Goal: Information Seeking & Learning: Check status

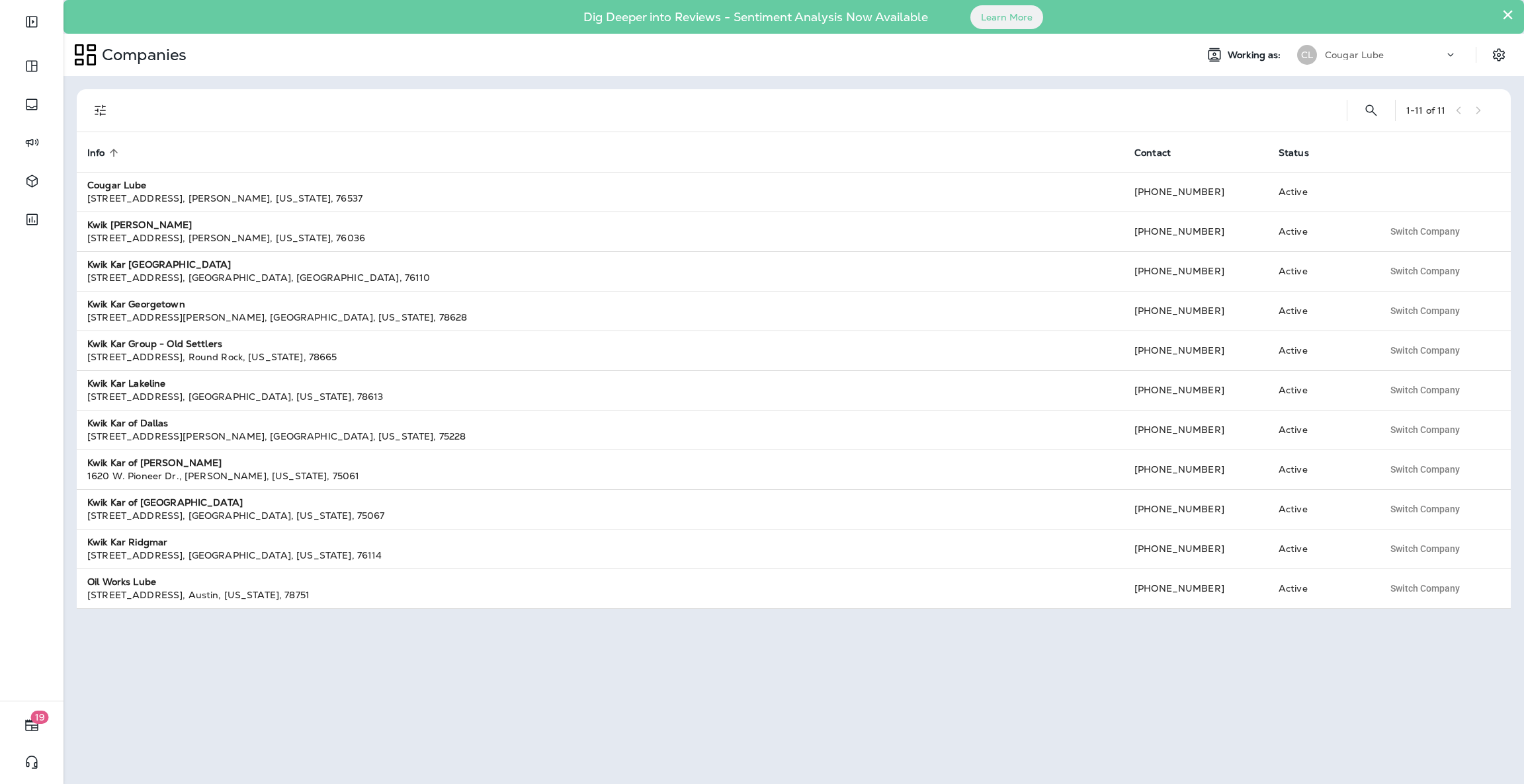
click at [1508, 15] on button "×" at bounding box center [1507, 14] width 13 height 21
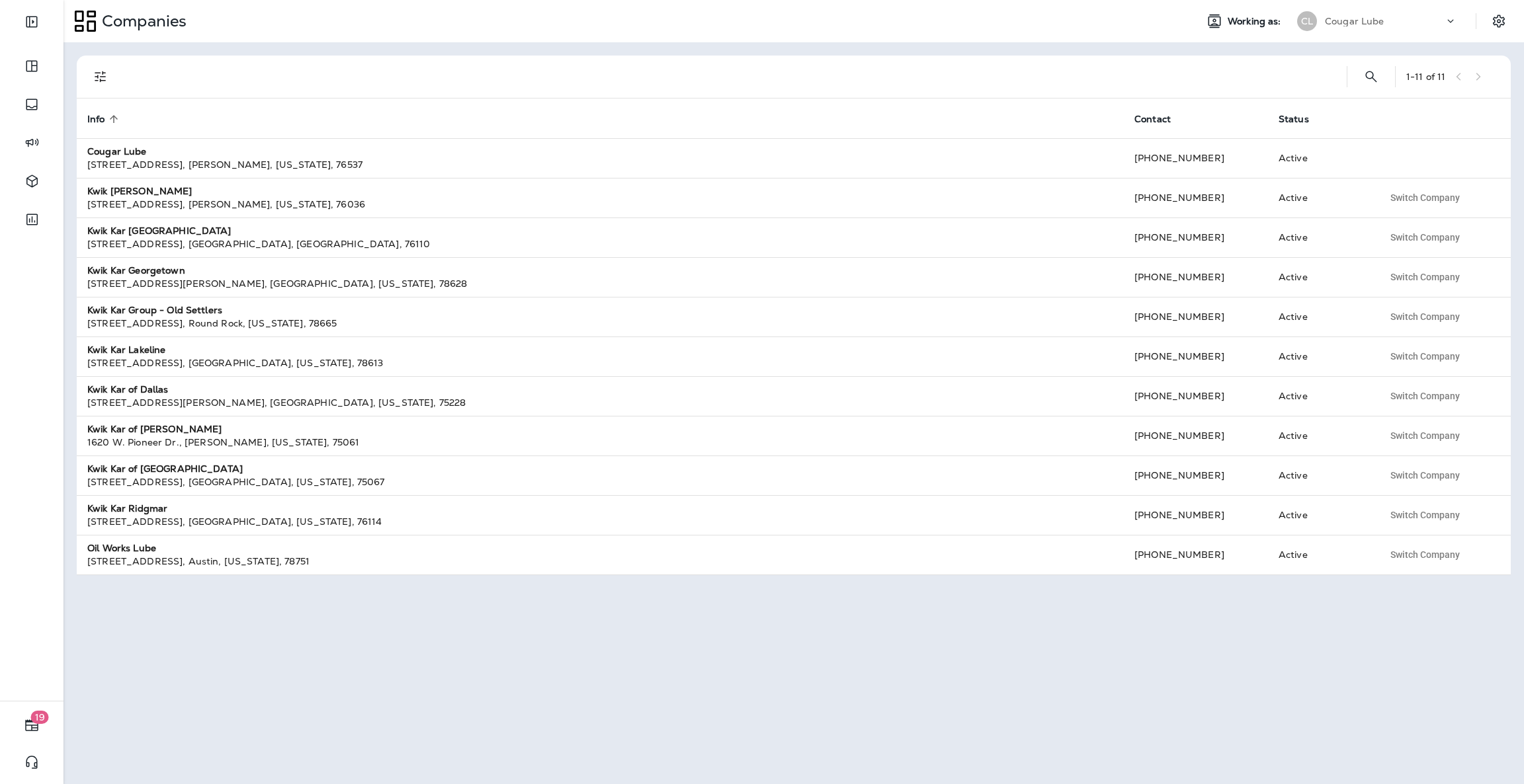
click at [1448, 27] on icon at bounding box center [1450, 21] width 13 height 13
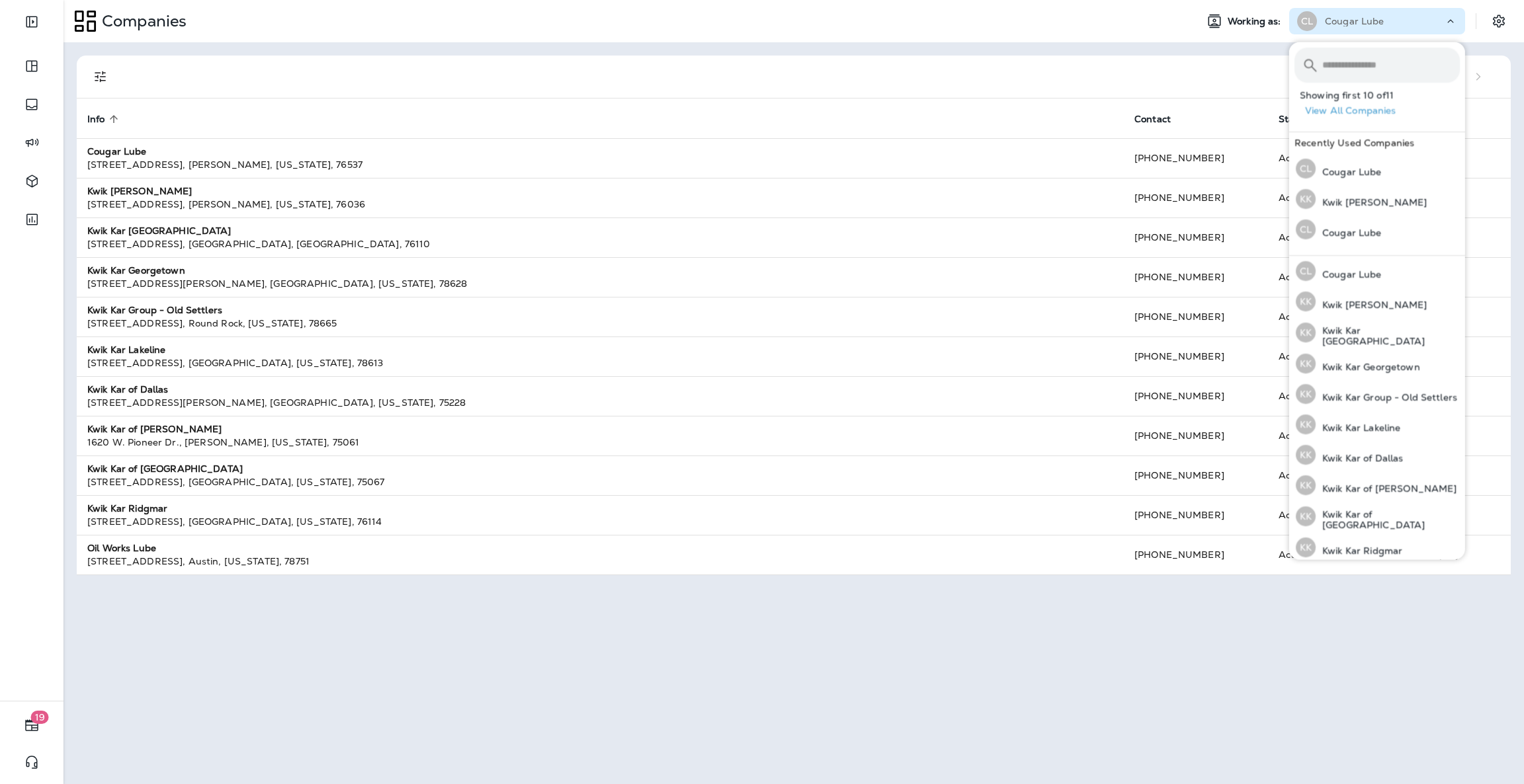
scroll to position [36, 0]
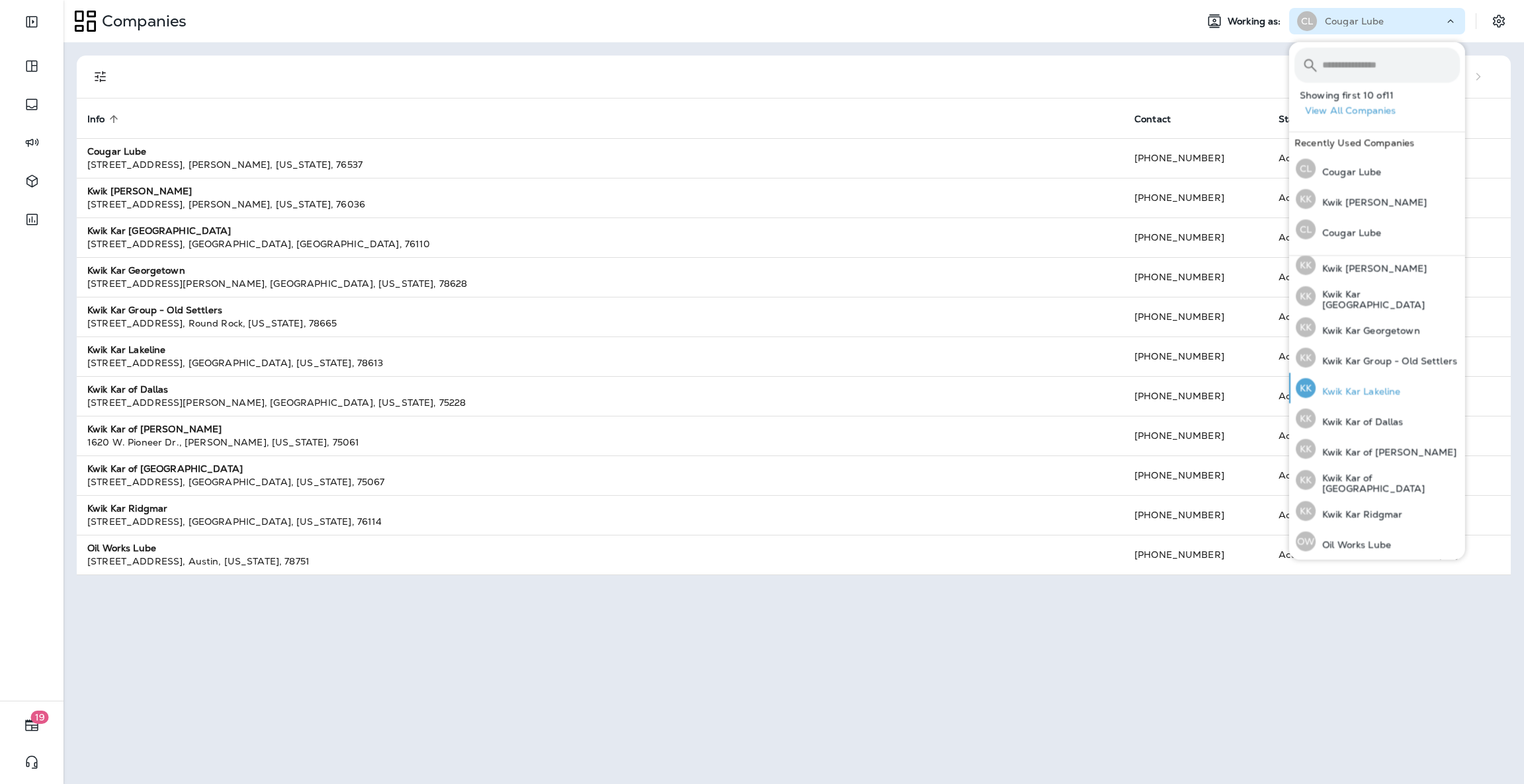
click at [1358, 386] on p "Kwik Kar Lakeline" at bounding box center [1358, 391] width 85 height 10
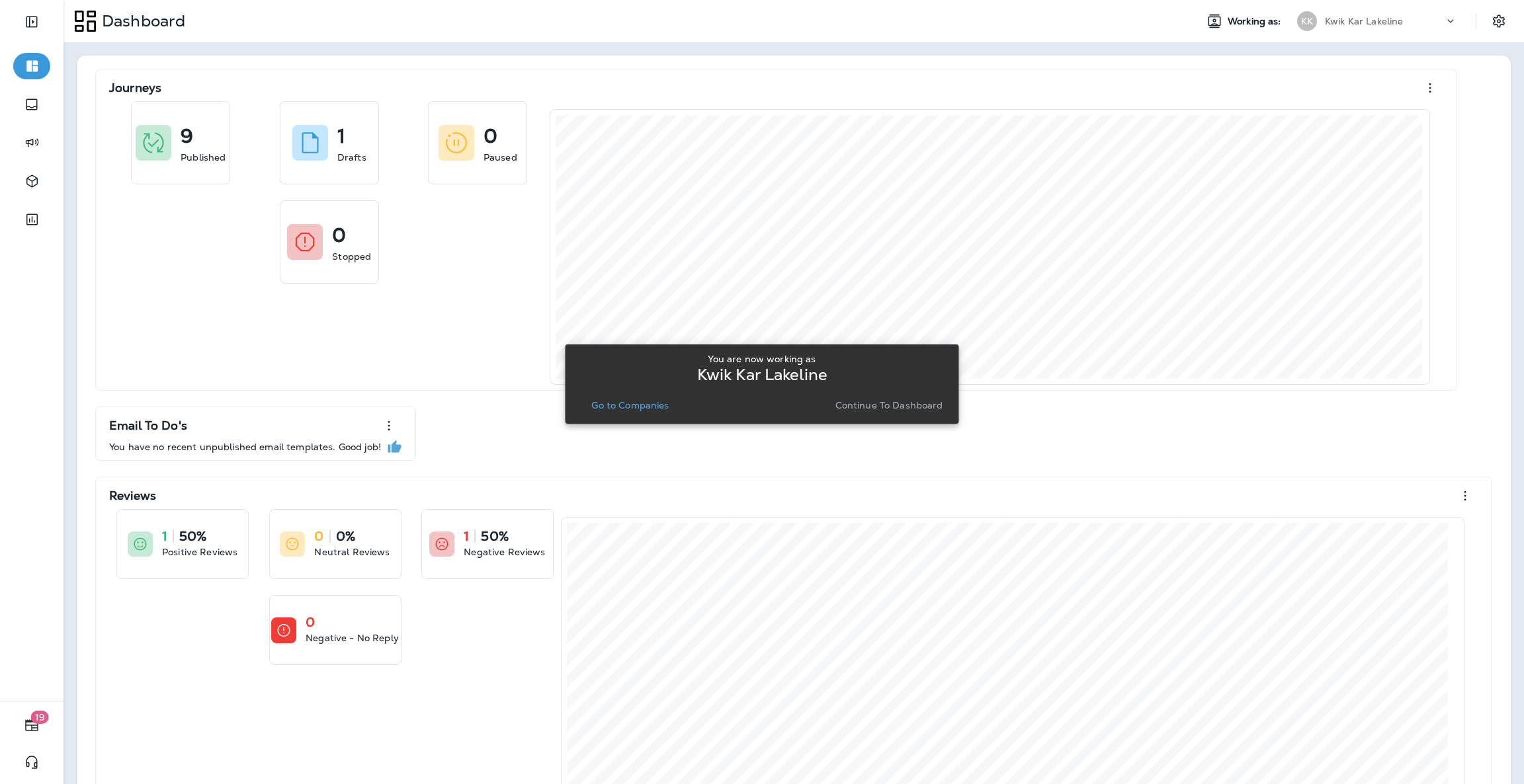
click at [908, 406] on p "Continue to Dashboard" at bounding box center [889, 405] width 108 height 10
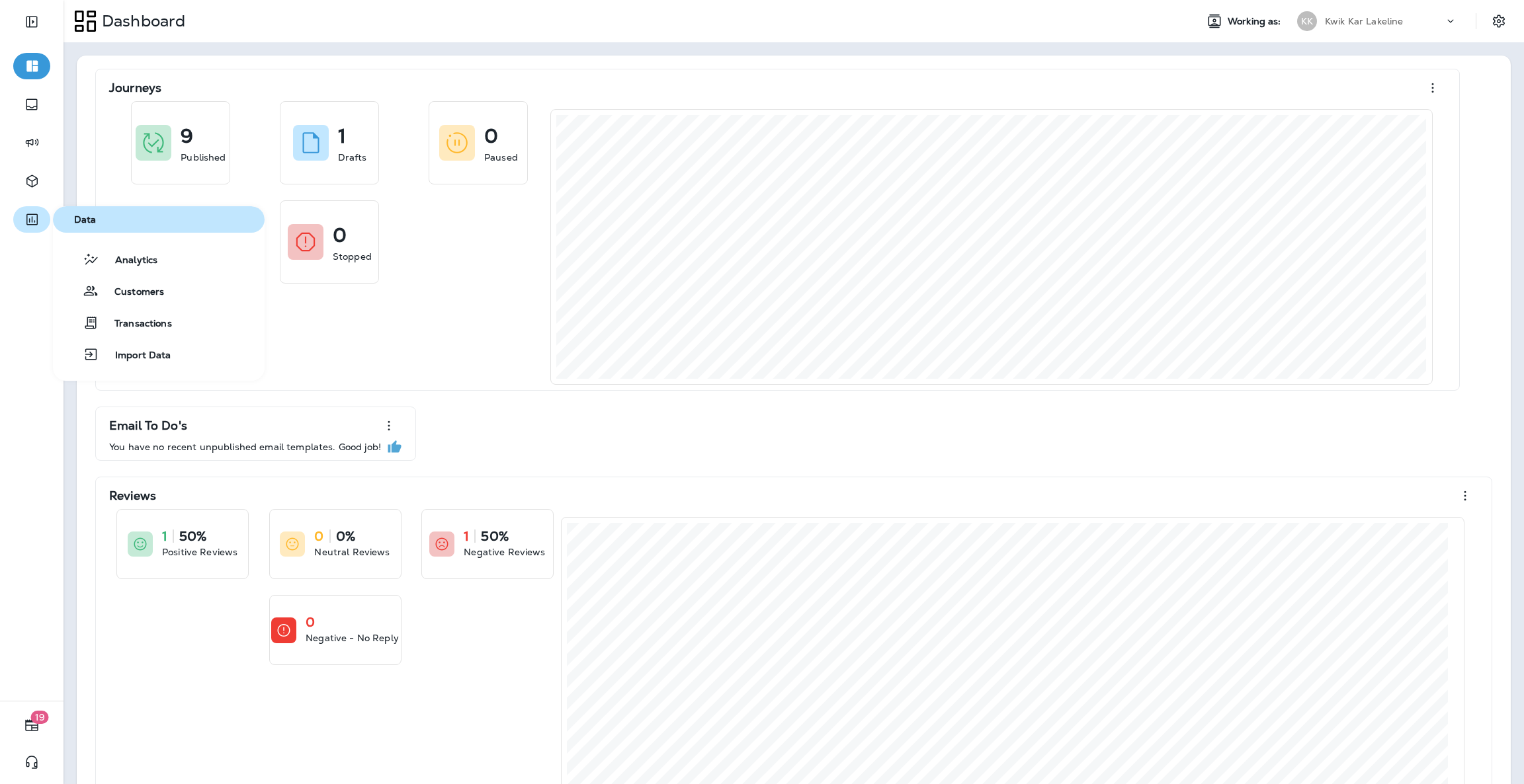
click at [27, 212] on icon "button" at bounding box center [32, 220] width 16 height 16
click at [149, 252] on div "Analytics" at bounding box center [107, 260] width 99 height 16
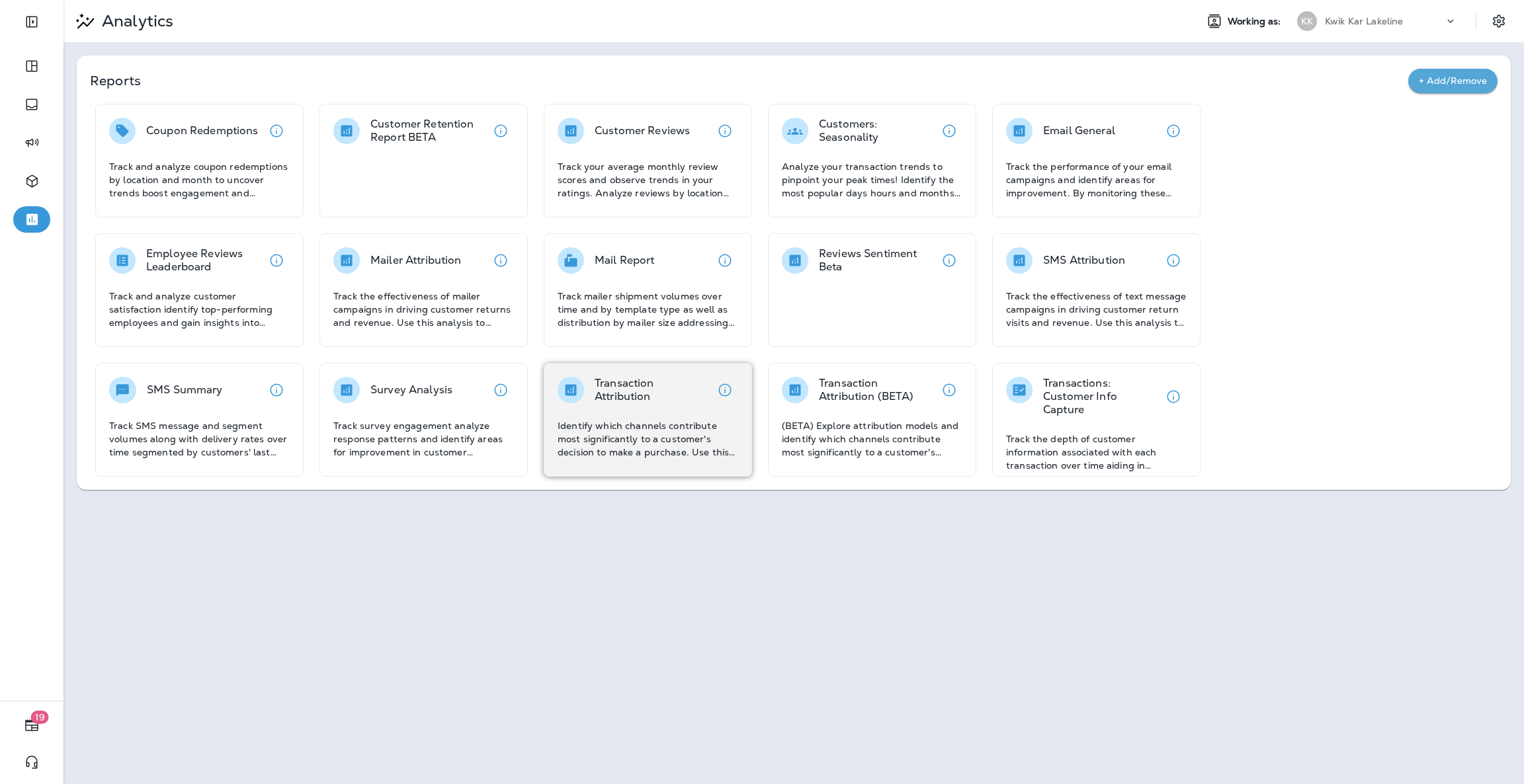
click at [620, 416] on div "Transaction Attribution Identify which channels contribute most significantly t…" at bounding box center [648, 417] width 180 height 82
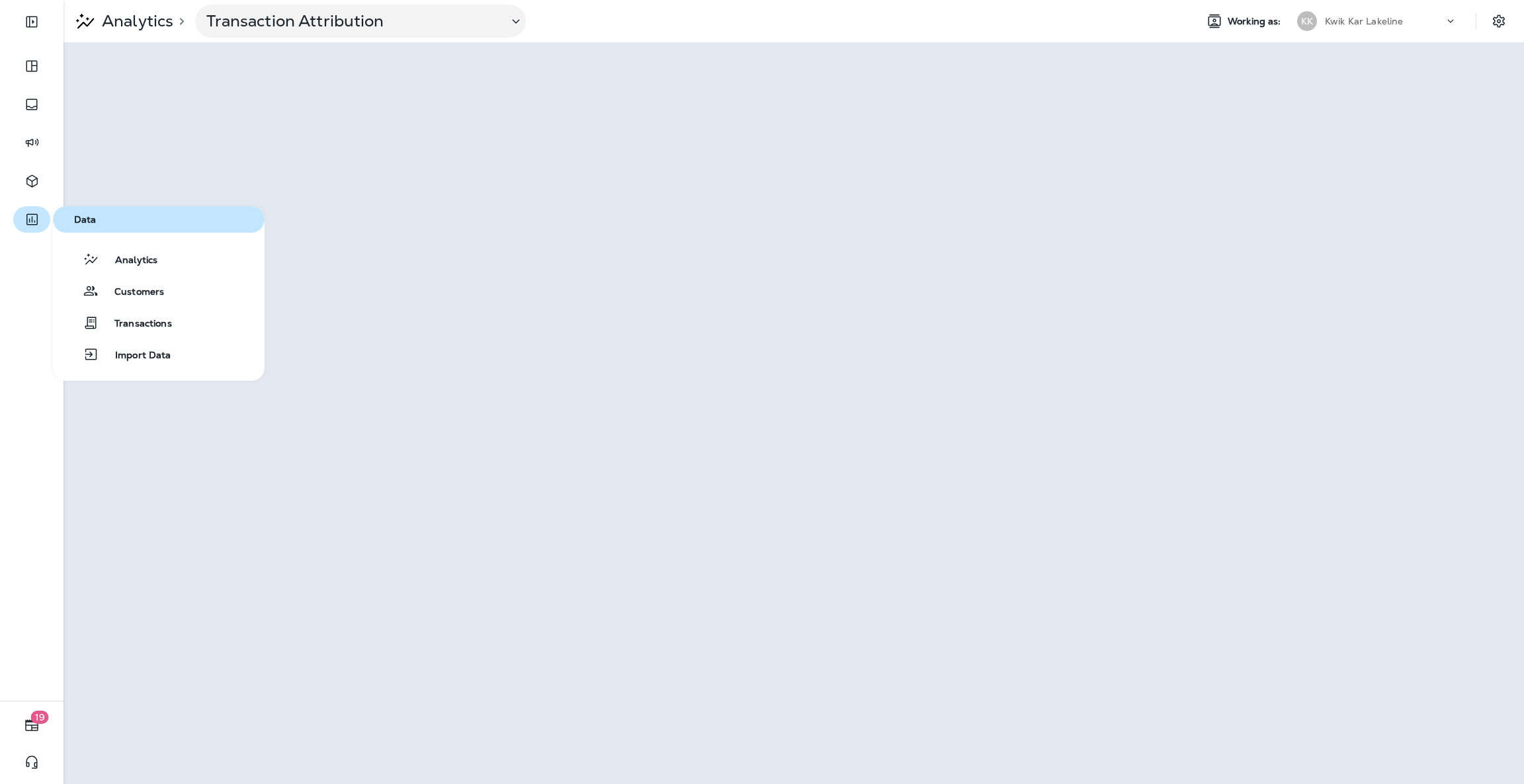
click at [22, 218] on button "button" at bounding box center [32, 219] width 37 height 26
click at [171, 320] on button "Transactions" at bounding box center [159, 323] width 212 height 26
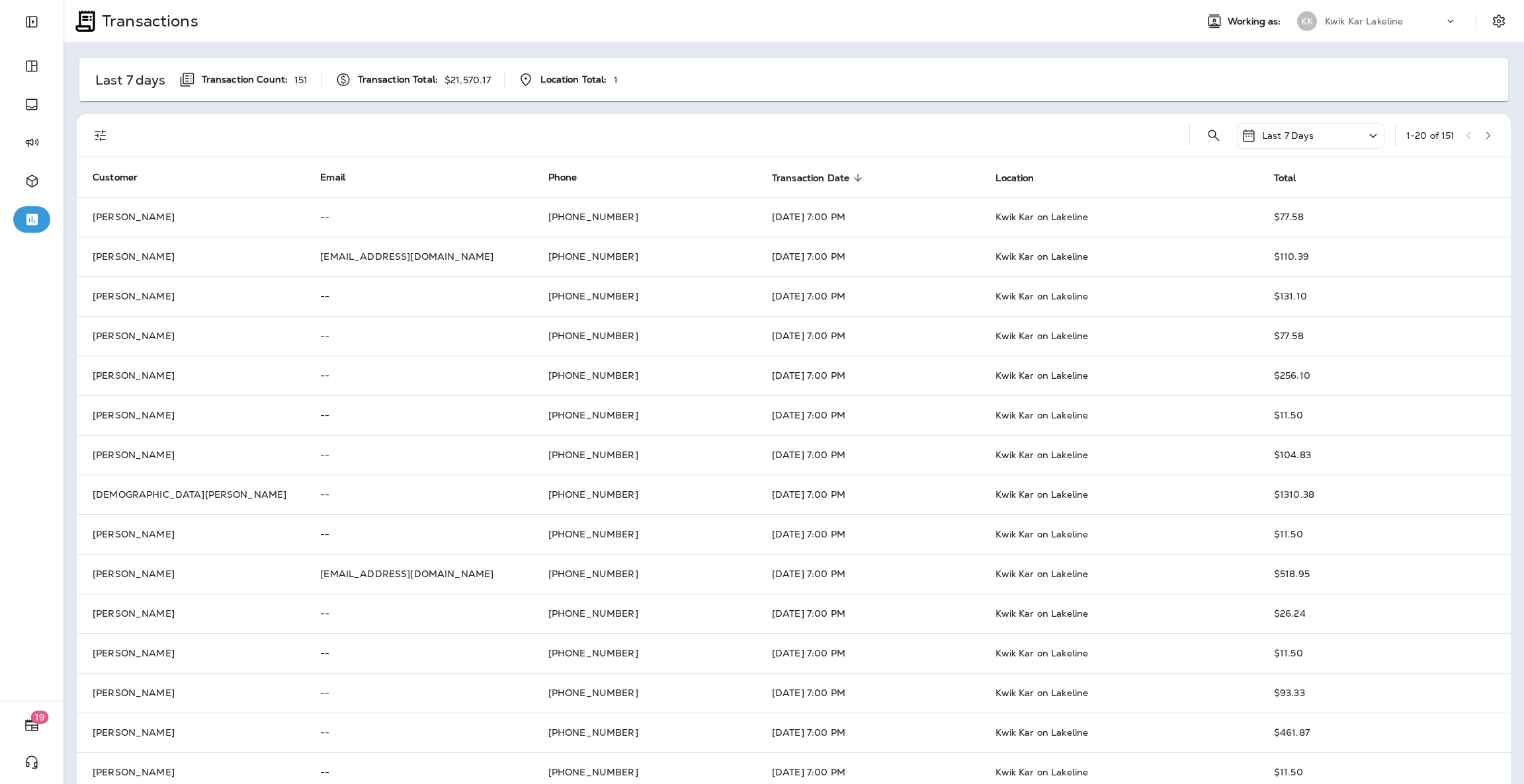
click at [1365, 134] on icon at bounding box center [1373, 135] width 16 height 16
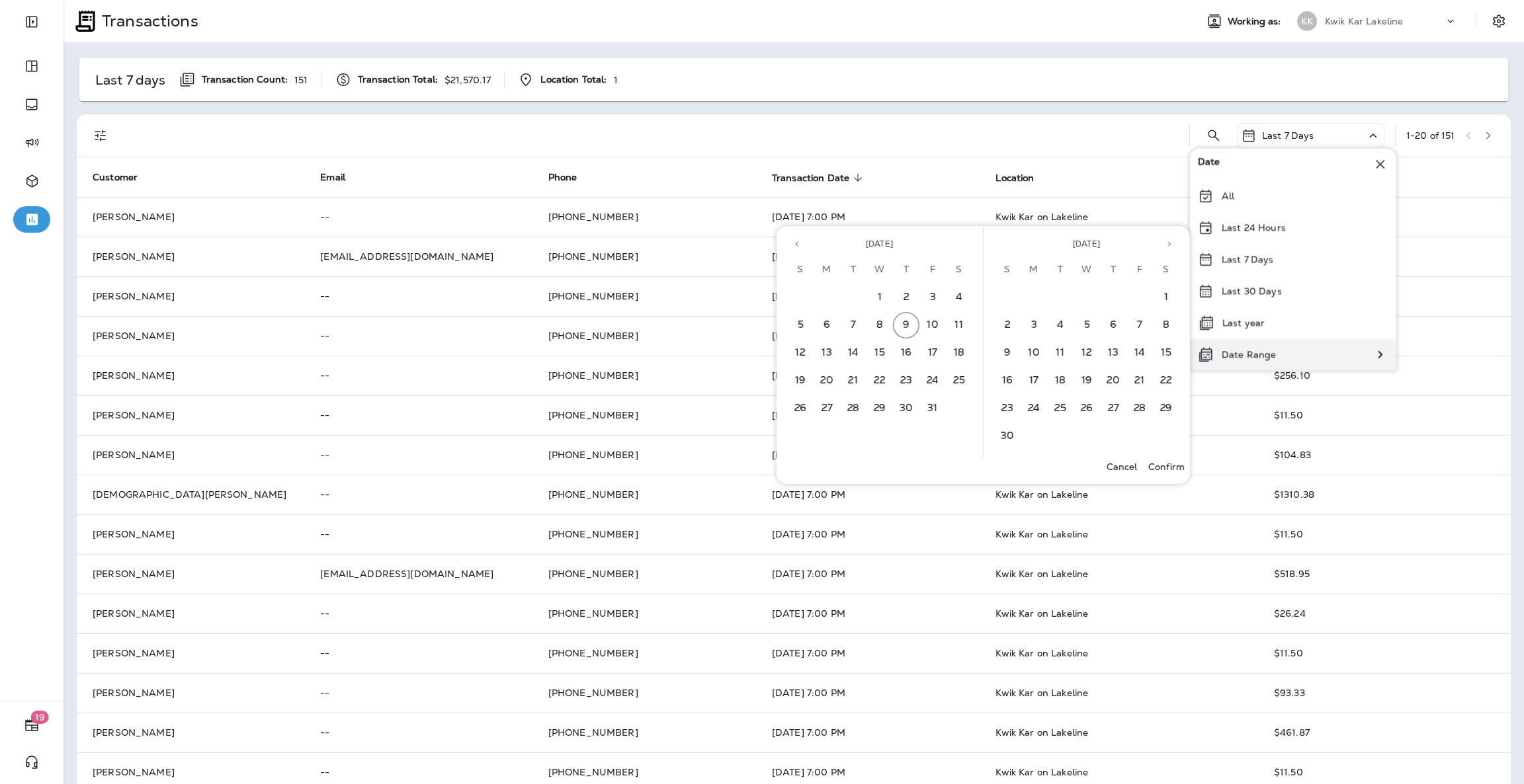
click at [1267, 346] on div "Date Range" at bounding box center [1237, 354] width 94 height 32
click at [795, 243] on icon "Previous month" at bounding box center [797, 243] width 10 height 10
click at [833, 292] on button "1" at bounding box center [827, 298] width 26 height 26
drag, startPoint x: 856, startPoint y: 401, endPoint x: 875, endPoint y: 399, distance: 19.1
click at [856, 400] on button "30" at bounding box center [854, 409] width 26 height 26
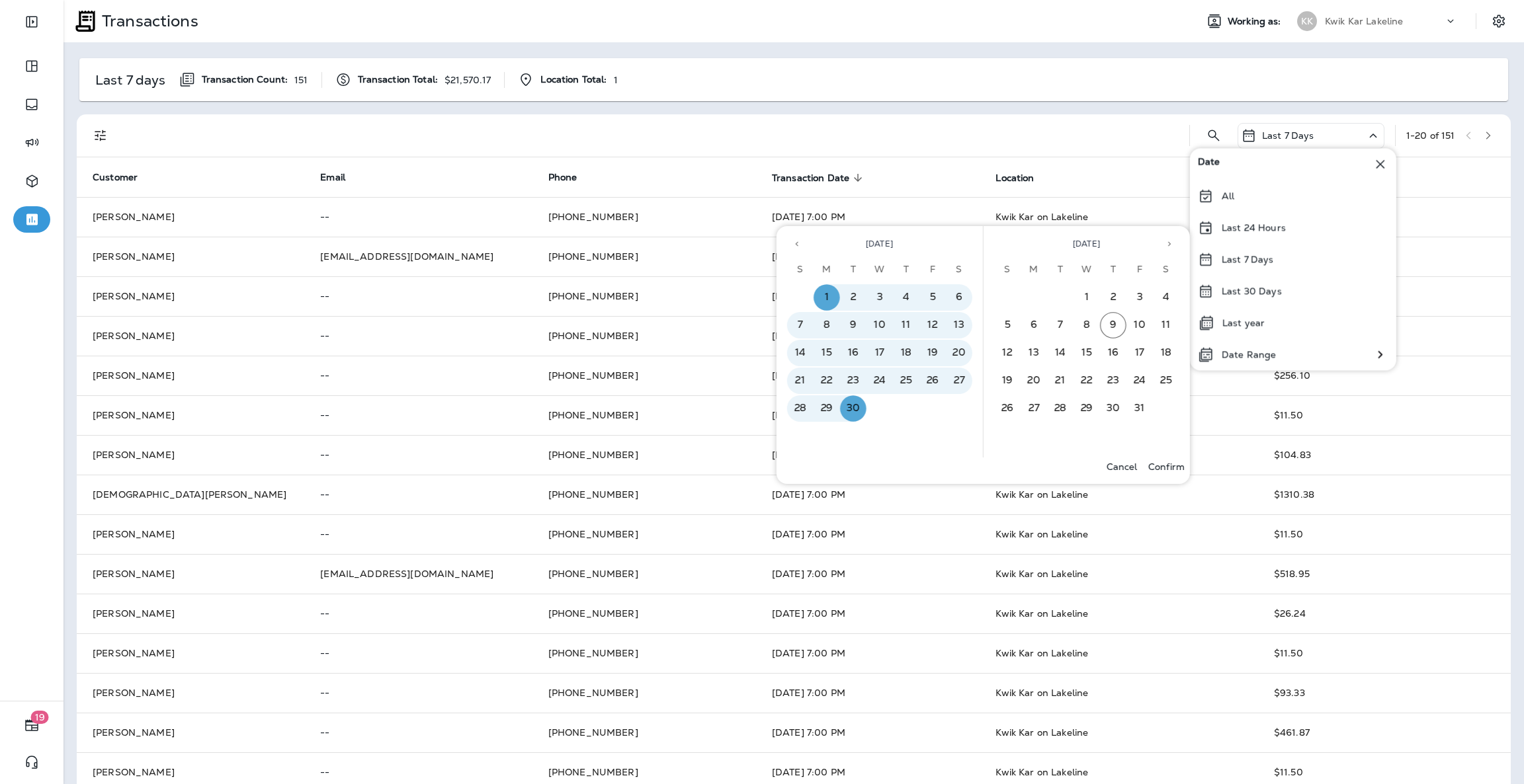
click at [1169, 468] on p "Confirm" at bounding box center [1166, 466] width 36 height 10
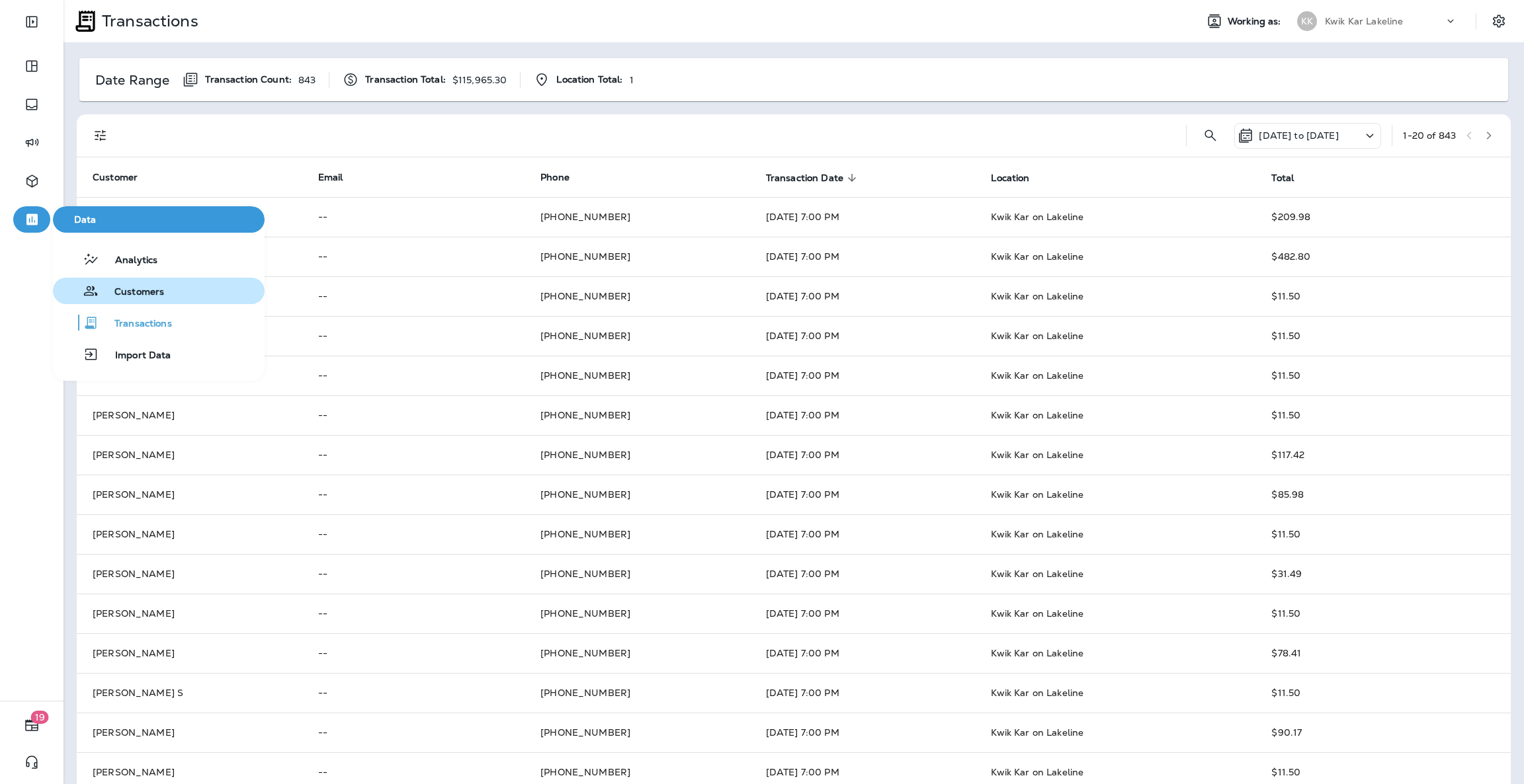
click at [161, 300] on button "Customers" at bounding box center [159, 291] width 212 height 26
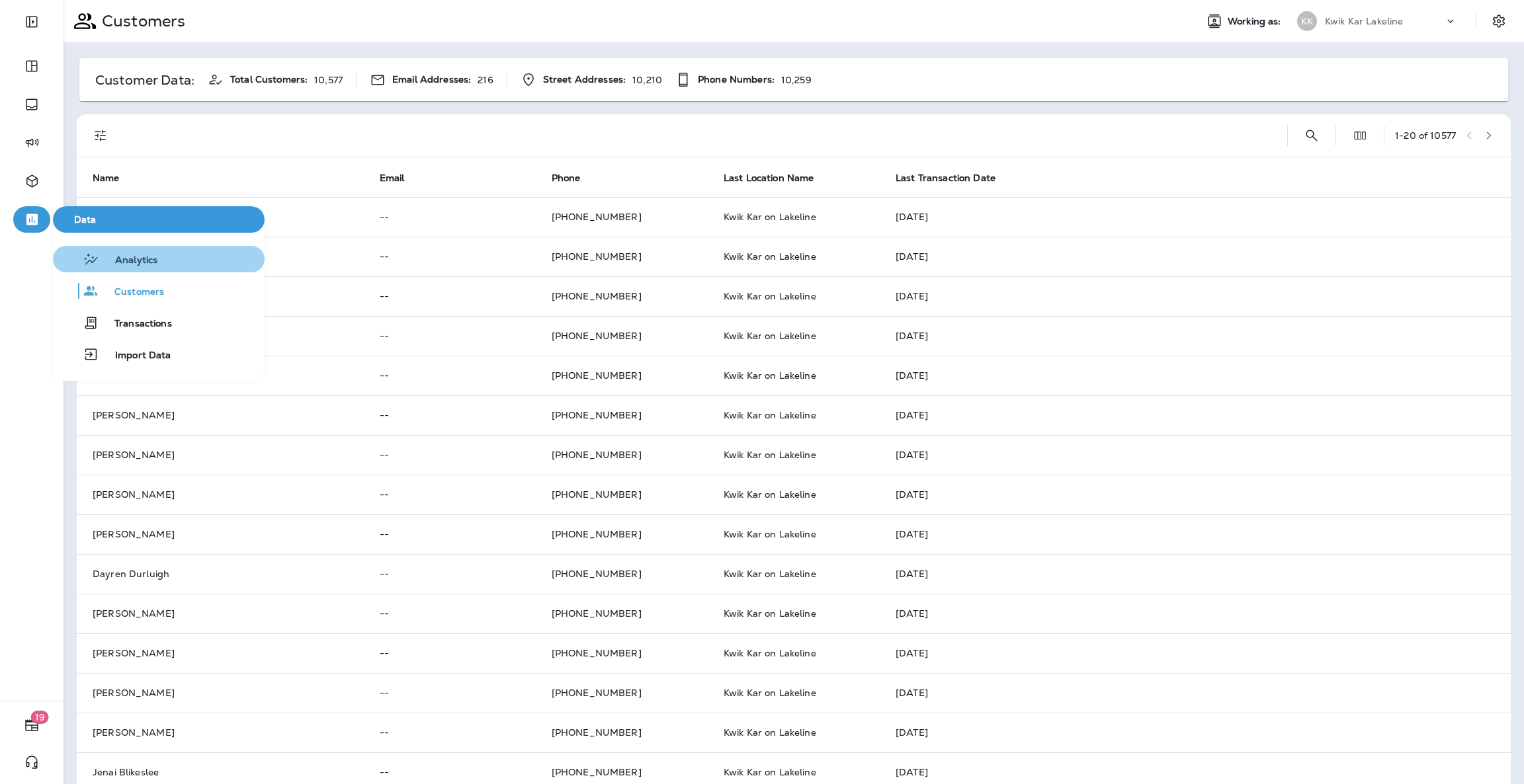
click at [113, 254] on span "Analytics" at bounding box center [128, 260] width 58 height 13
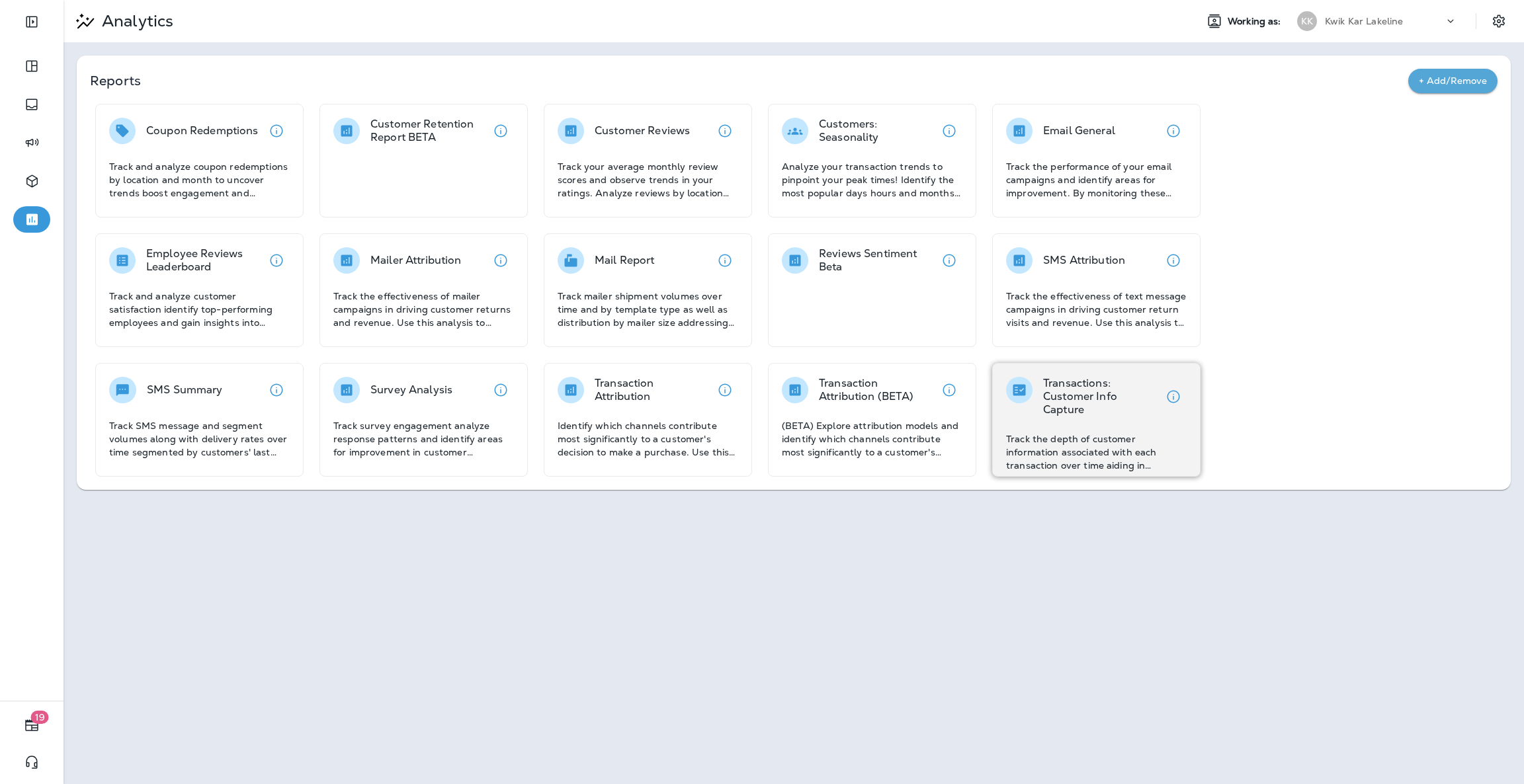
click at [1070, 408] on p "Transactions: Customer Info Capture" at bounding box center [1102, 396] width 117 height 40
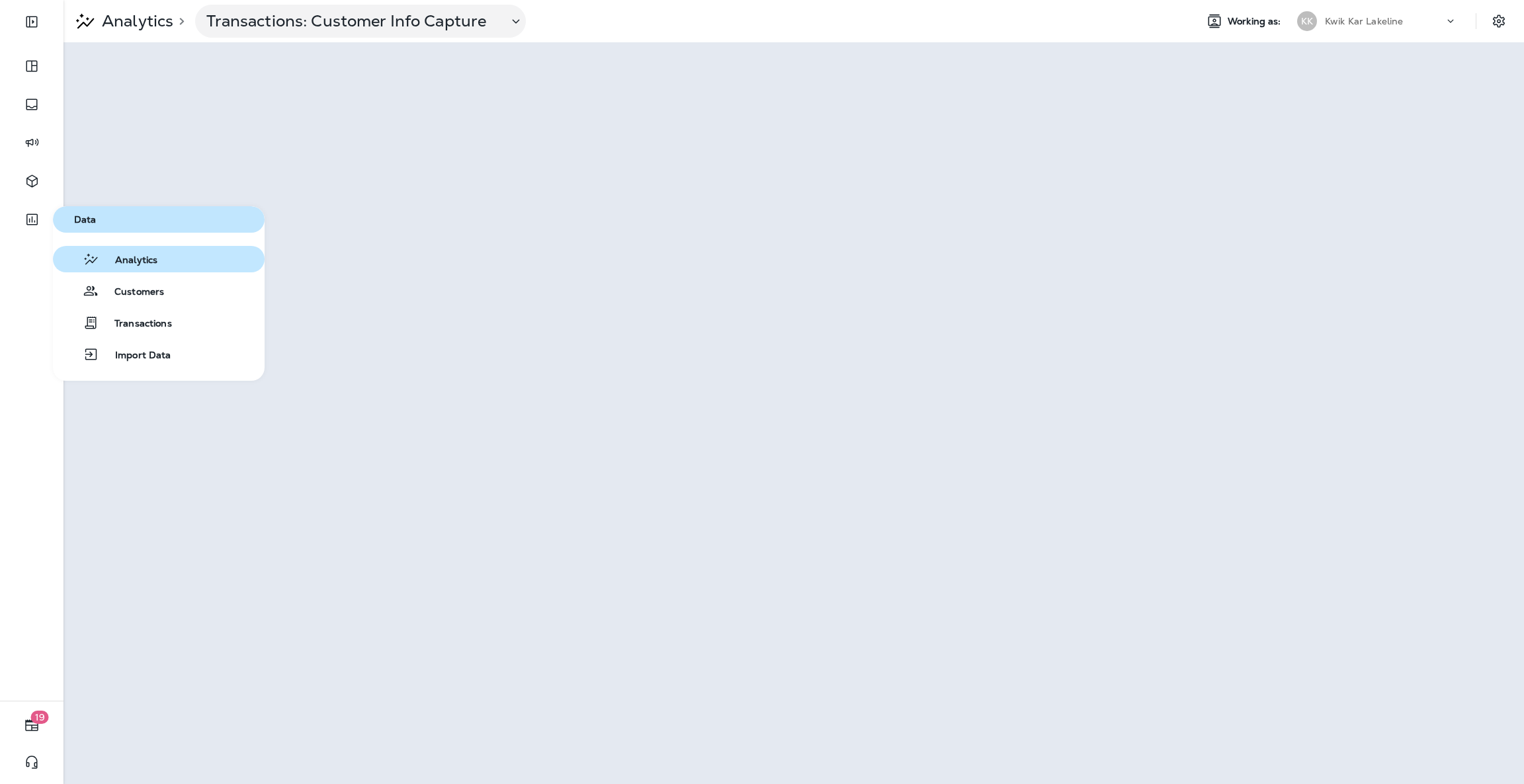
click at [176, 266] on button "Analytics" at bounding box center [159, 259] width 212 height 26
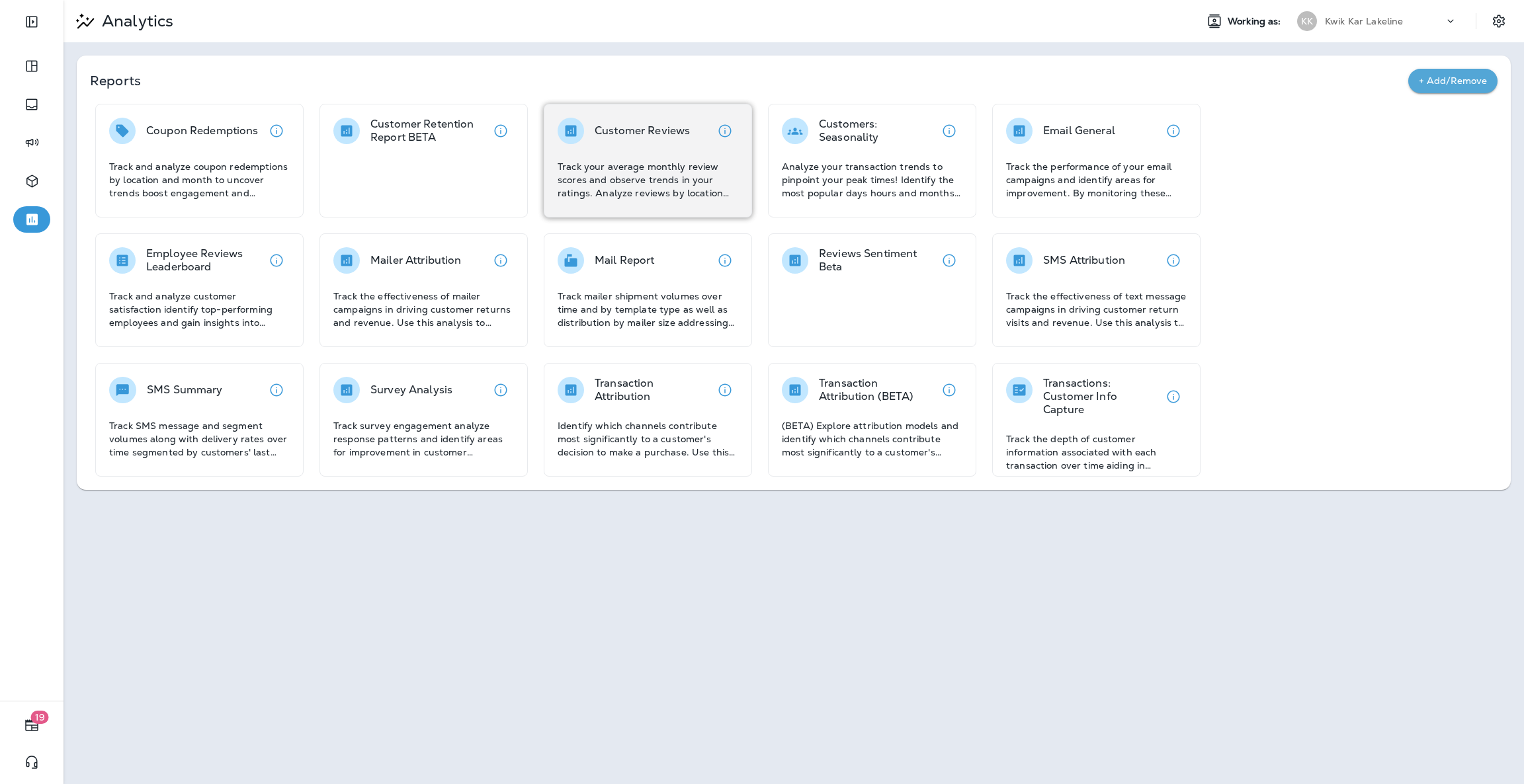
click at [606, 154] on div "Customer Reviews Track your average monthly review scores and observe trends in…" at bounding box center [648, 158] width 180 height 82
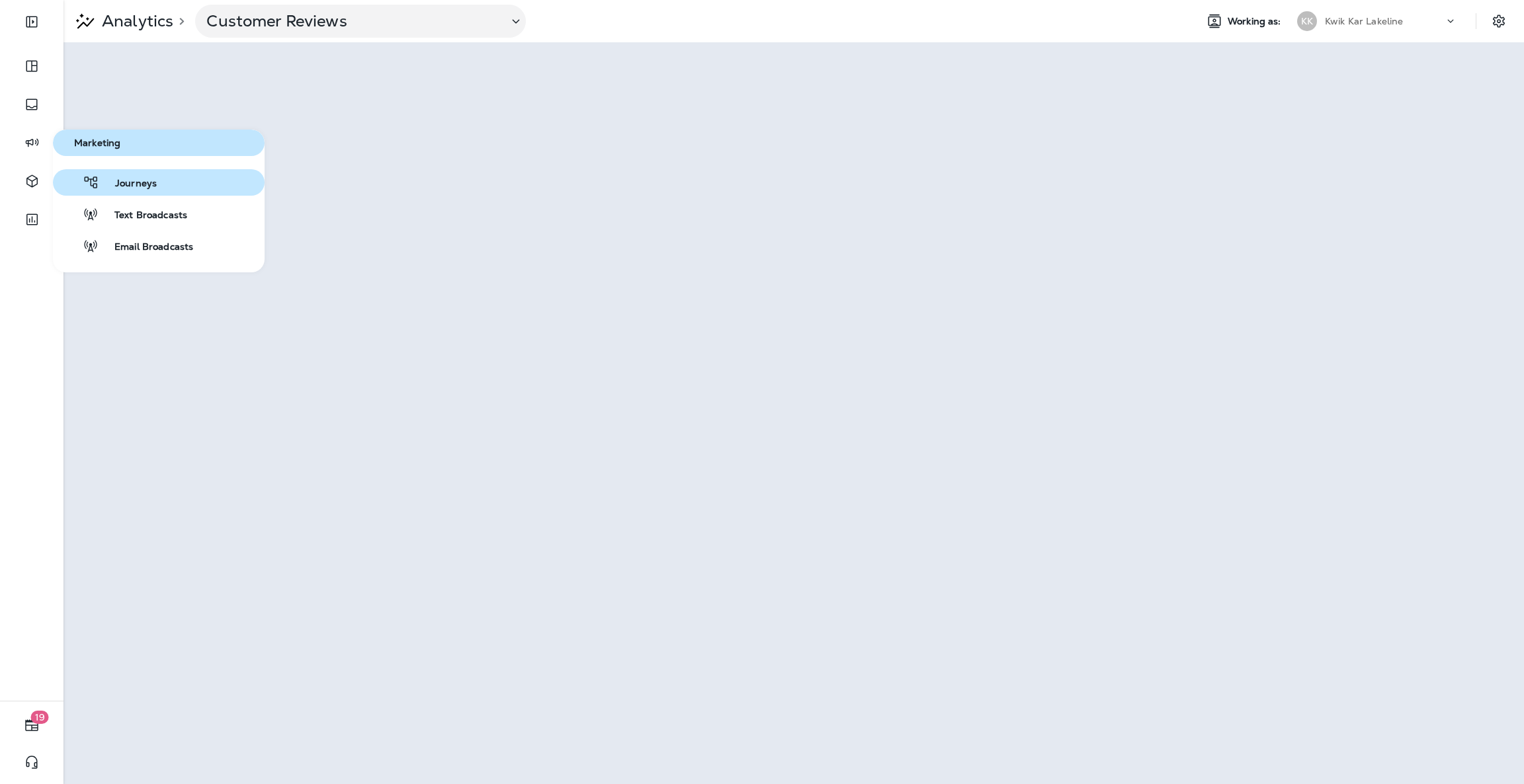
click at [126, 189] on span "Journeys" at bounding box center [128, 184] width 57 height 13
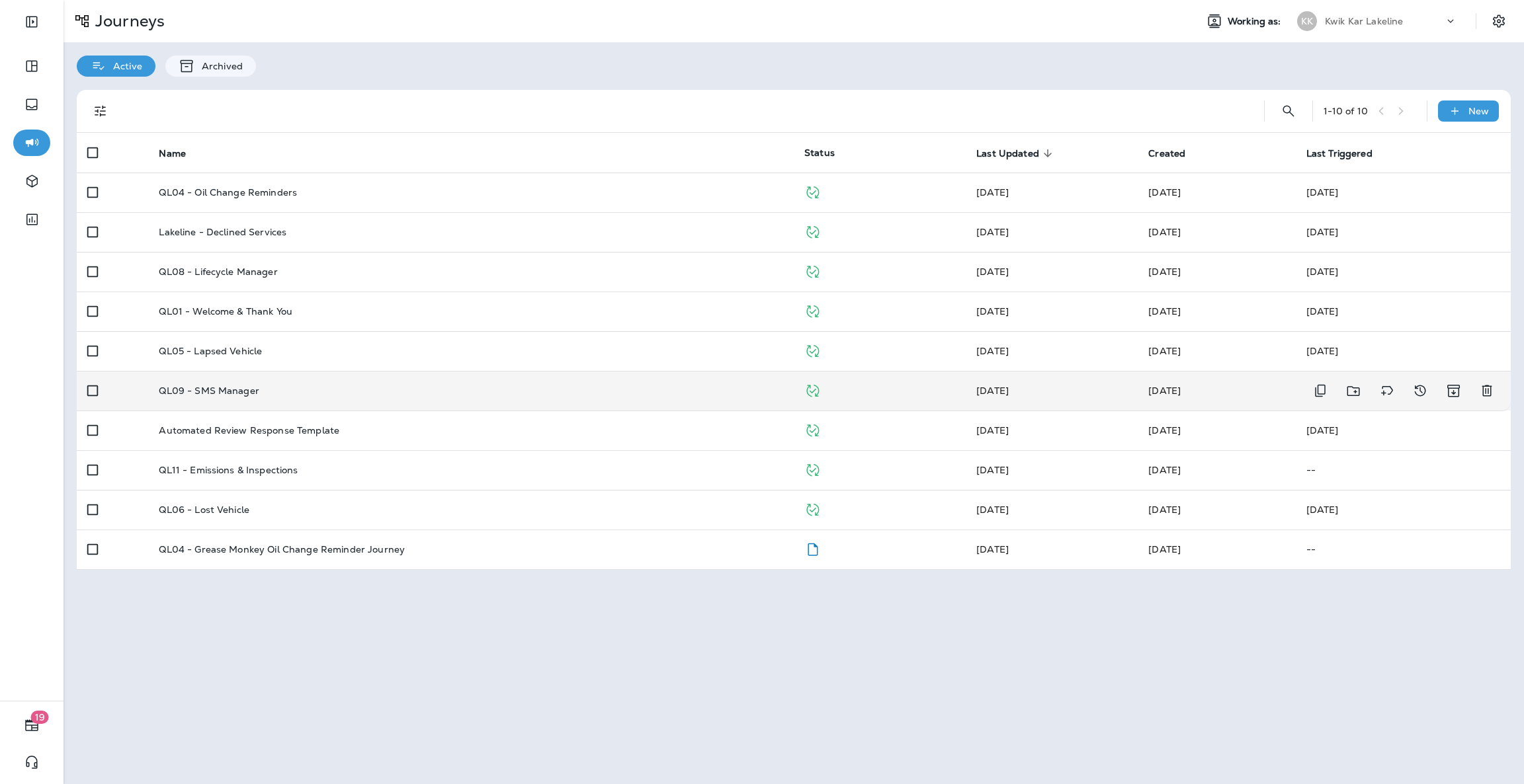
click at [238, 382] on td "QL09 - SMS Manager" at bounding box center [470, 391] width 645 height 40
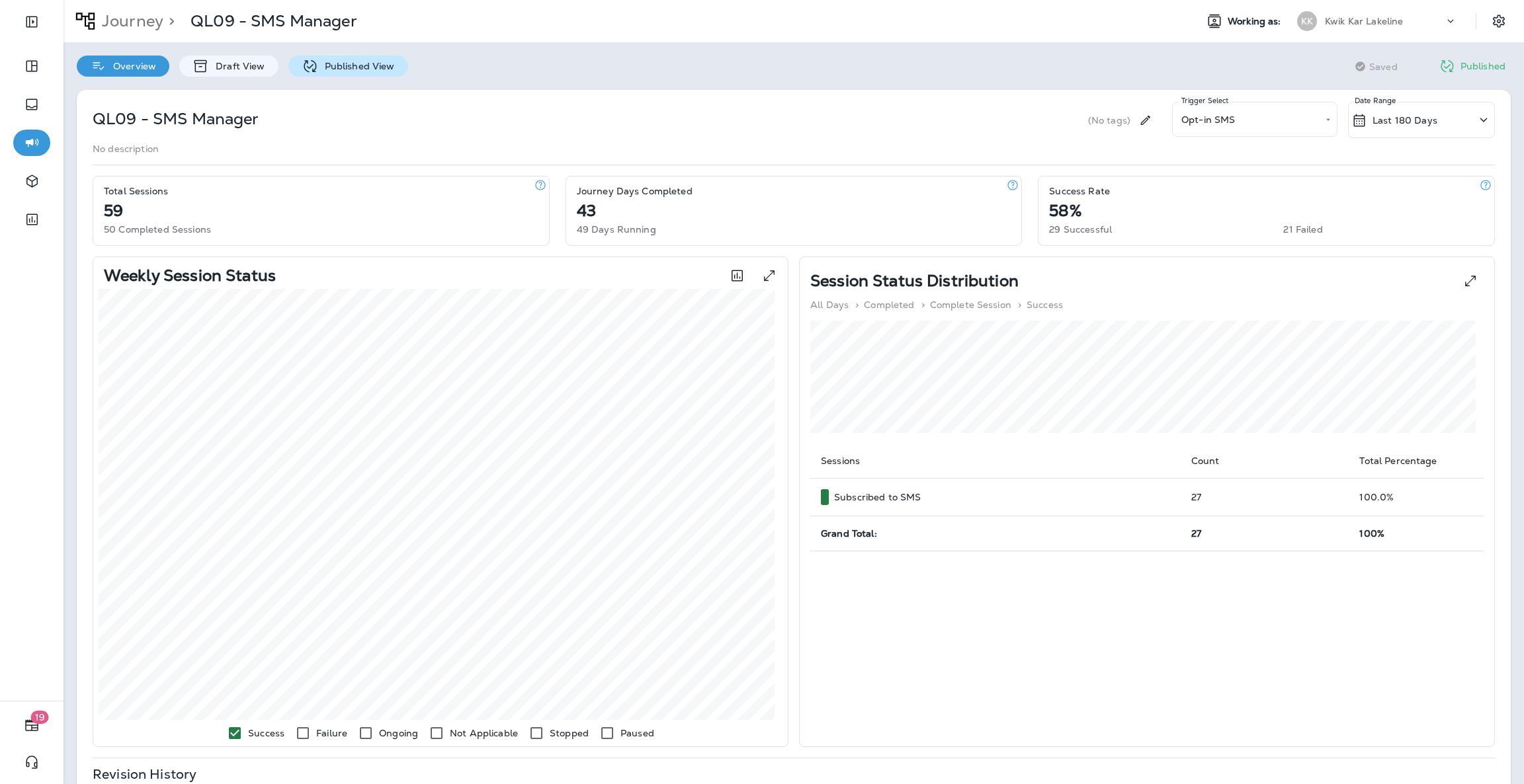
click at [331, 70] on p "Published View" at bounding box center [356, 66] width 77 height 10
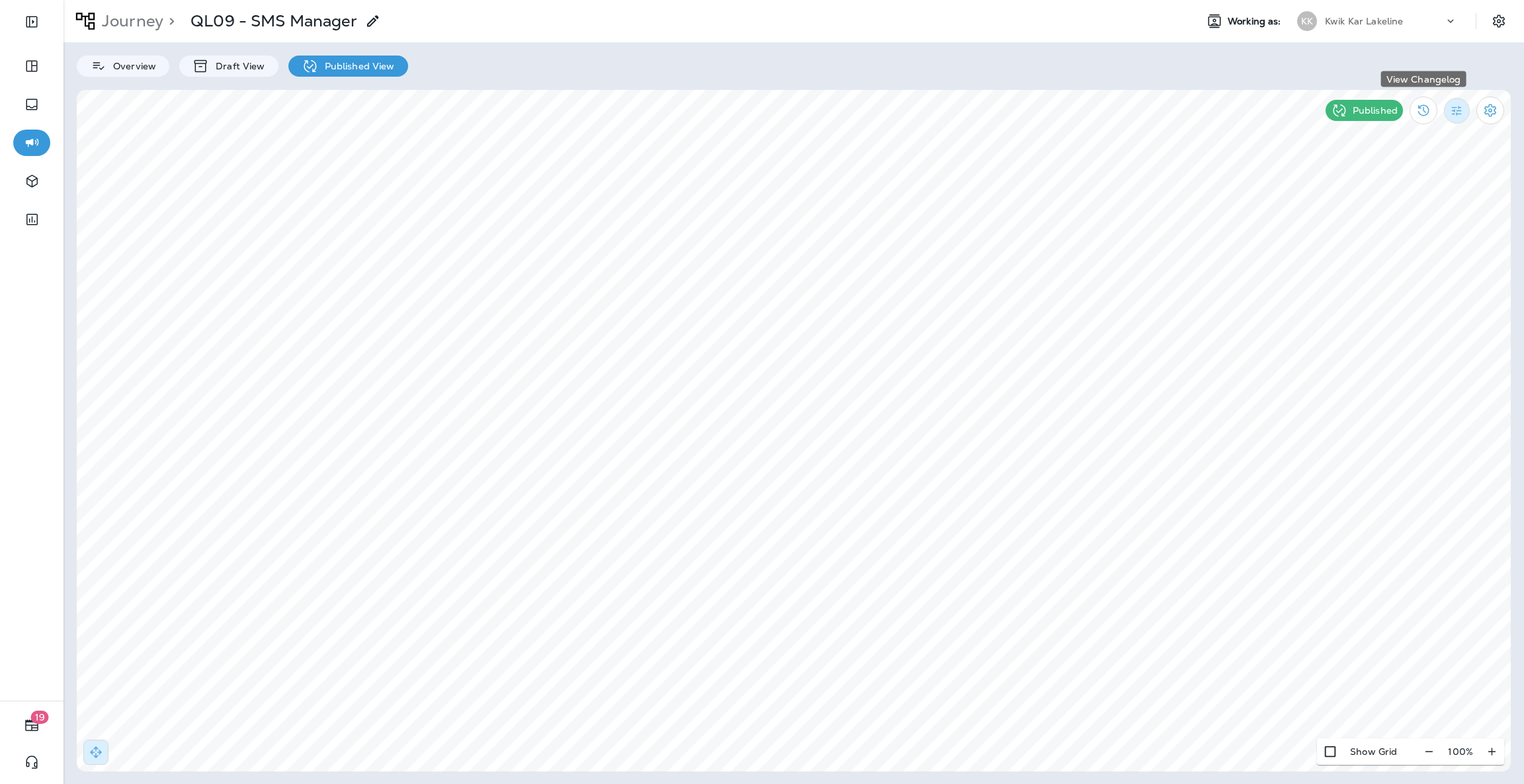
click at [1461, 116] on icon "Filter Statistics" at bounding box center [1456, 110] width 14 height 14
click at [1394, 140] on div "All" at bounding box center [1388, 140] width 110 height 32
click at [1450, 114] on icon "Filter Statistics" at bounding box center [1456, 110] width 14 height 14
click at [1422, 268] on div "Date Range" at bounding box center [1381, 267] width 94 height 32
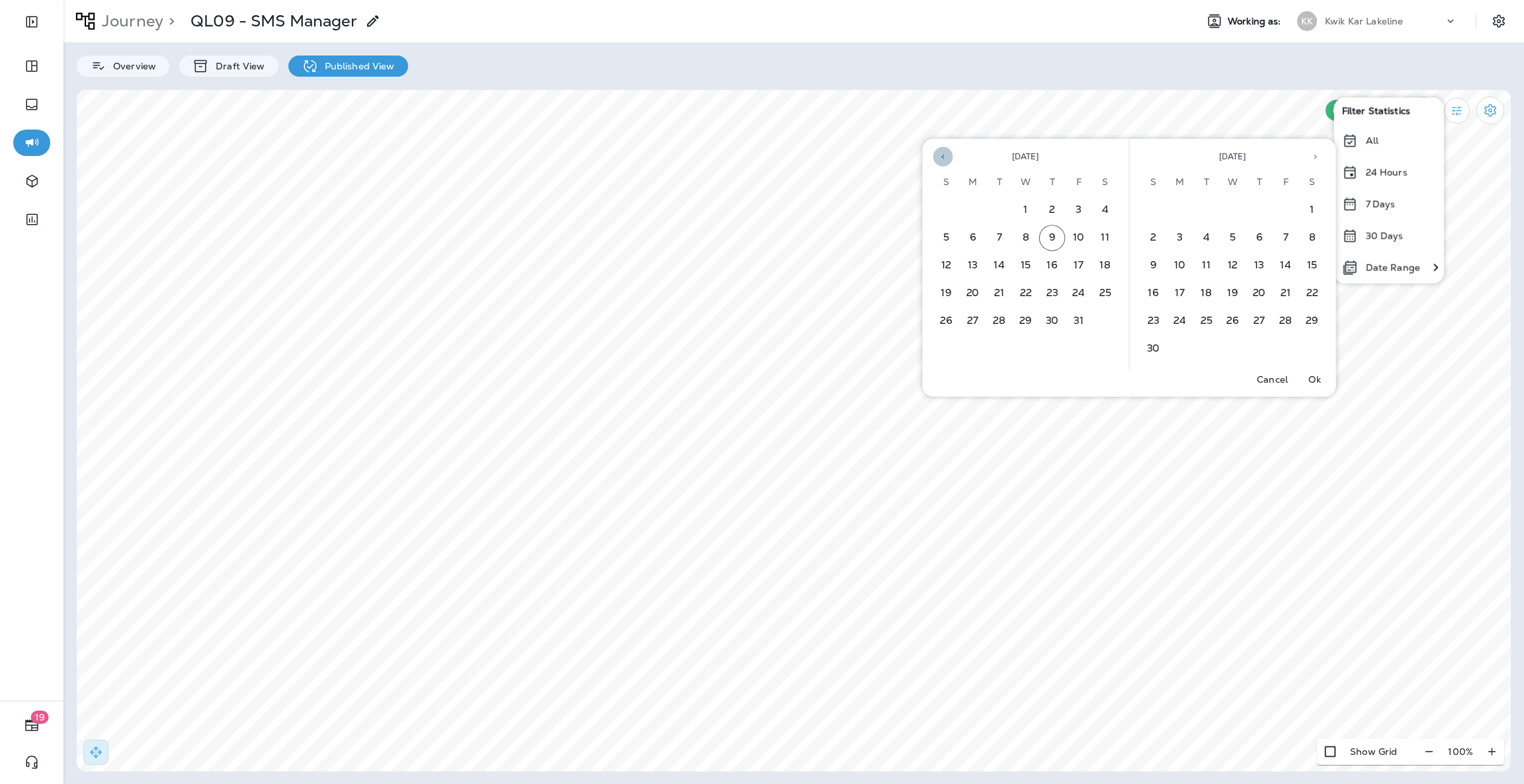
click at [945, 156] on icon "Previous month" at bounding box center [943, 157] width 10 height 10
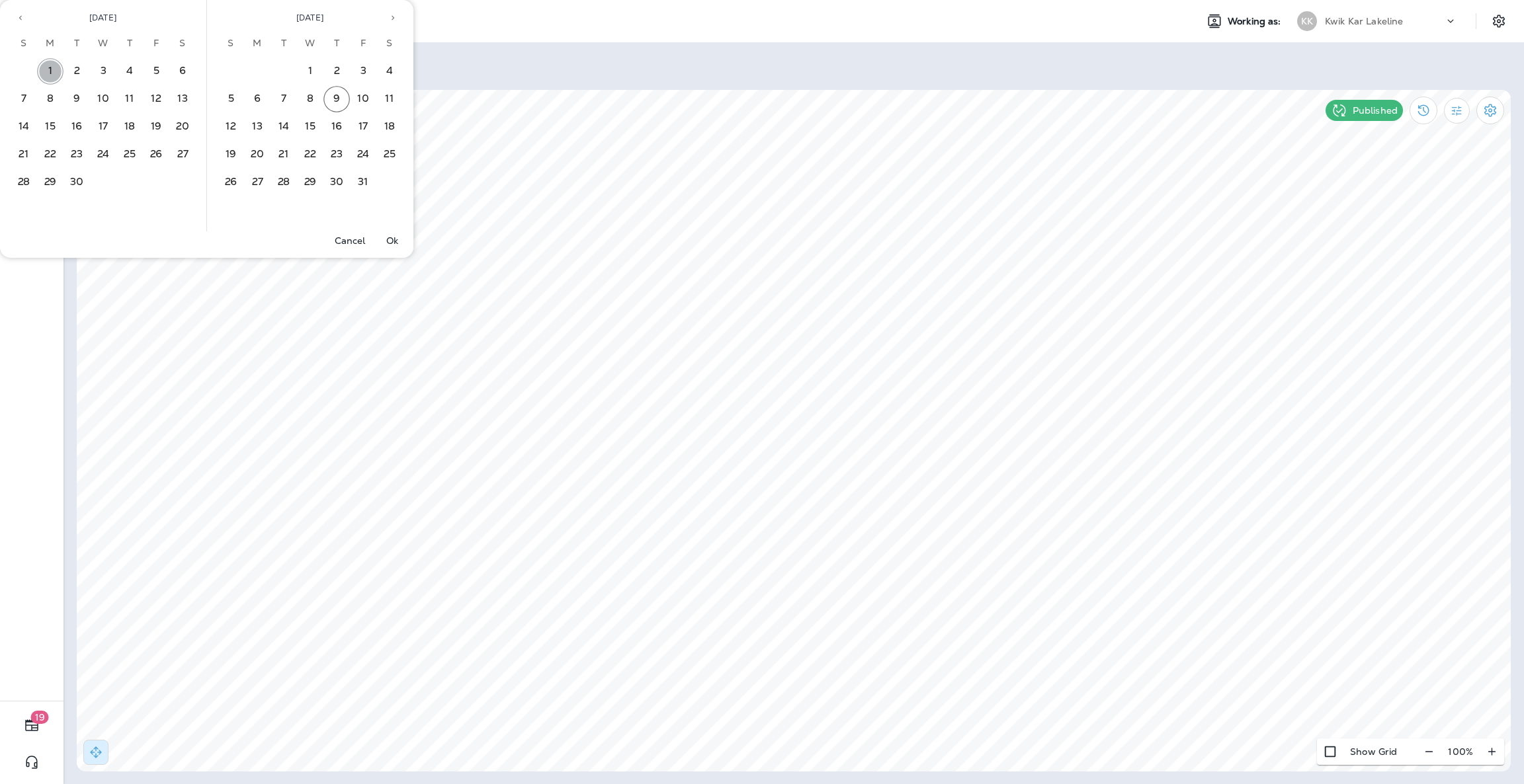
click at [57, 63] on button "1" at bounding box center [50, 71] width 26 height 26
click at [80, 182] on button "30" at bounding box center [77, 182] width 26 height 26
click at [388, 240] on p "Ok" at bounding box center [392, 240] width 12 height 10
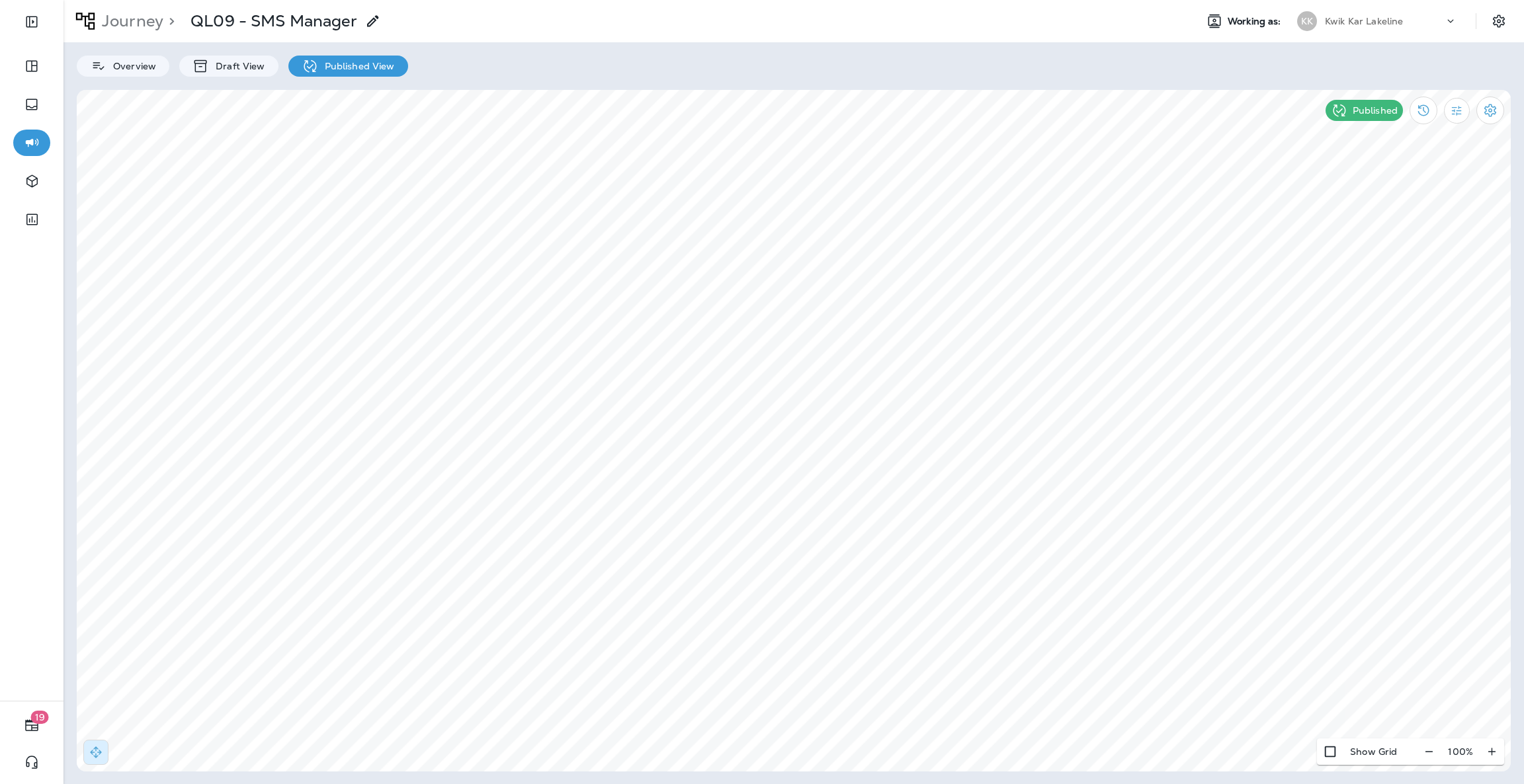
click at [1455, 20] on icon at bounding box center [1450, 21] width 13 height 13
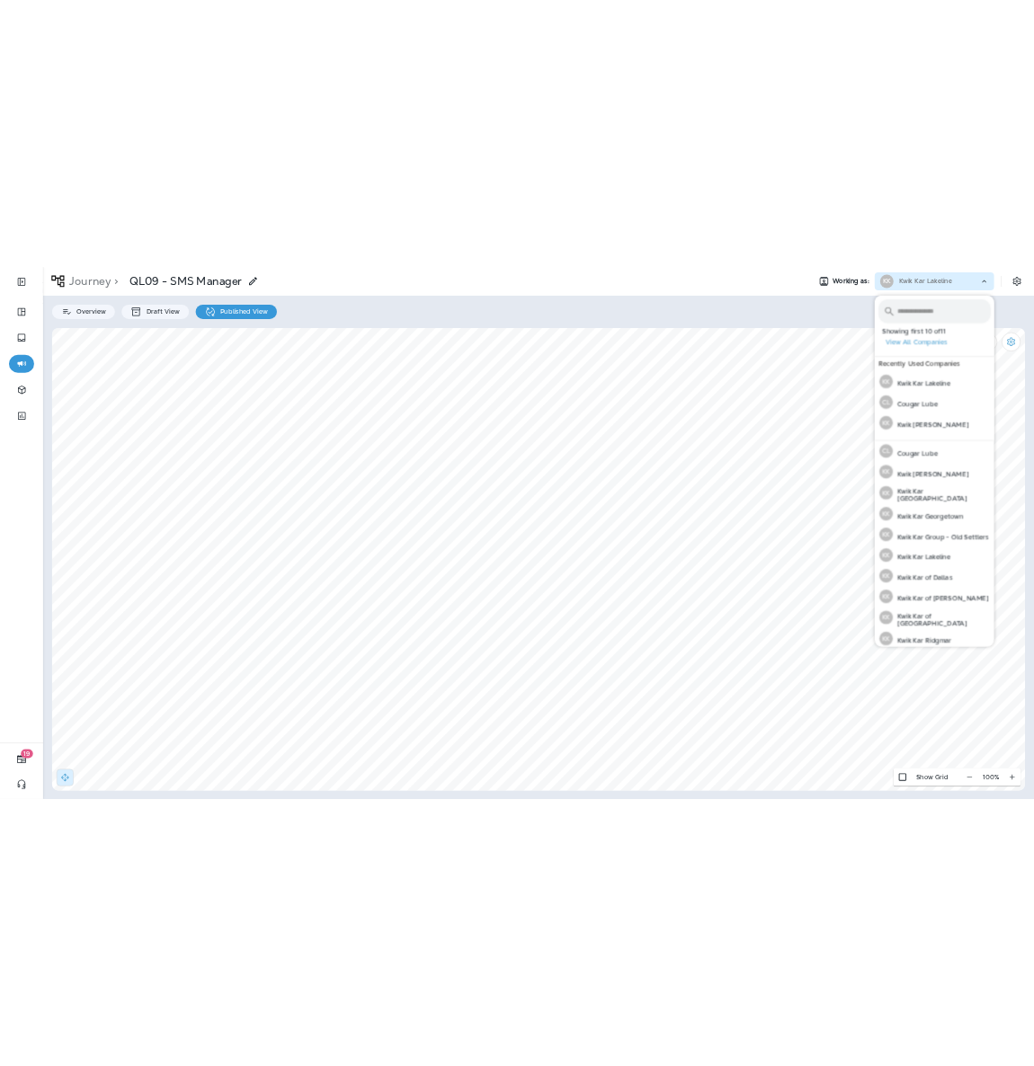
scroll to position [49, 0]
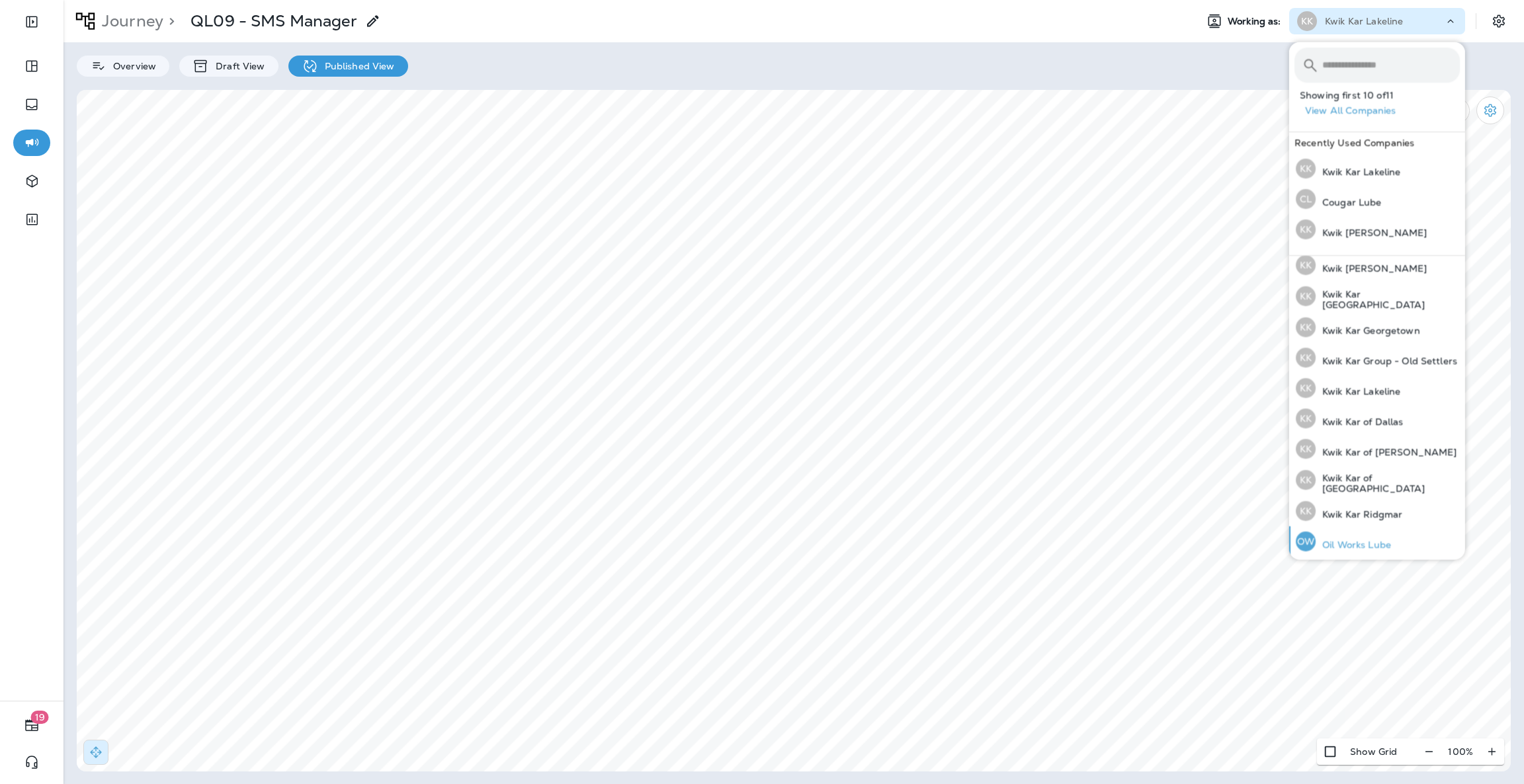
click at [1383, 546] on p "Oil Works Lube" at bounding box center [1353, 544] width 75 height 10
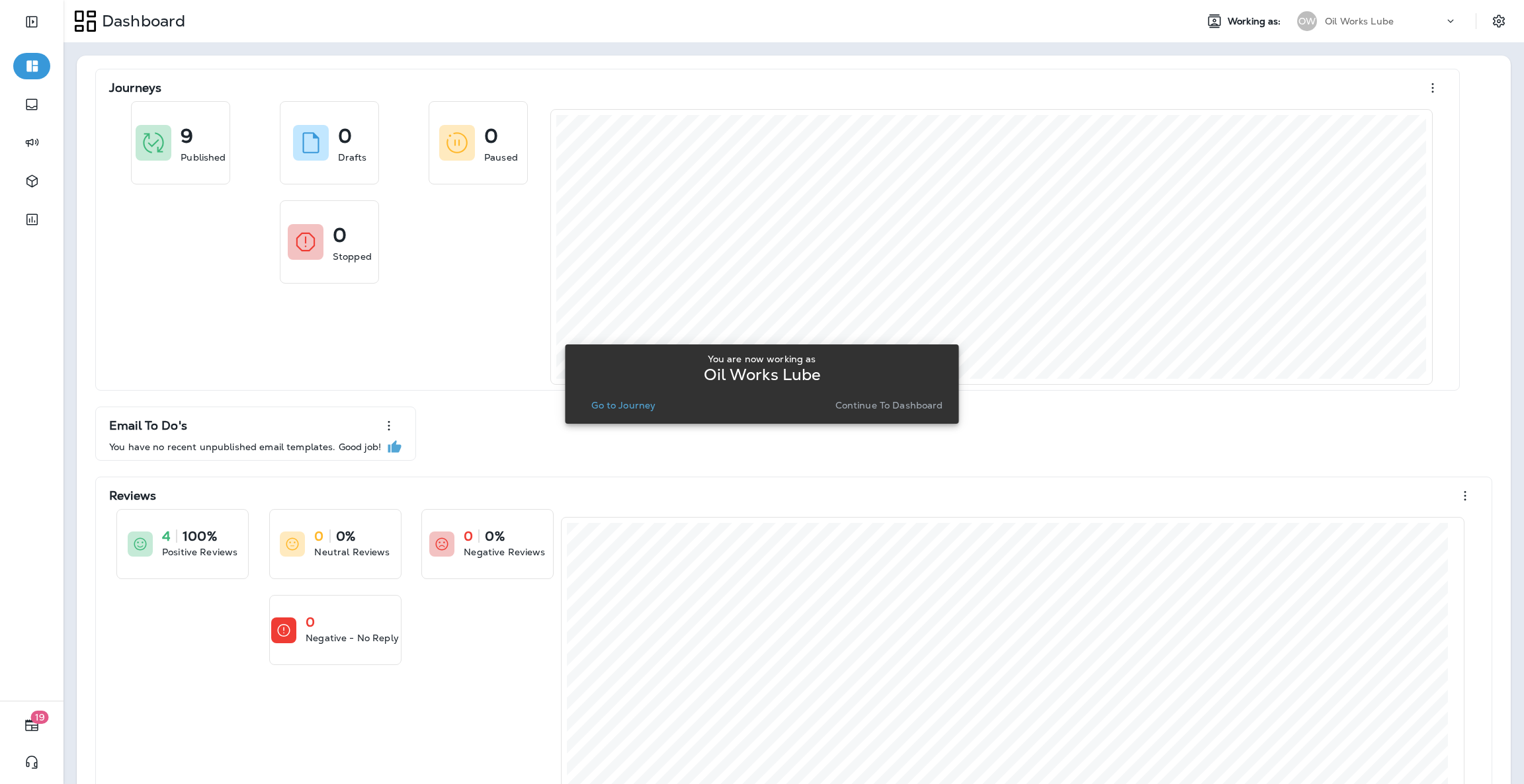
click at [883, 415] on div "You are now working as Oil Works Lube Go to Journey Continue to Dashboard" at bounding box center [762, 384] width 372 height 71
click at [872, 406] on p "Continue to Dashboard" at bounding box center [889, 405] width 108 height 10
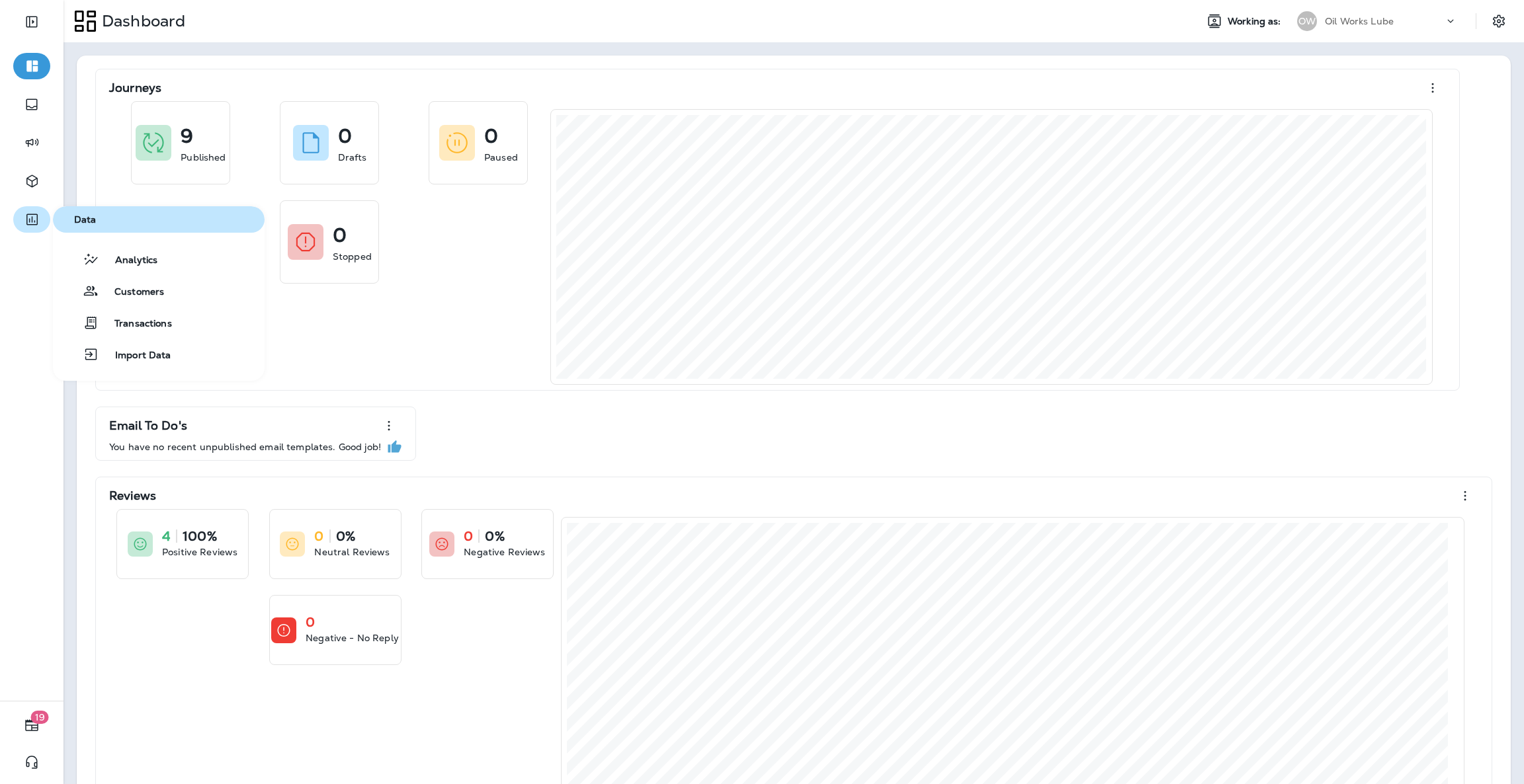
click at [30, 218] on icon "button" at bounding box center [32, 220] width 16 height 16
click at [176, 265] on button "Analytics" at bounding box center [159, 259] width 212 height 26
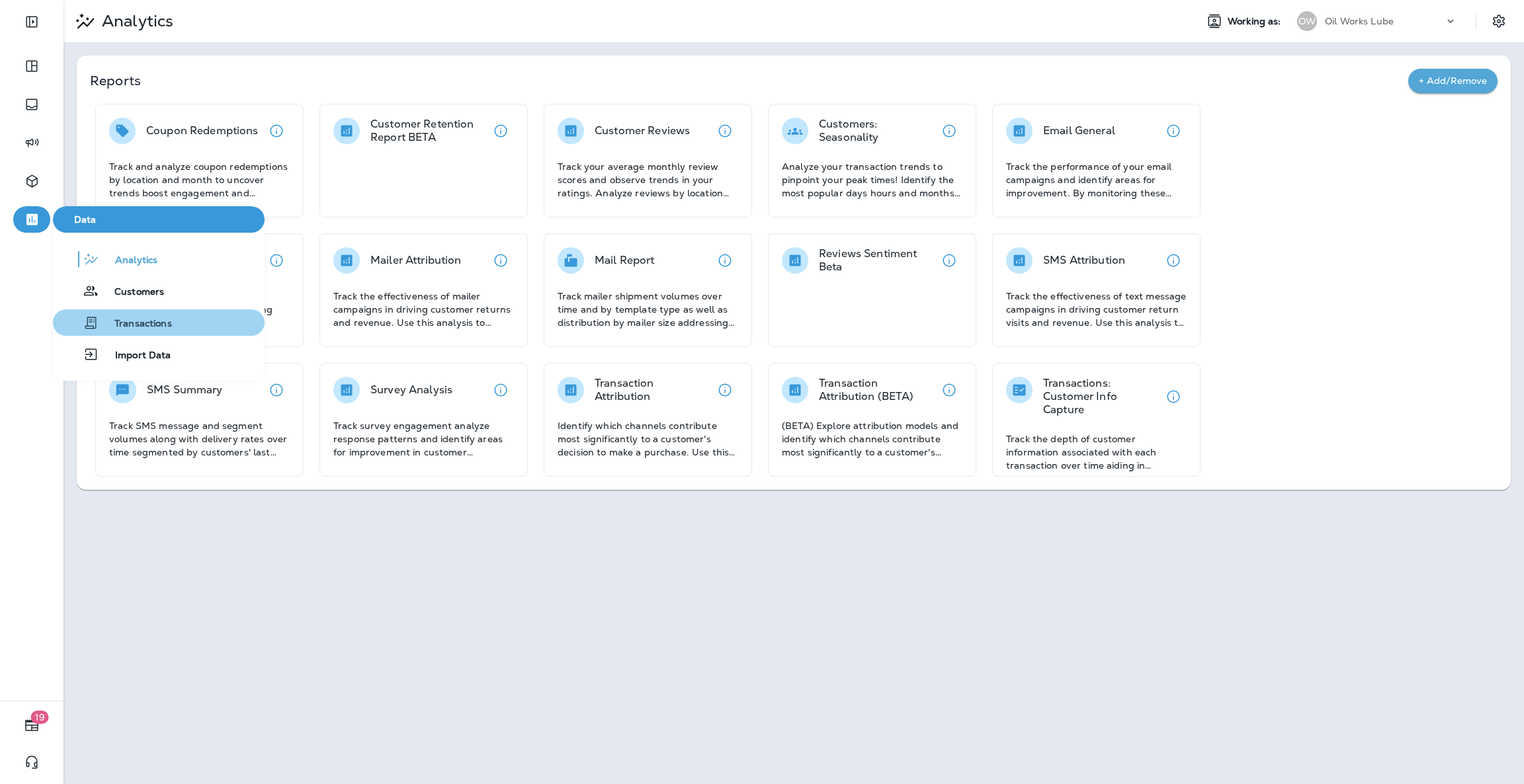
click at [175, 325] on button "Transactions" at bounding box center [159, 323] width 212 height 26
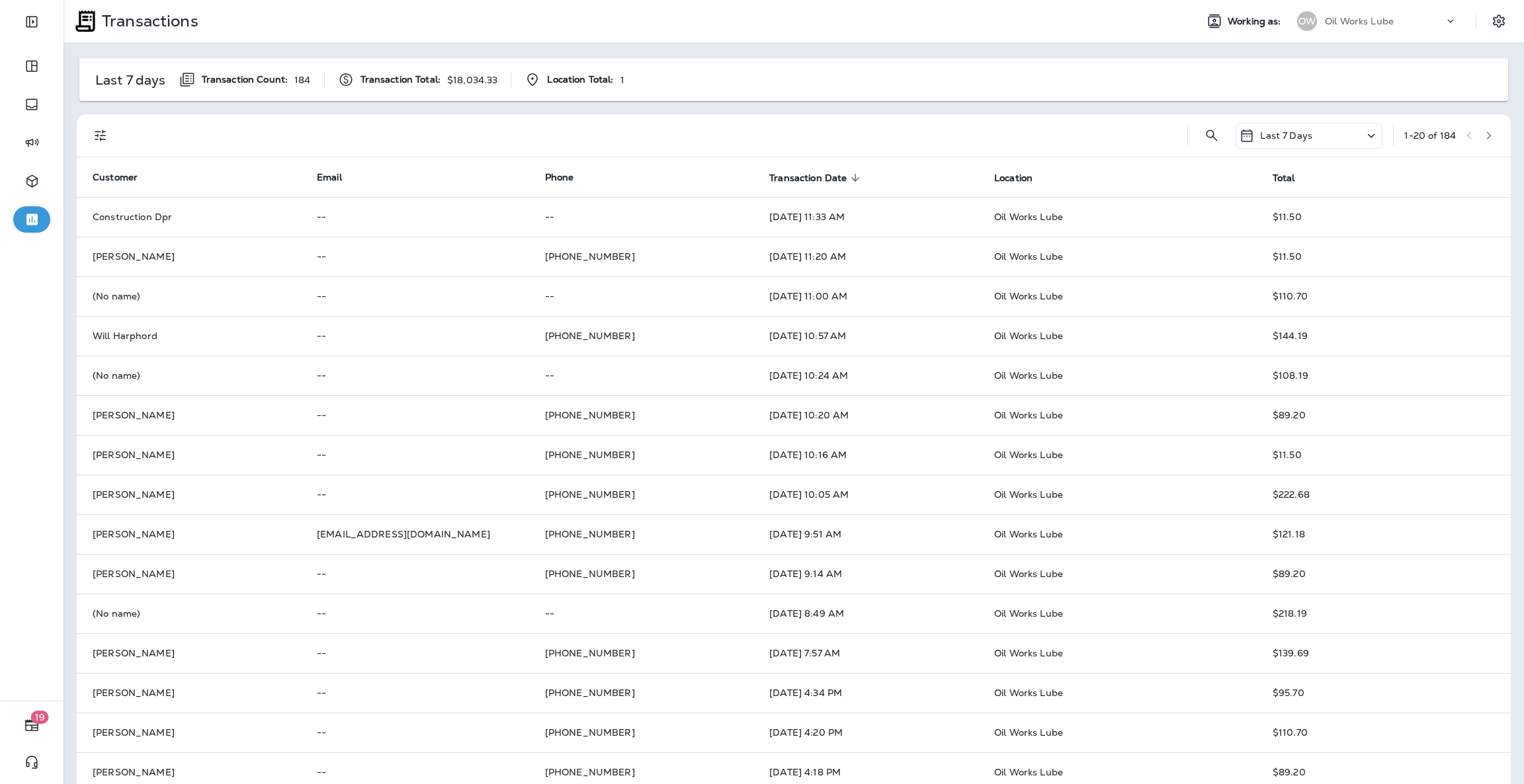
click at [1297, 130] on div "Last 7 Days" at bounding box center [1309, 135] width 147 height 26
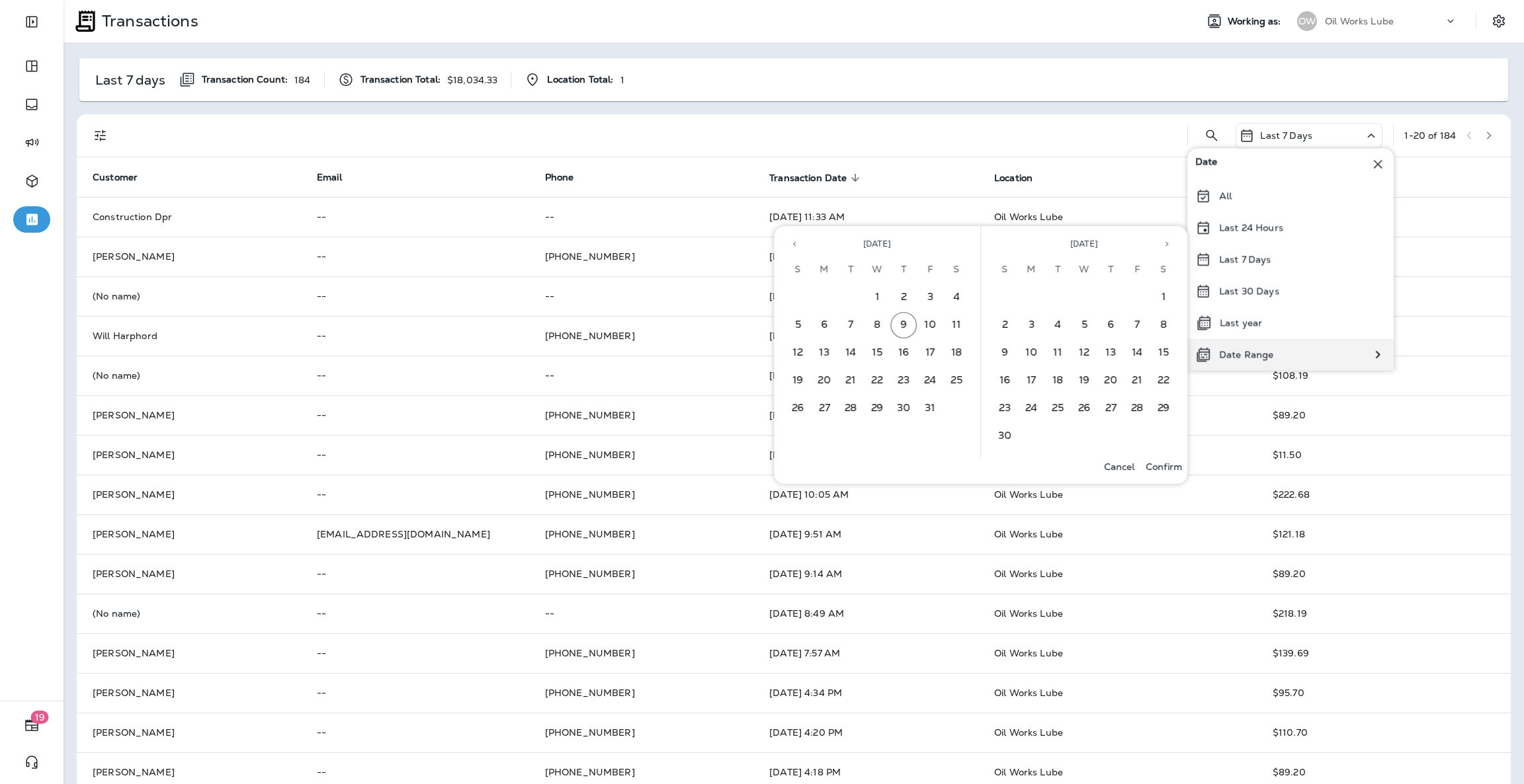
click at [1263, 356] on p "Date Range" at bounding box center [1247, 354] width 54 height 10
click at [793, 242] on icon "Previous month" at bounding box center [794, 243] width 10 height 10
click at [827, 291] on button "1" at bounding box center [824, 298] width 26 height 26
click at [855, 410] on button "30" at bounding box center [851, 409] width 26 height 26
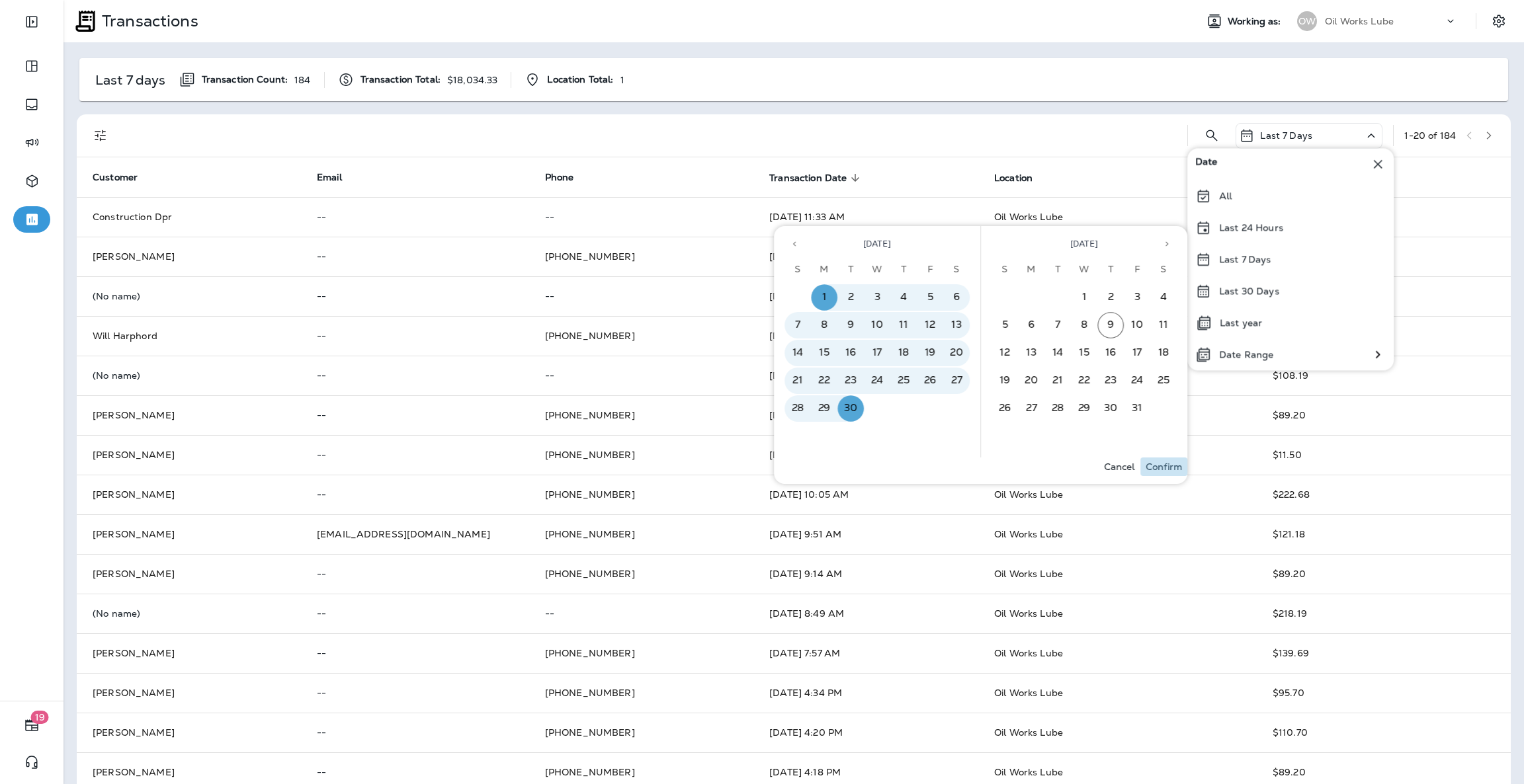
click at [1166, 471] on p "Confirm" at bounding box center [1163, 466] width 36 height 10
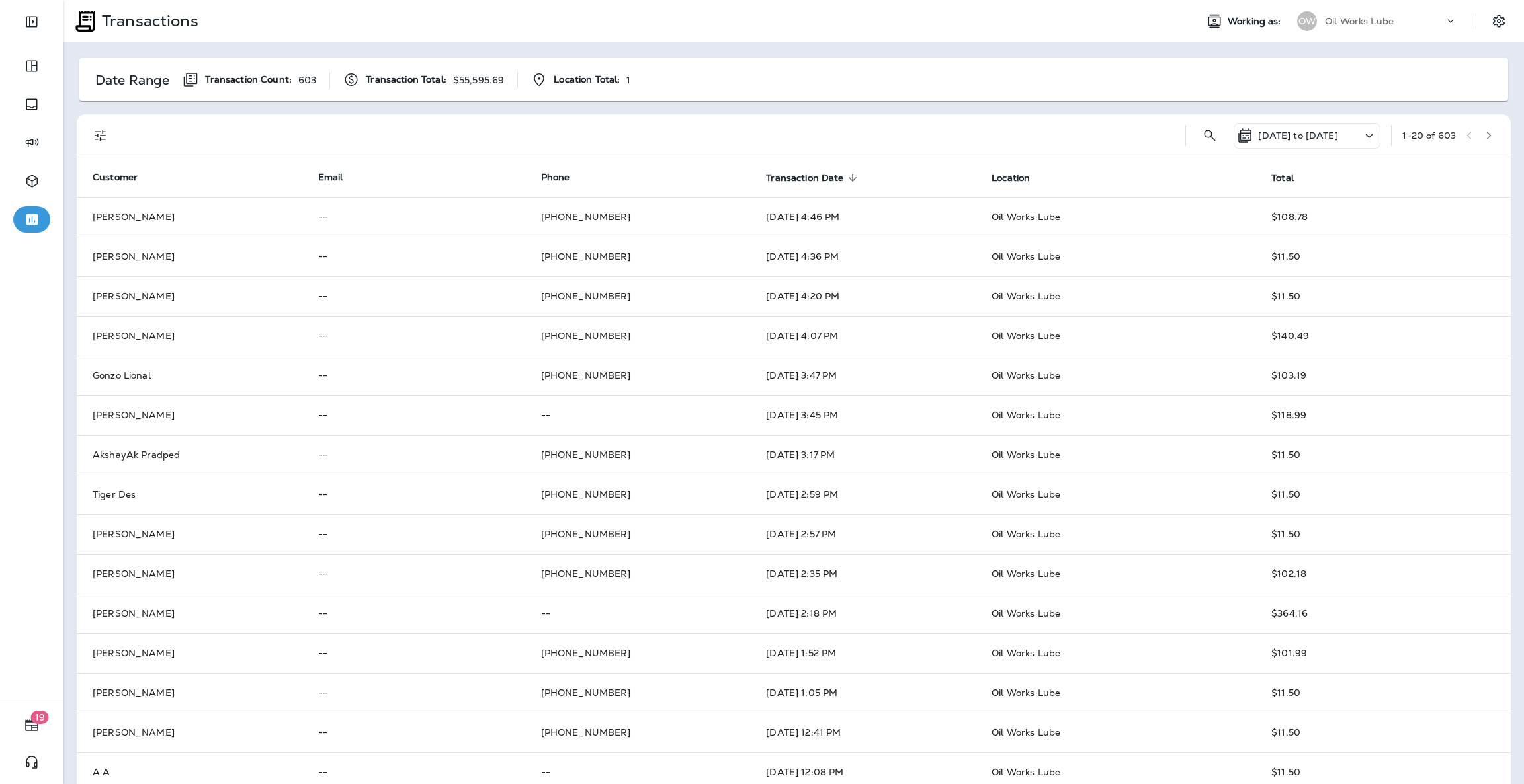
click at [1337, 131] on p "[DATE] to [DATE]" at bounding box center [1298, 135] width 79 height 10
click at [1069, 121] on div at bounding box center [649, 136] width 1050 height 43
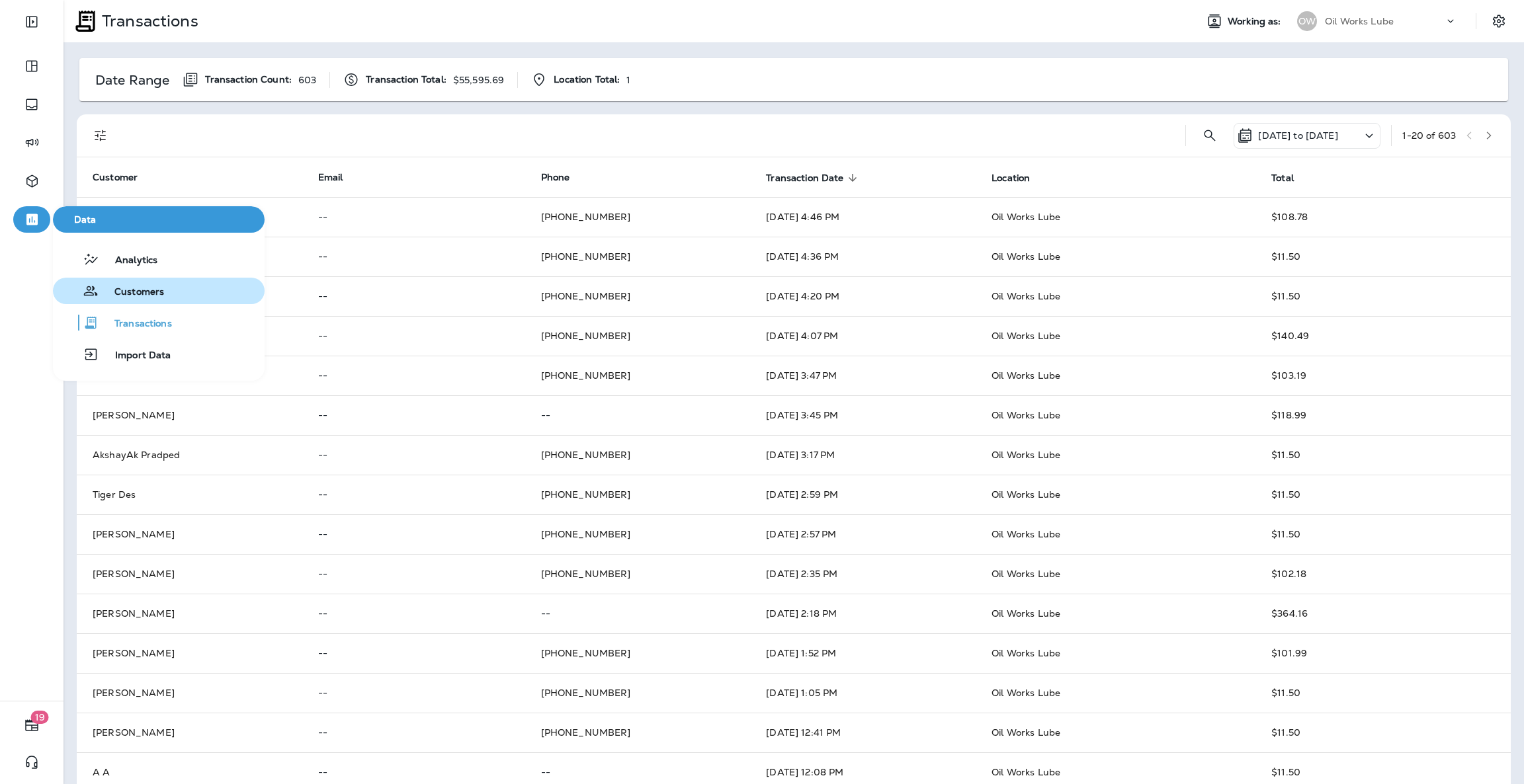
click at [146, 295] on span "Customers" at bounding box center [131, 292] width 65 height 13
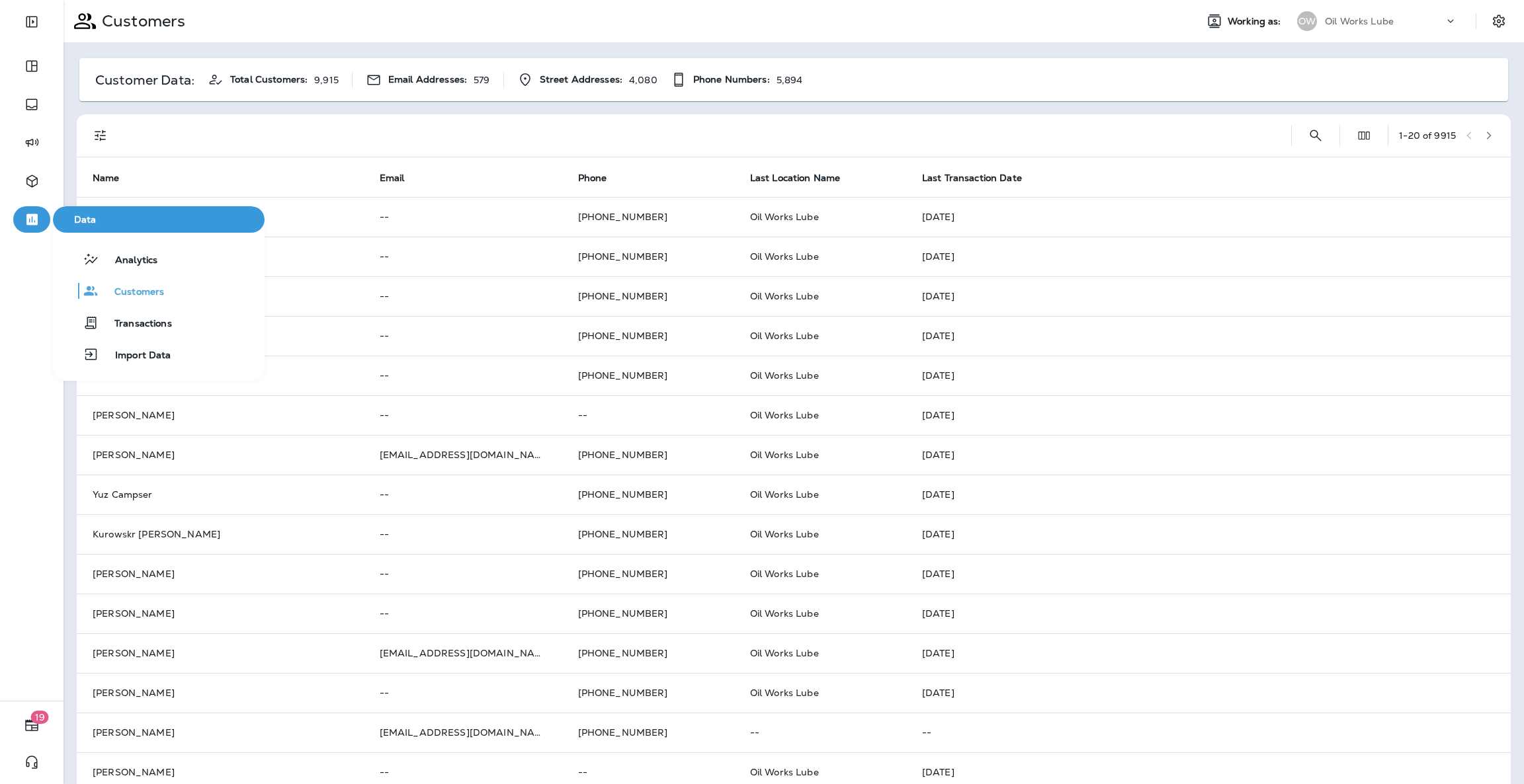
click at [35, 218] on icon "button" at bounding box center [32, 219] width 11 height 11
click at [171, 268] on button "Analytics" at bounding box center [159, 259] width 212 height 26
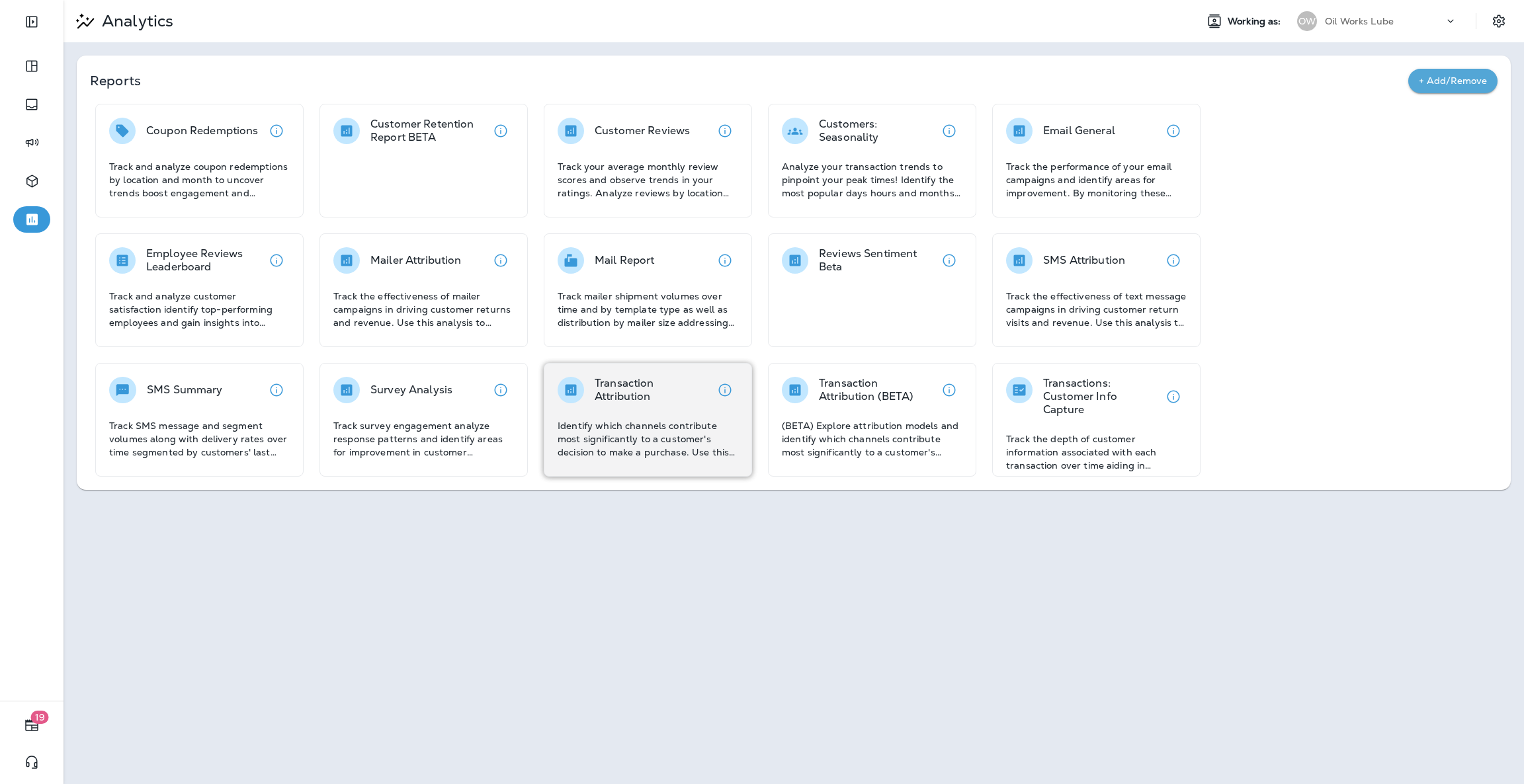
click at [620, 454] on p "Identify which channels contribute most significantly to a customer's decision …" at bounding box center [648, 439] width 180 height 40
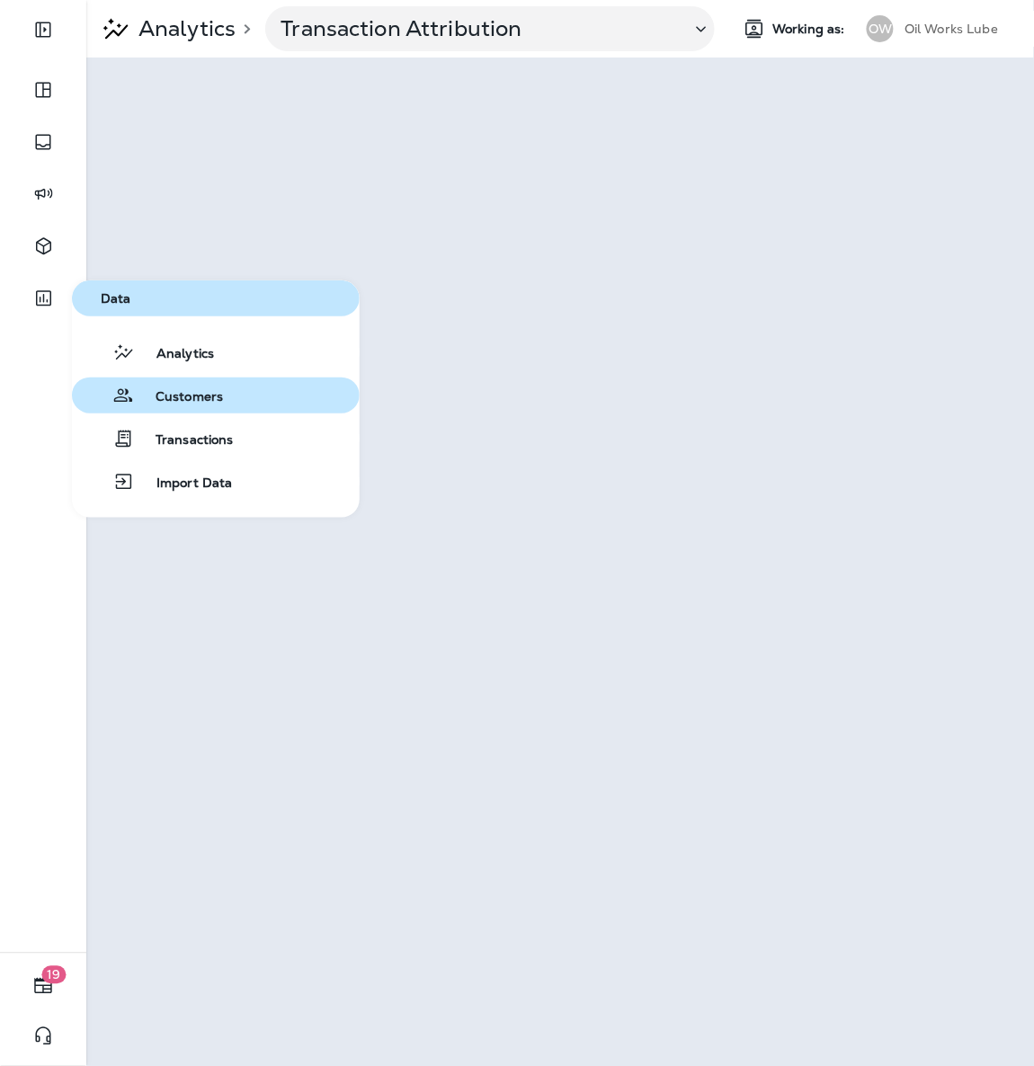
click at [157, 385] on div "Customers" at bounding box center [151, 396] width 144 height 22
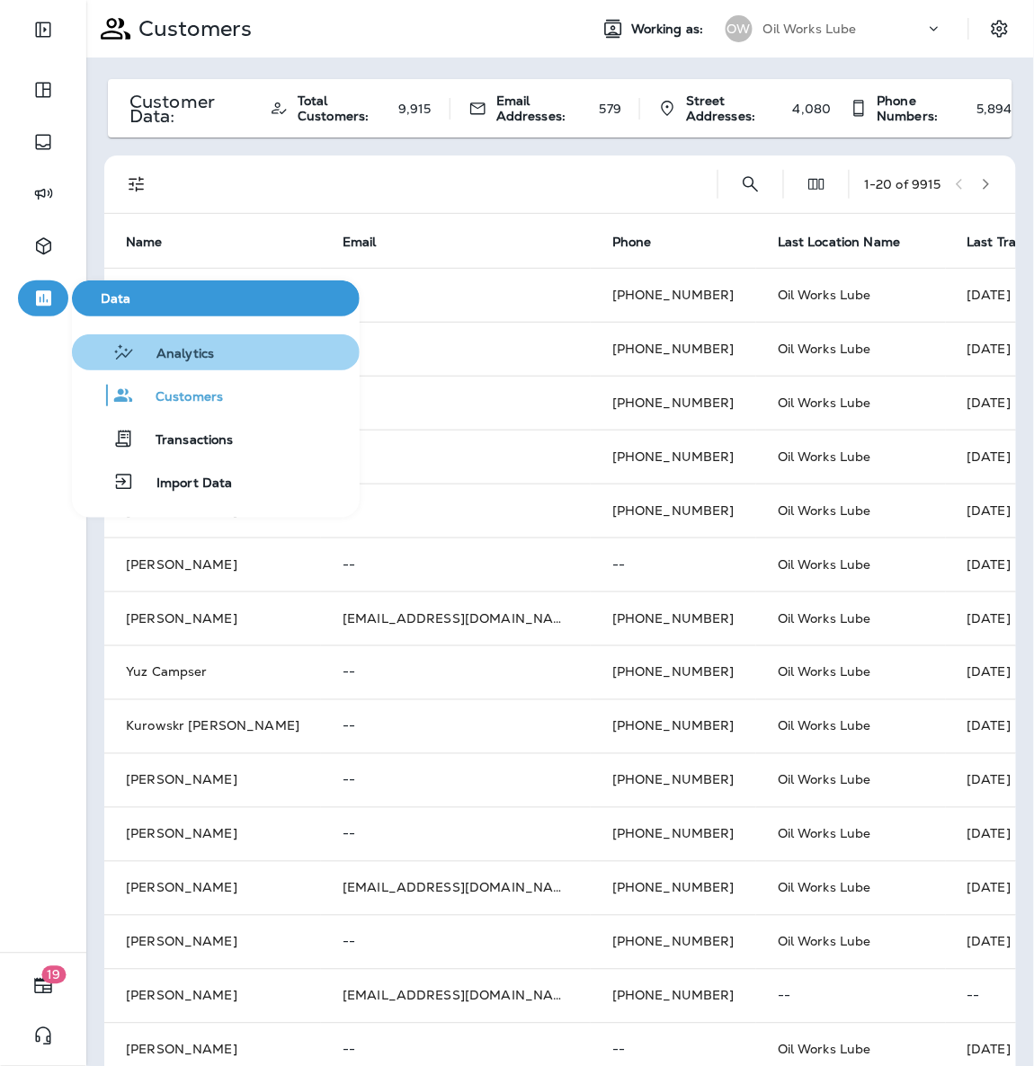
click at [198, 359] on span "Analytics" at bounding box center [174, 354] width 79 height 17
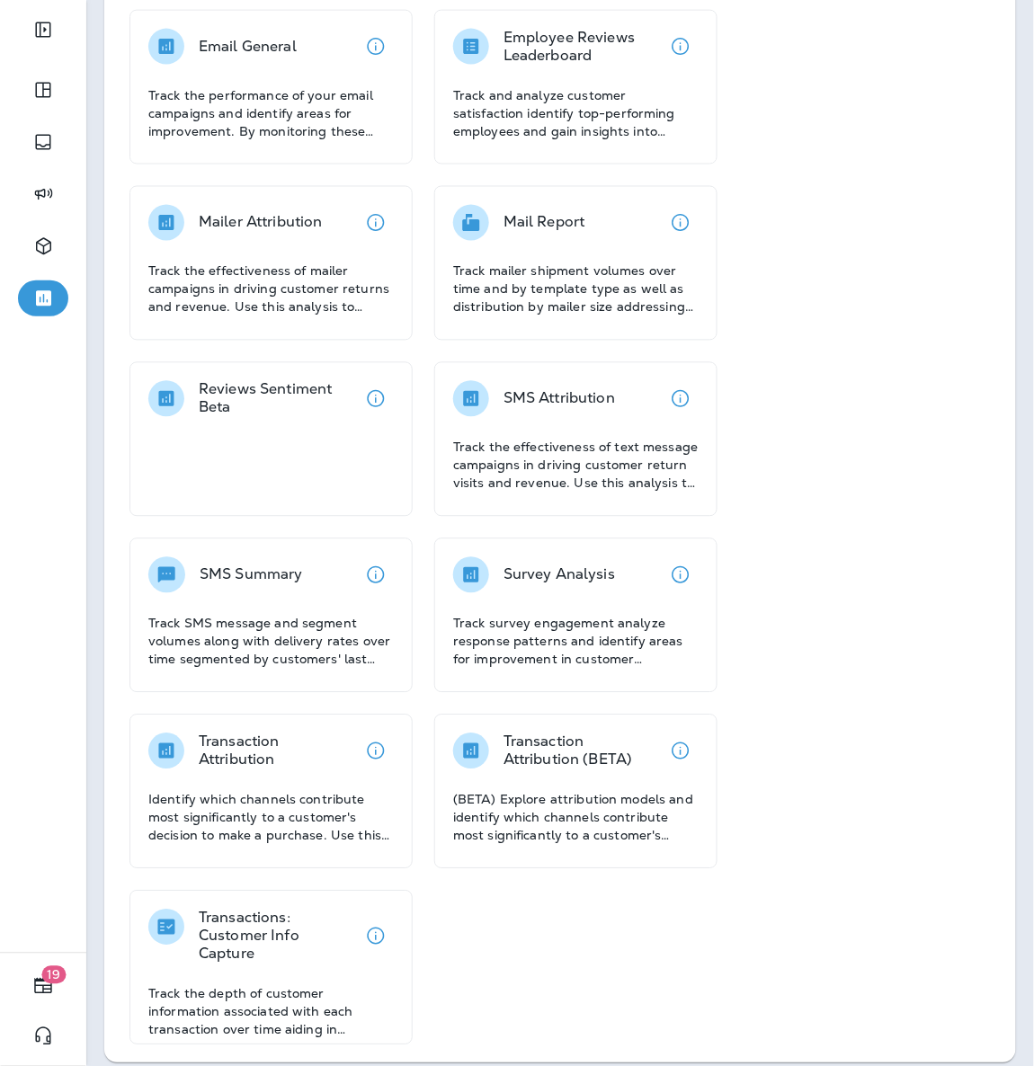
scroll to position [497, 0]
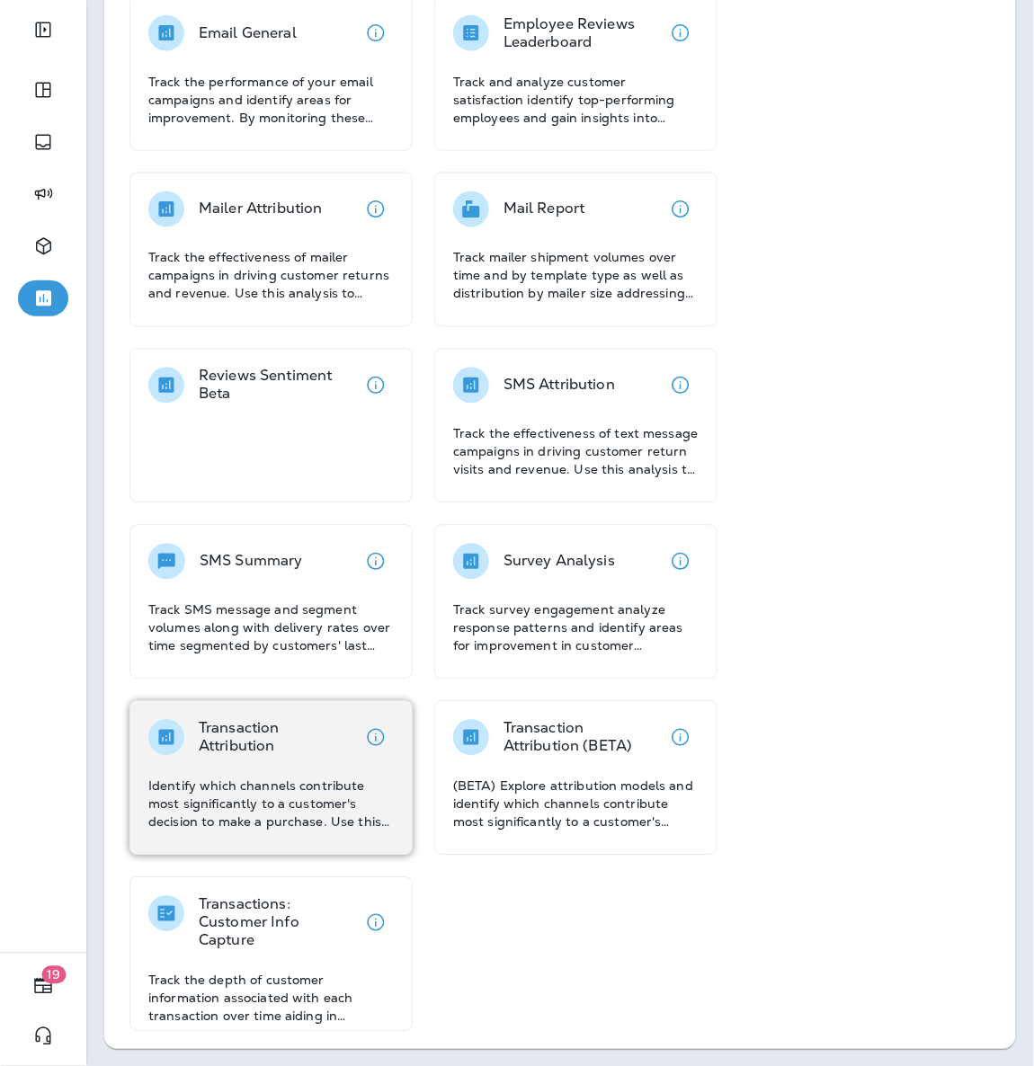
click at [284, 755] on div "Transaction Attribution Identify which channels contribute most significantly t…" at bounding box center [270, 775] width 245 height 111
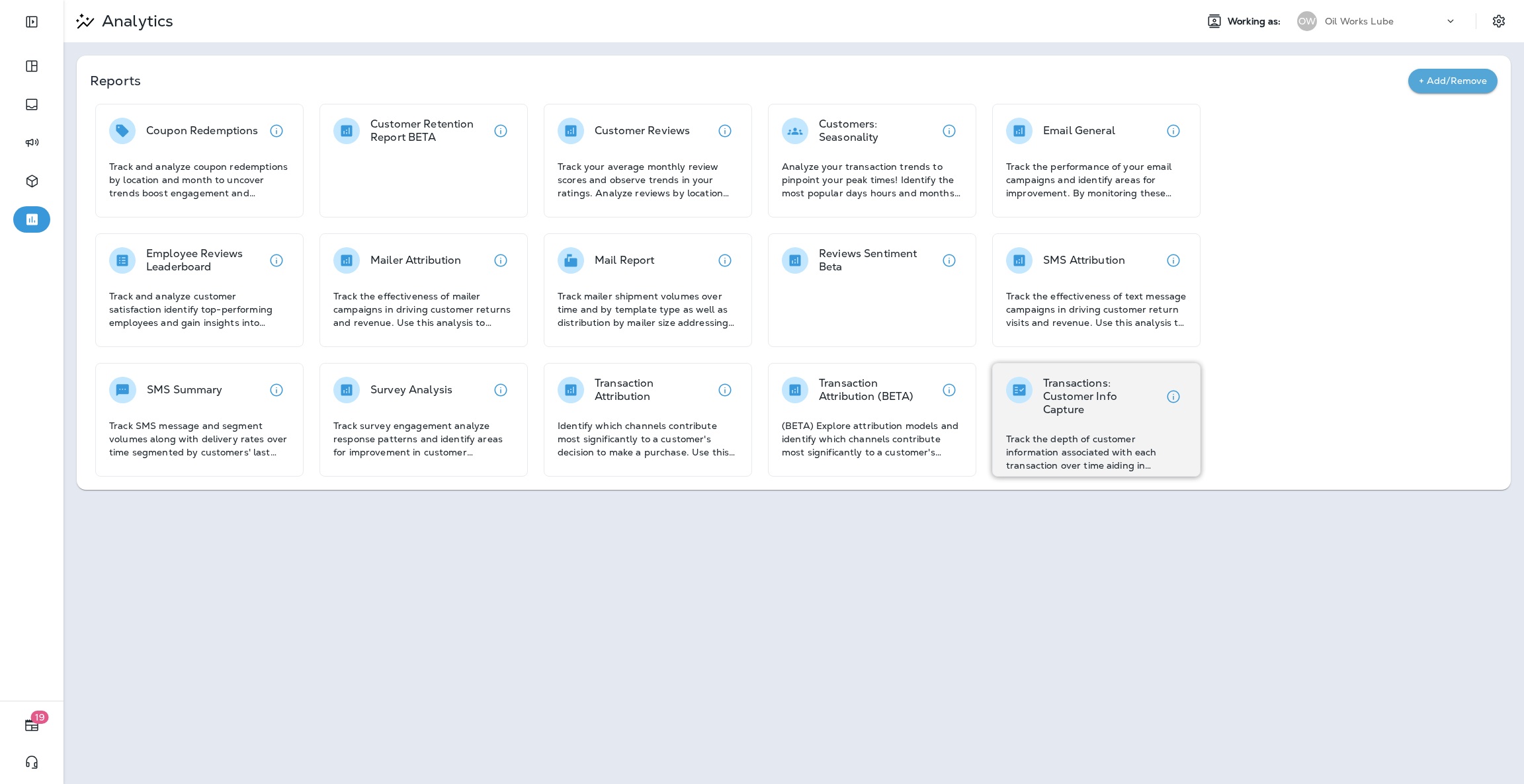
click at [1052, 416] on div "Transactions: Customer Info Capture Track the depth of customer information ass…" at bounding box center [1096, 424] width 180 height 95
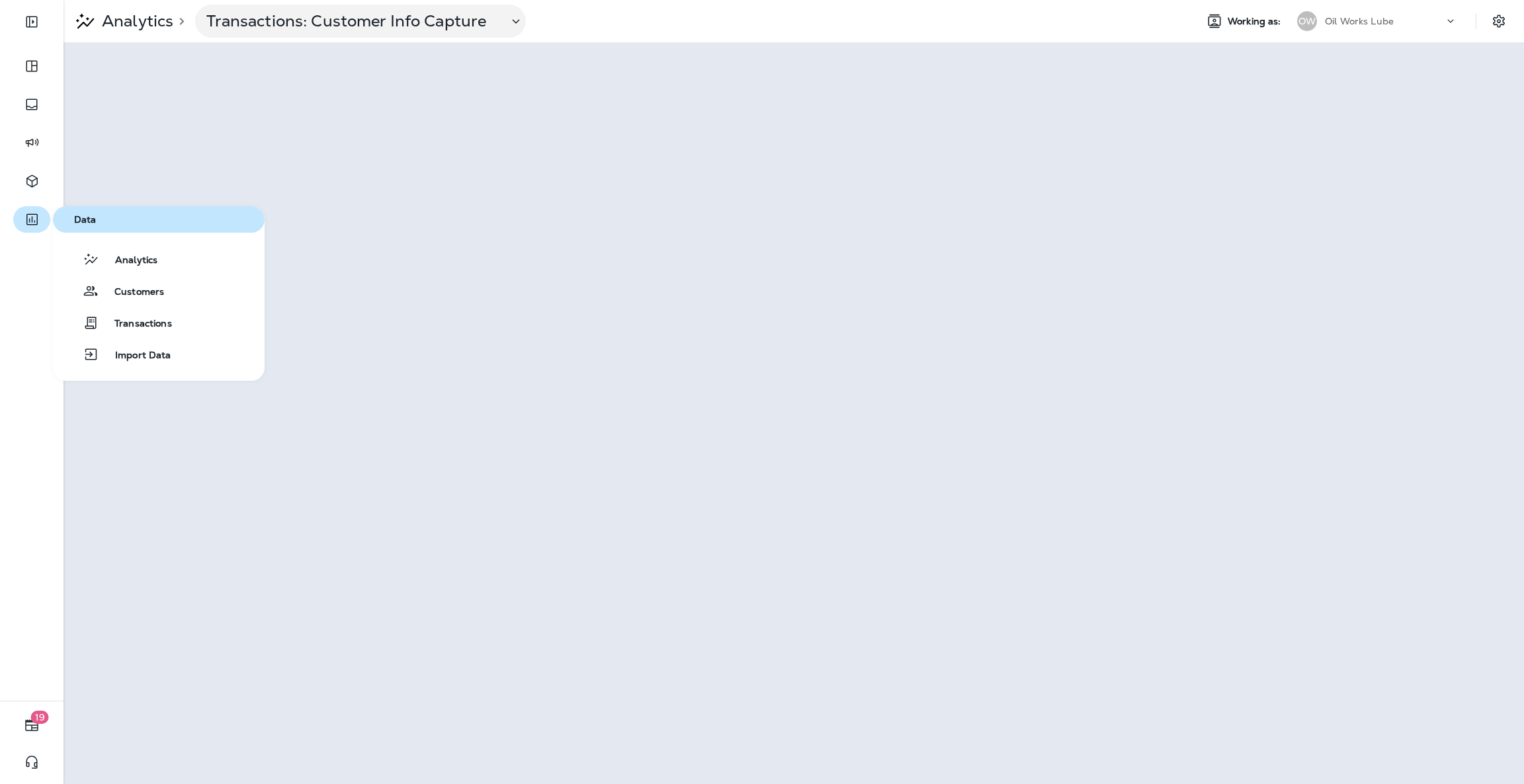
click at [24, 224] on icon "button" at bounding box center [32, 220] width 16 height 16
click at [90, 246] on button "Analytics" at bounding box center [159, 259] width 212 height 26
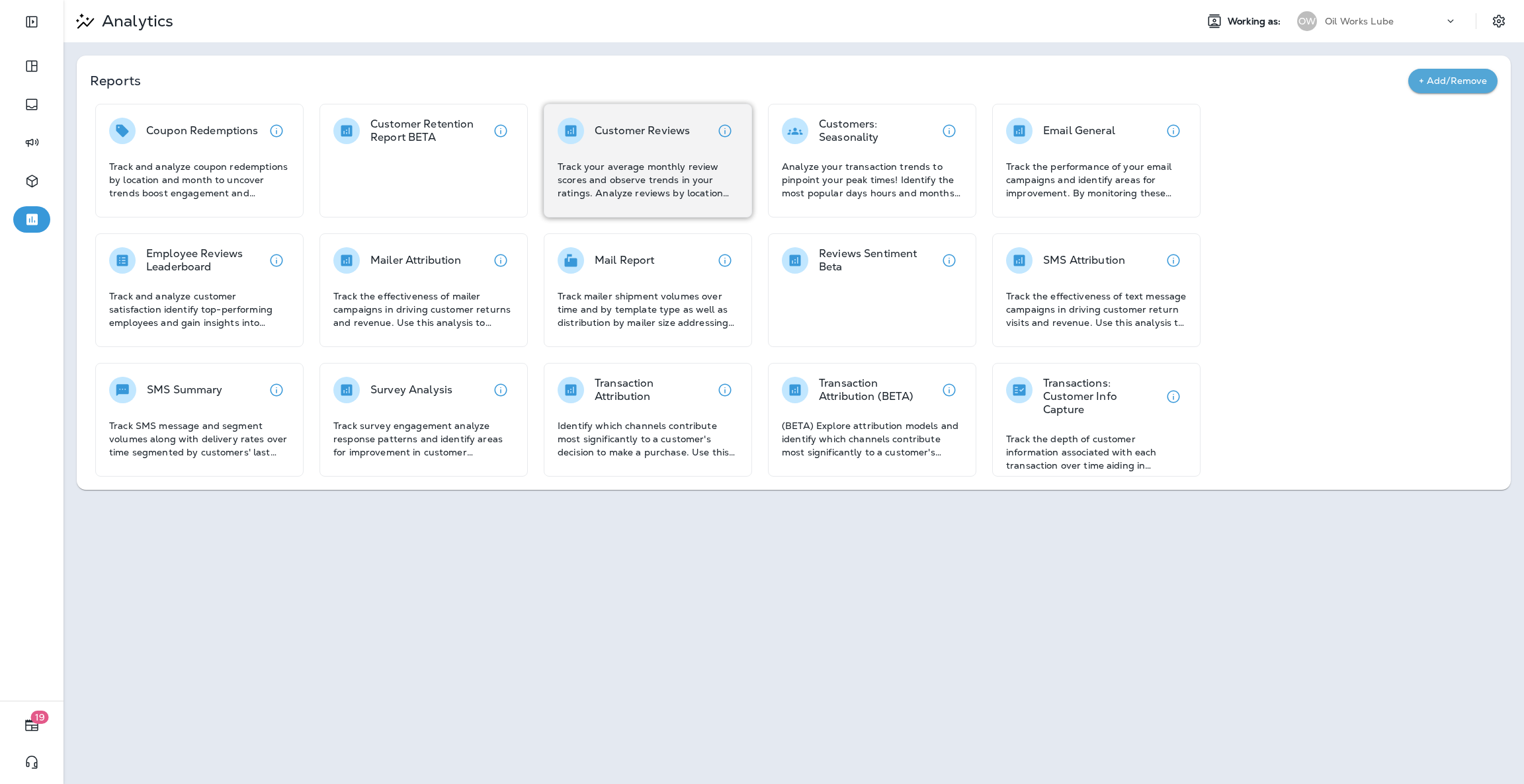
click at [618, 182] on p "Track your average monthly review scores and observe trends in your ratings. An…" at bounding box center [648, 180] width 180 height 40
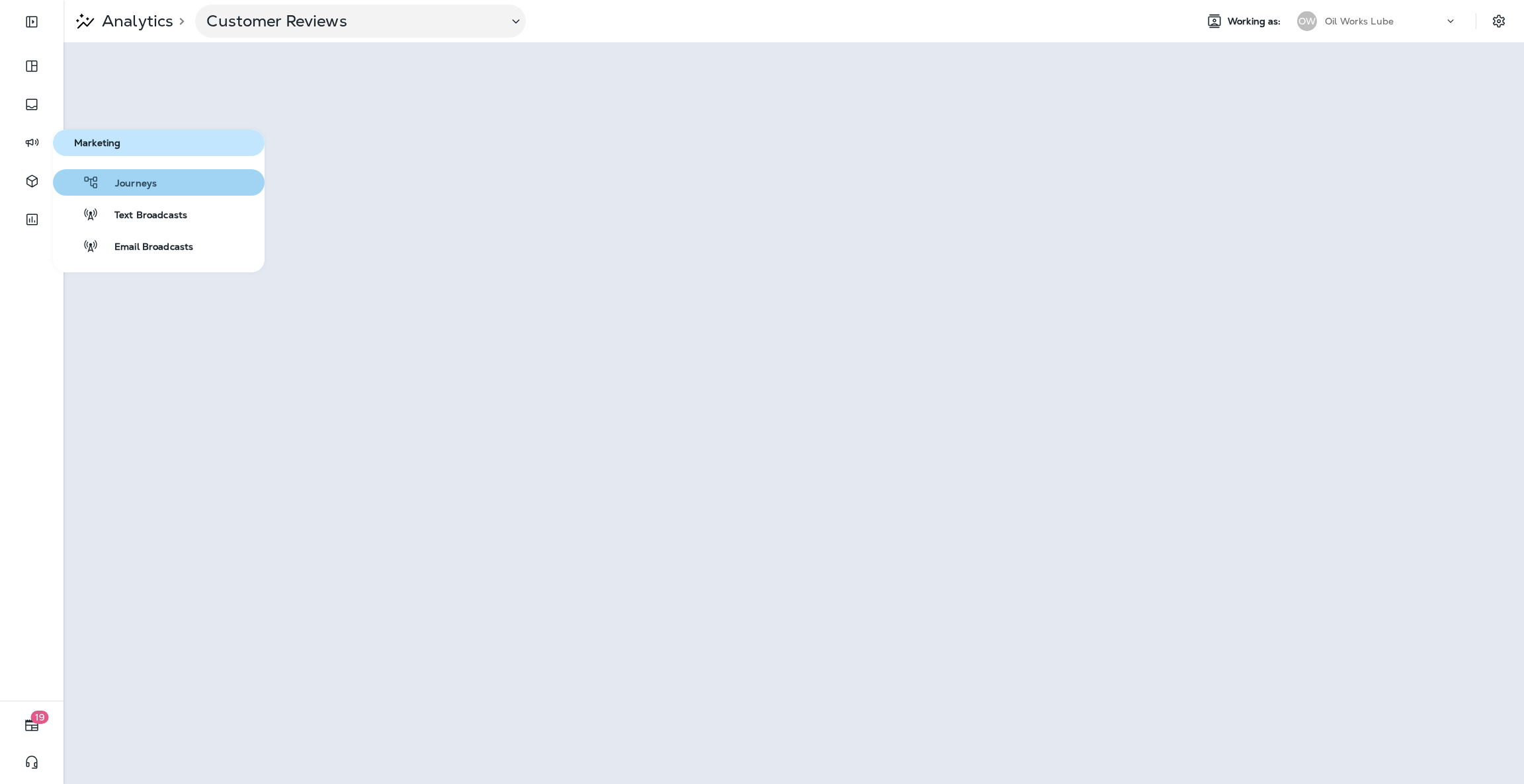
click at [110, 186] on span "Journeys" at bounding box center [128, 184] width 57 height 13
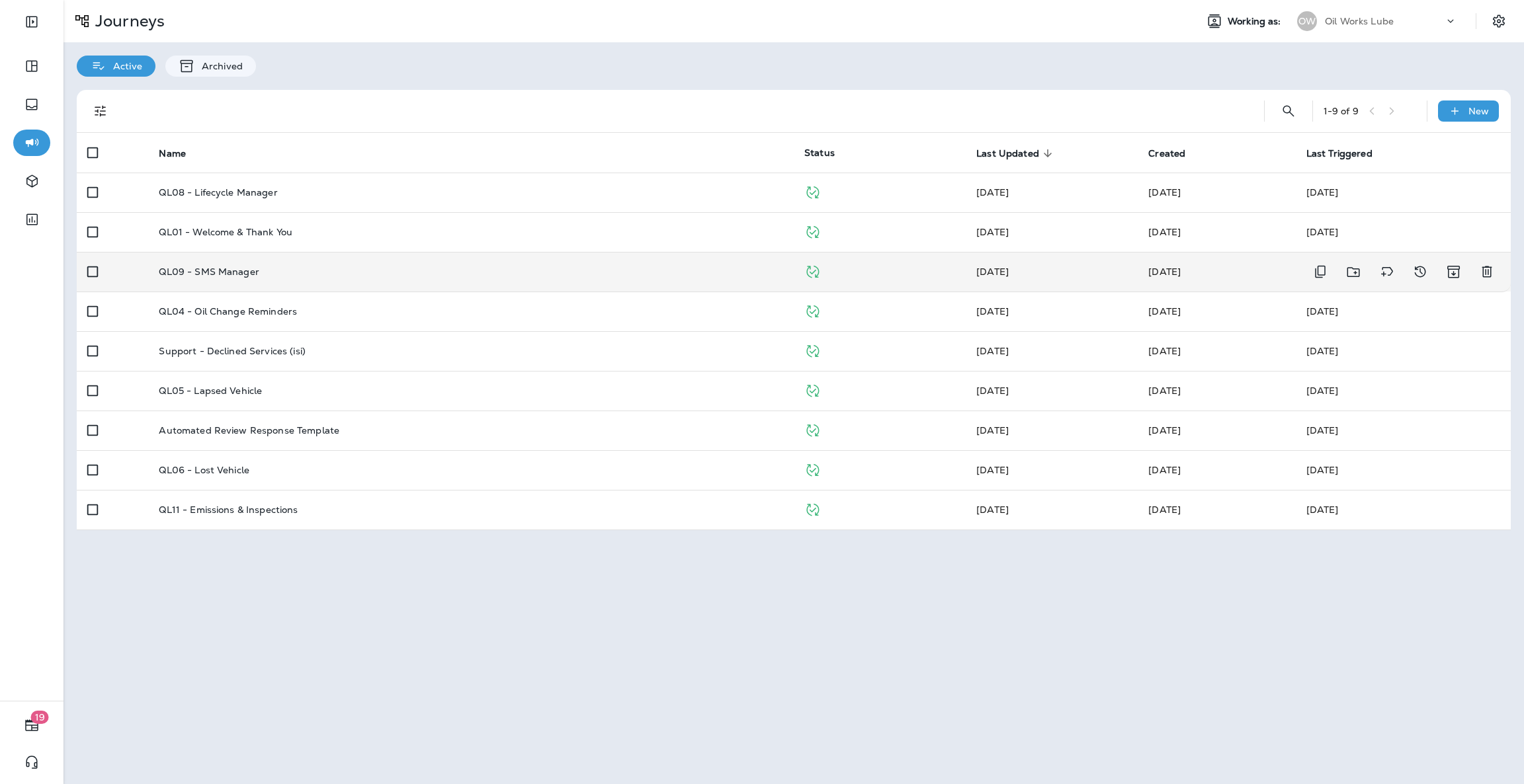
click at [289, 273] on div "QL09 - SMS Manager" at bounding box center [471, 271] width 625 height 10
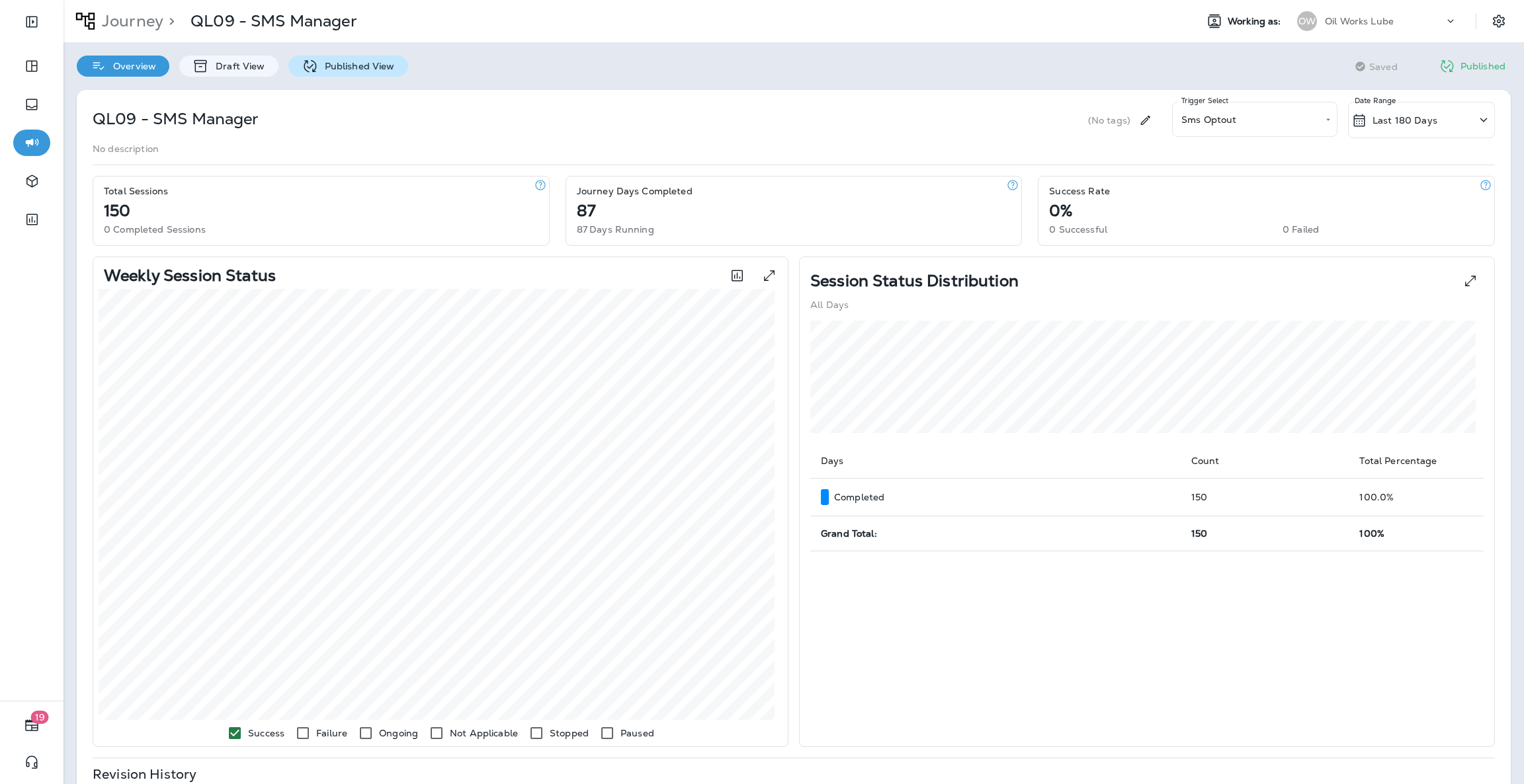
click at [352, 71] on div "Published View" at bounding box center [348, 66] width 120 height 21
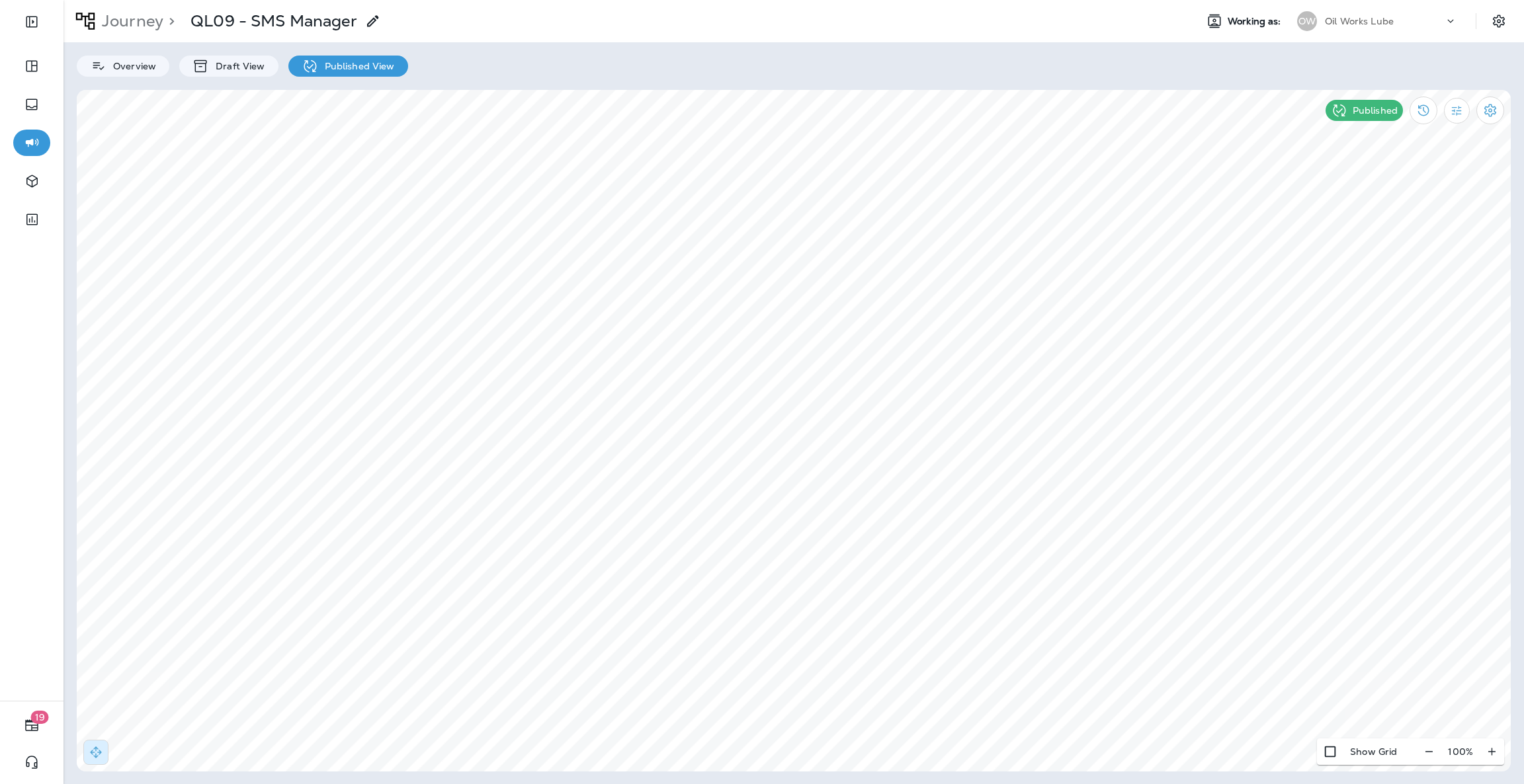
click at [1461, 126] on div "Published" at bounding box center [1414, 110] width 192 height 41
click at [1447, 115] on button "Filter Statistics" at bounding box center [1456, 110] width 26 height 26
click at [1406, 268] on p "Date Range" at bounding box center [1392, 267] width 54 height 10
click at [1378, 138] on p "All" at bounding box center [1371, 140] width 13 height 10
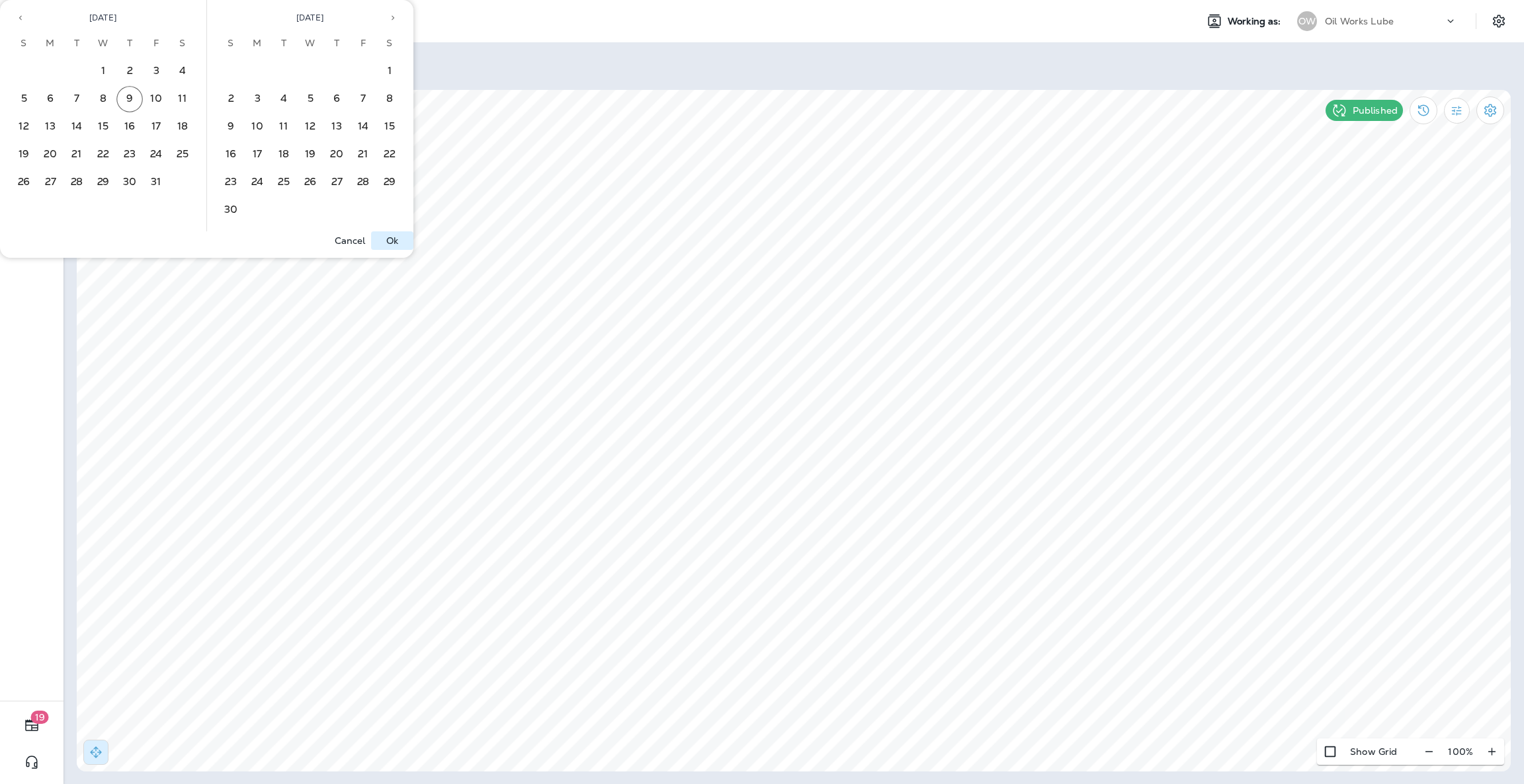
click at [394, 235] on p "Ok" at bounding box center [392, 240] width 12 height 10
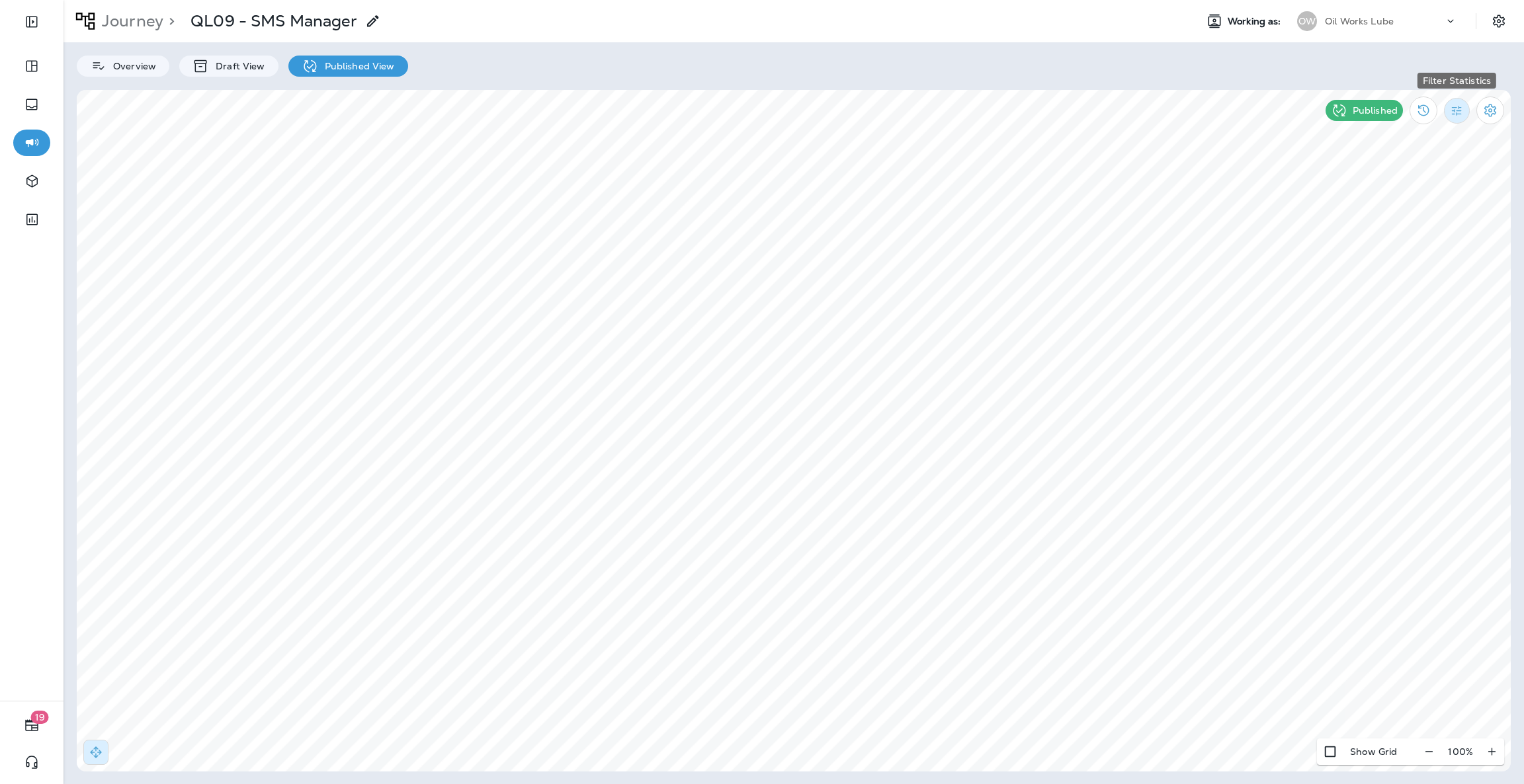
click at [1454, 115] on icon "Filter Statistics" at bounding box center [1456, 110] width 14 height 14
click at [1368, 137] on p "All" at bounding box center [1371, 140] width 13 height 10
click at [1454, 111] on icon "Filter Statistics" at bounding box center [1456, 110] width 10 height 10
click at [1382, 270] on p "Date Range" at bounding box center [1392, 267] width 54 height 10
click at [971, 160] on icon "Previous month" at bounding box center [975, 157] width 10 height 10
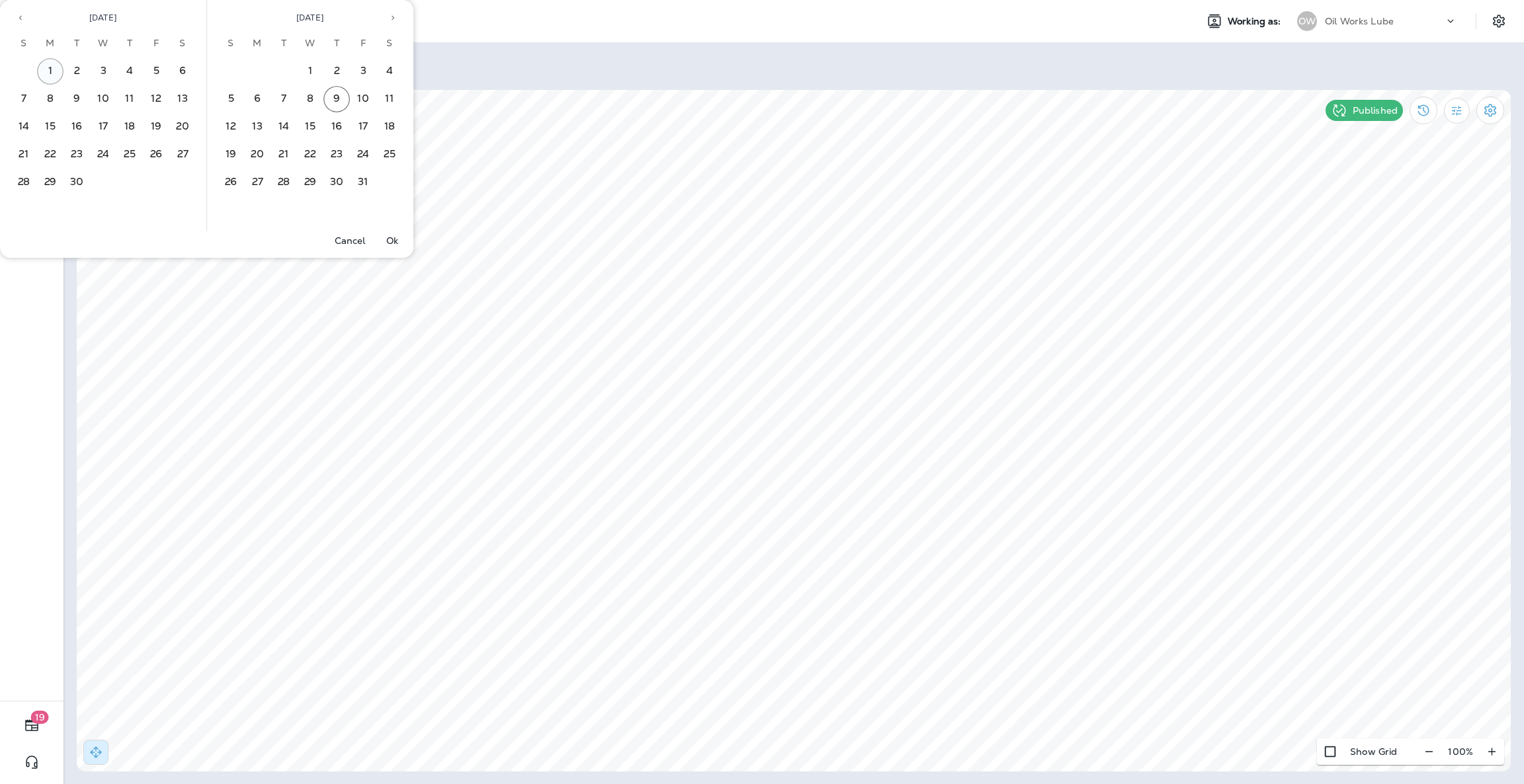
click at [49, 60] on button "1" at bounding box center [50, 71] width 26 height 26
click at [86, 174] on button "30" at bounding box center [77, 182] width 26 height 26
click at [396, 243] on p "Ok" at bounding box center [392, 240] width 12 height 10
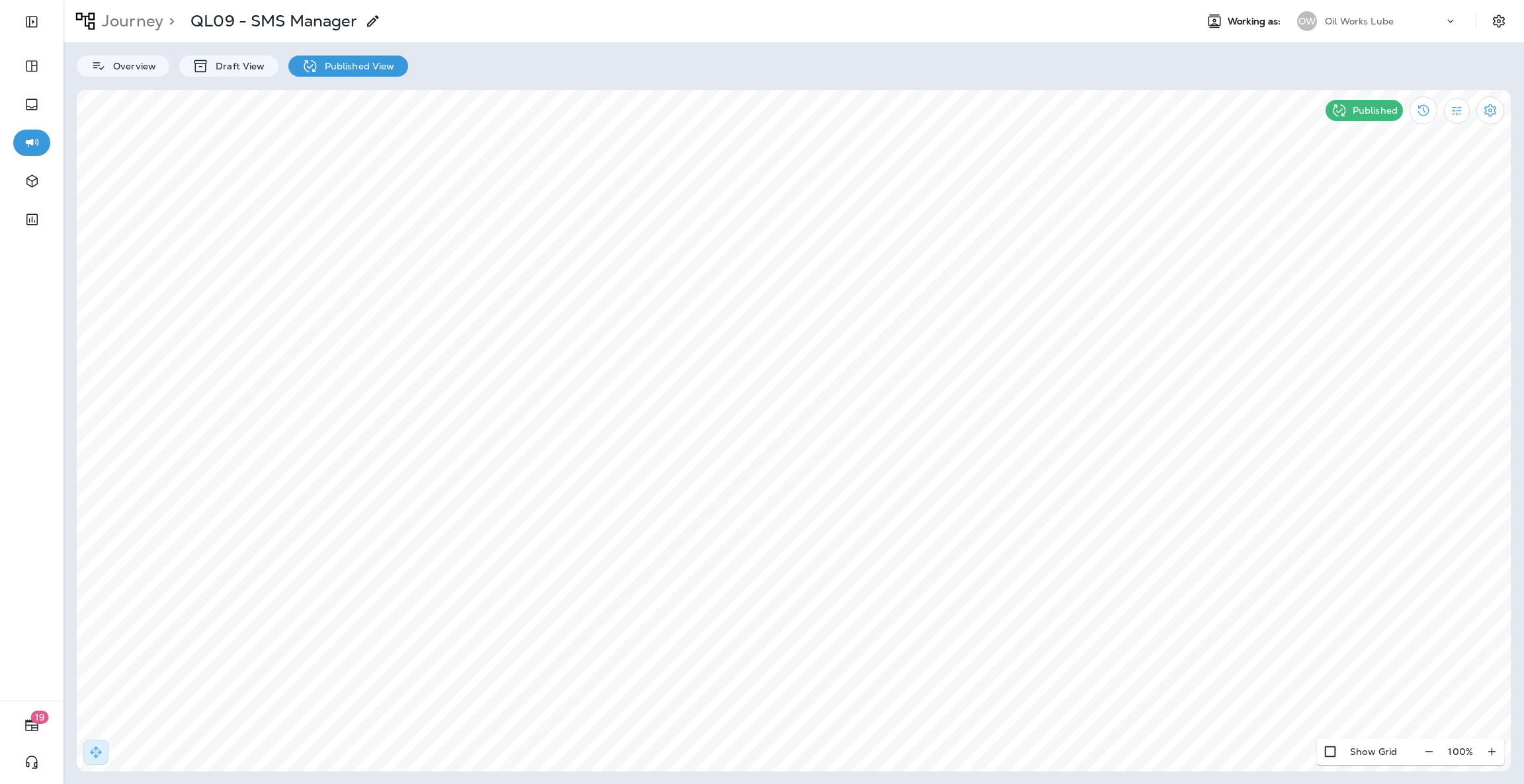
drag, startPoint x: 1389, startPoint y: 10, endPoint x: 1395, endPoint y: 16, distance: 8.5
click at [1390, 11] on div "Oil Works Lube" at bounding box center [1384, 21] width 119 height 20
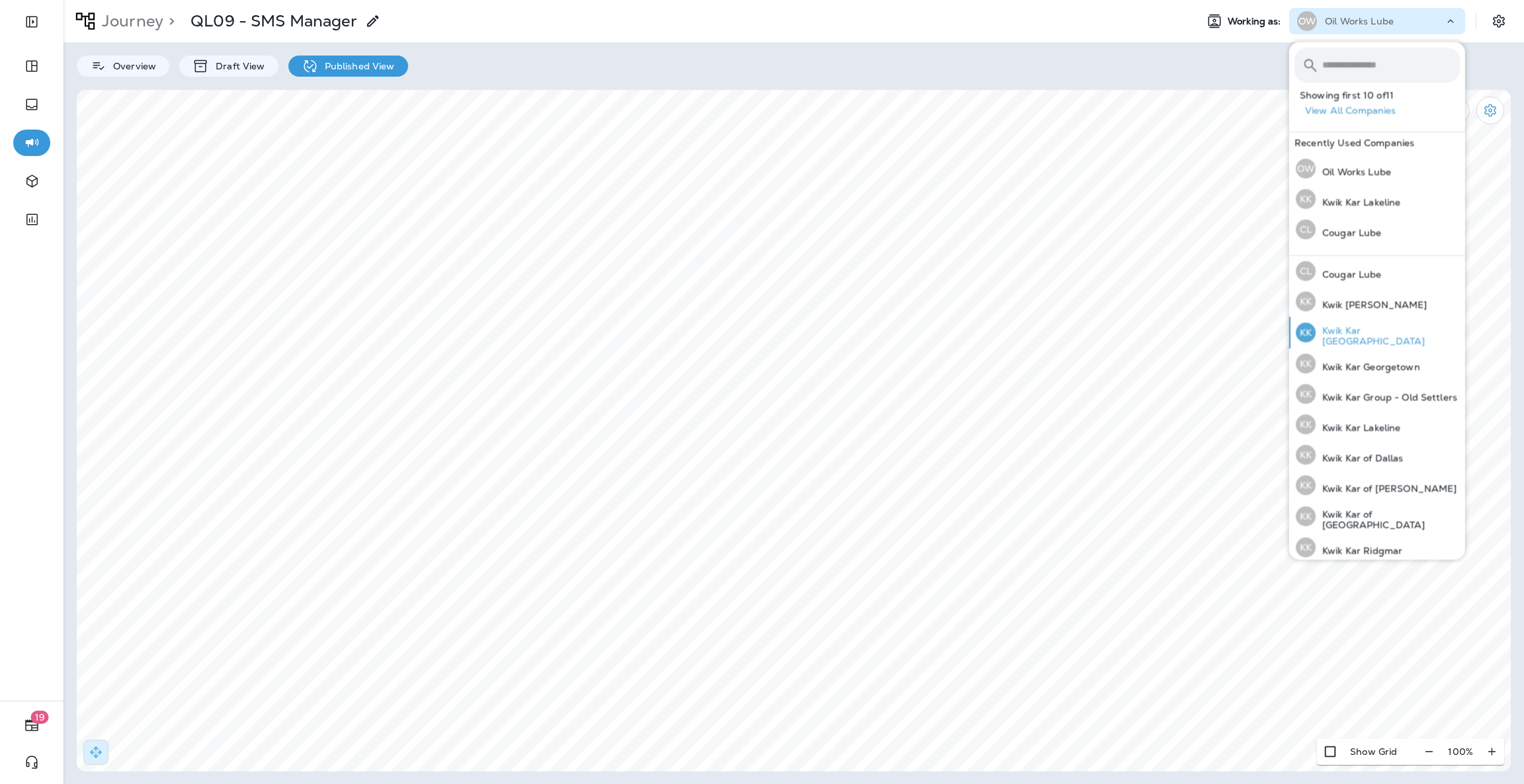
click at [1403, 341] on div "KK Kwik Kar [GEOGRAPHIC_DATA]" at bounding box center [1378, 332] width 174 height 32
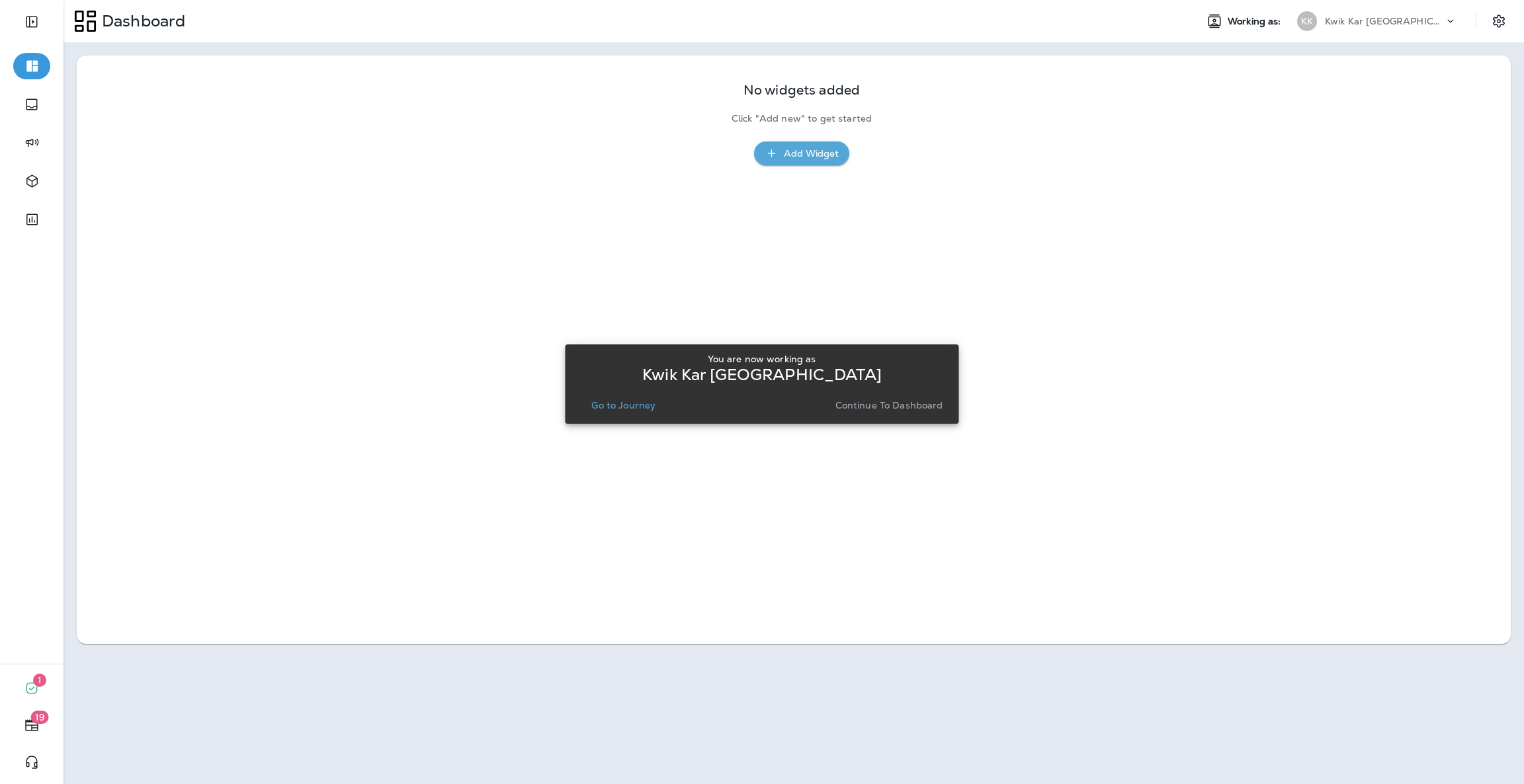
click at [872, 410] on p "Continue to Dashboard" at bounding box center [889, 405] width 108 height 10
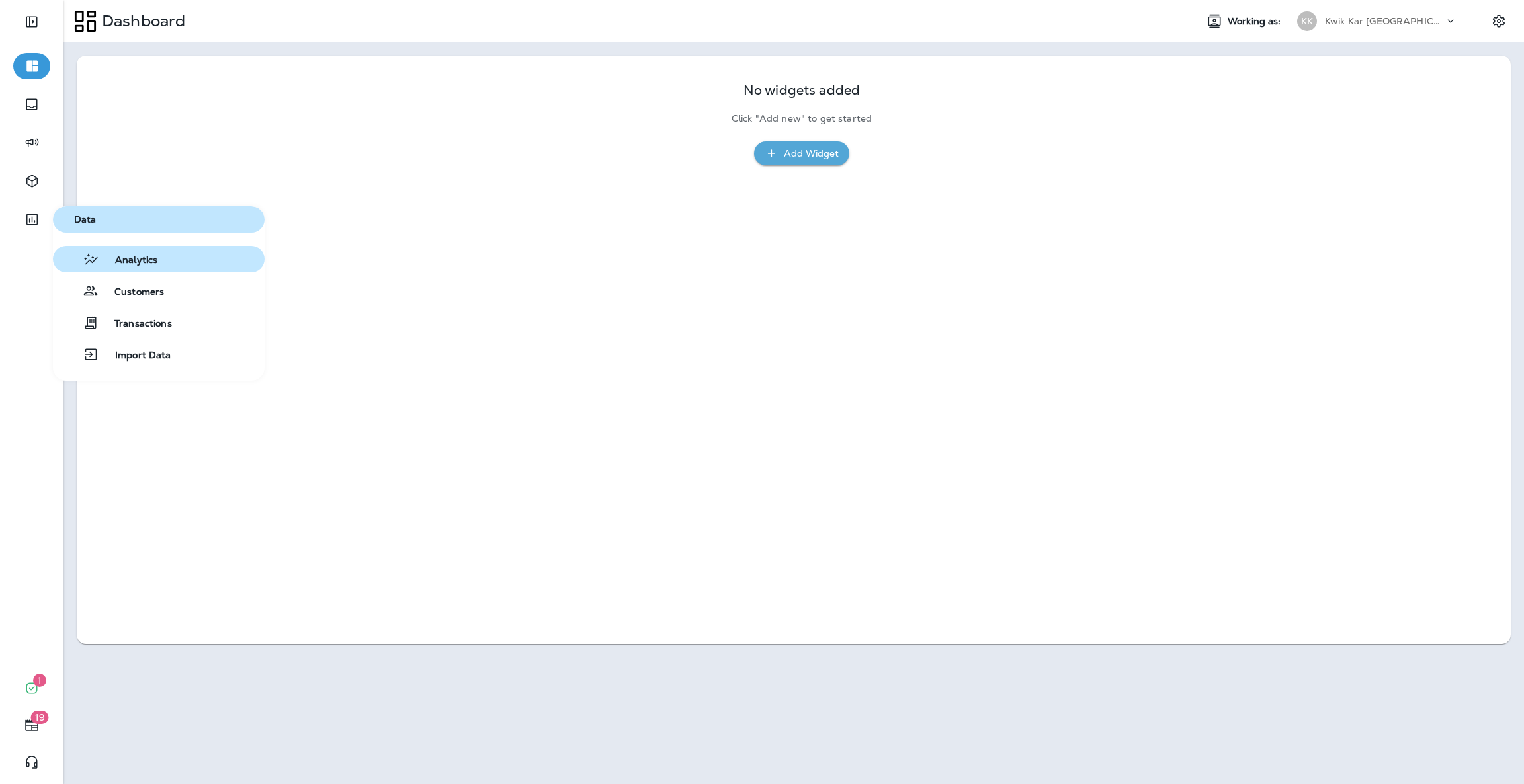
click at [124, 262] on span "Analytics" at bounding box center [128, 260] width 58 height 13
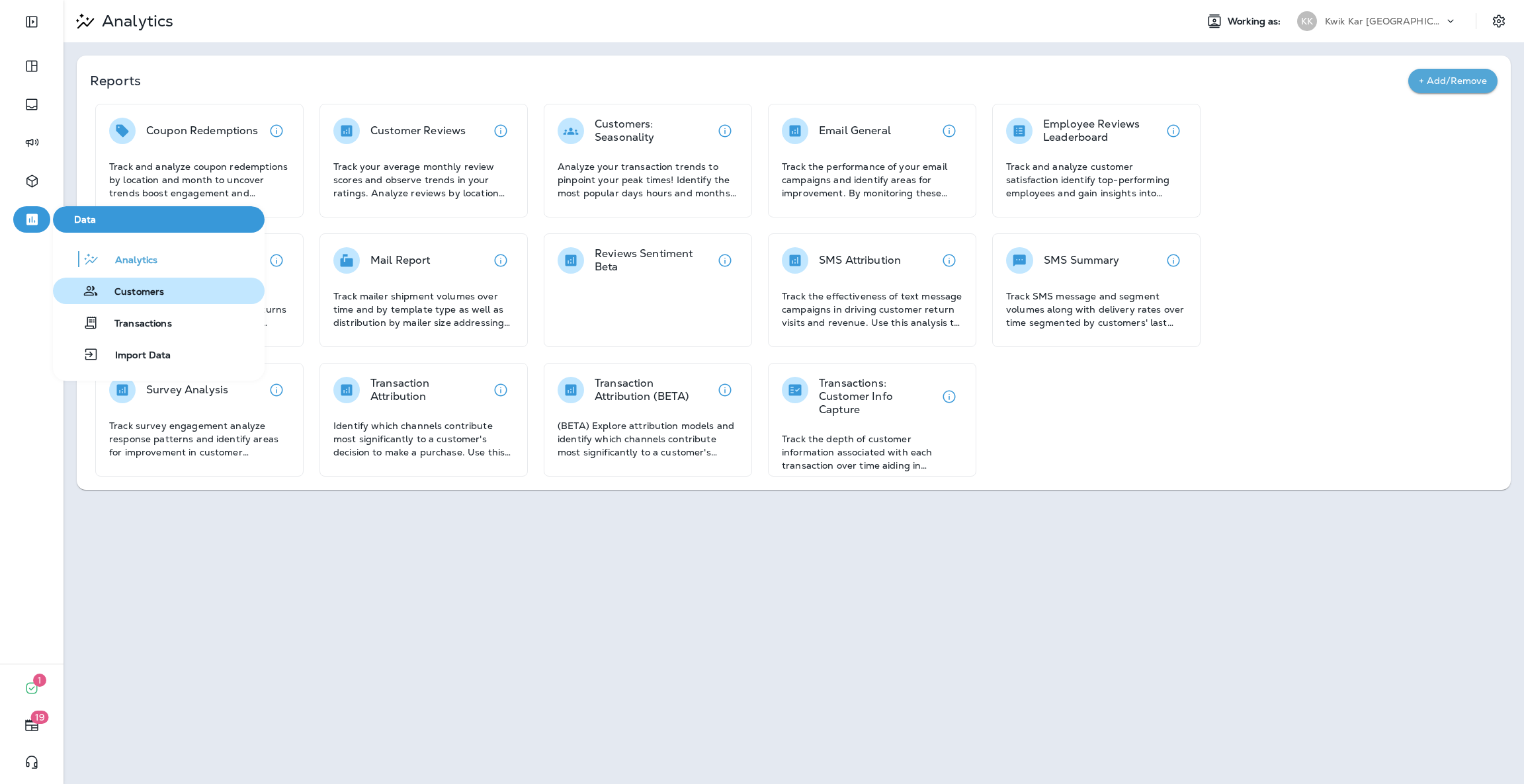
click at [144, 302] on button "Customers" at bounding box center [159, 291] width 212 height 26
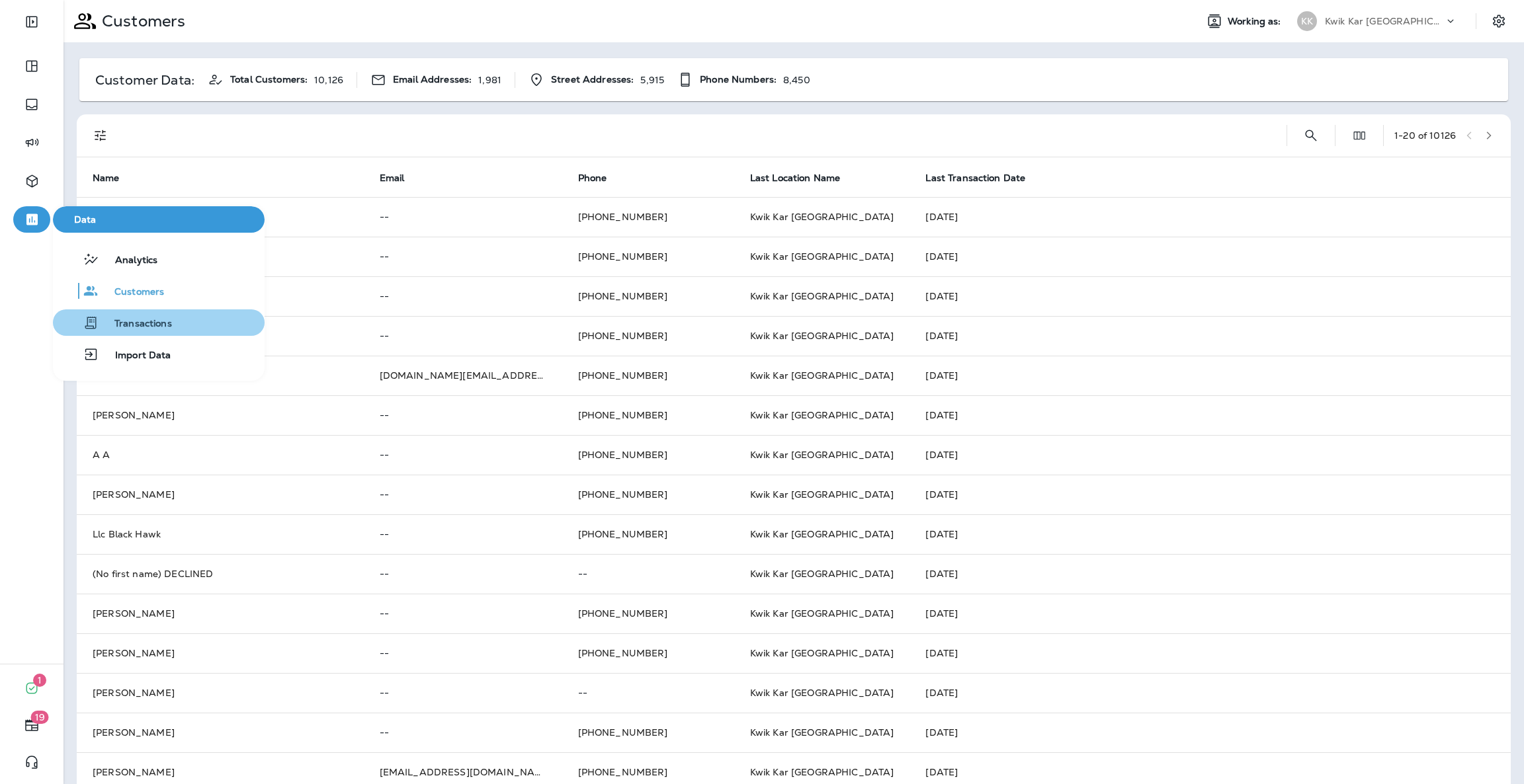
click at [210, 321] on button "Transactions" at bounding box center [159, 323] width 212 height 26
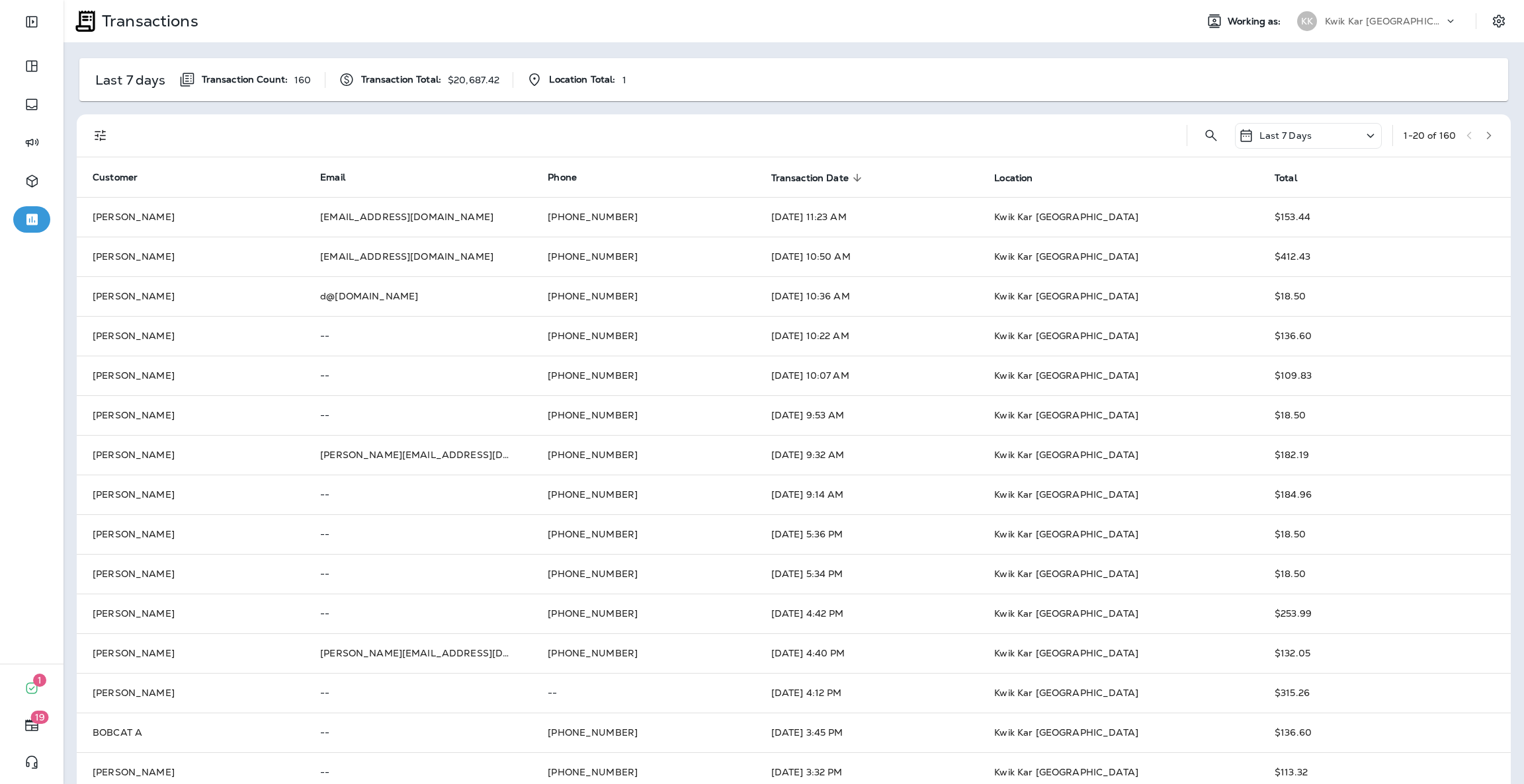
drag, startPoint x: 1265, startPoint y: 129, endPoint x: 1253, endPoint y: 131, distance: 12.2
click at [1265, 130] on p "Last 7 Days" at bounding box center [1285, 135] width 52 height 10
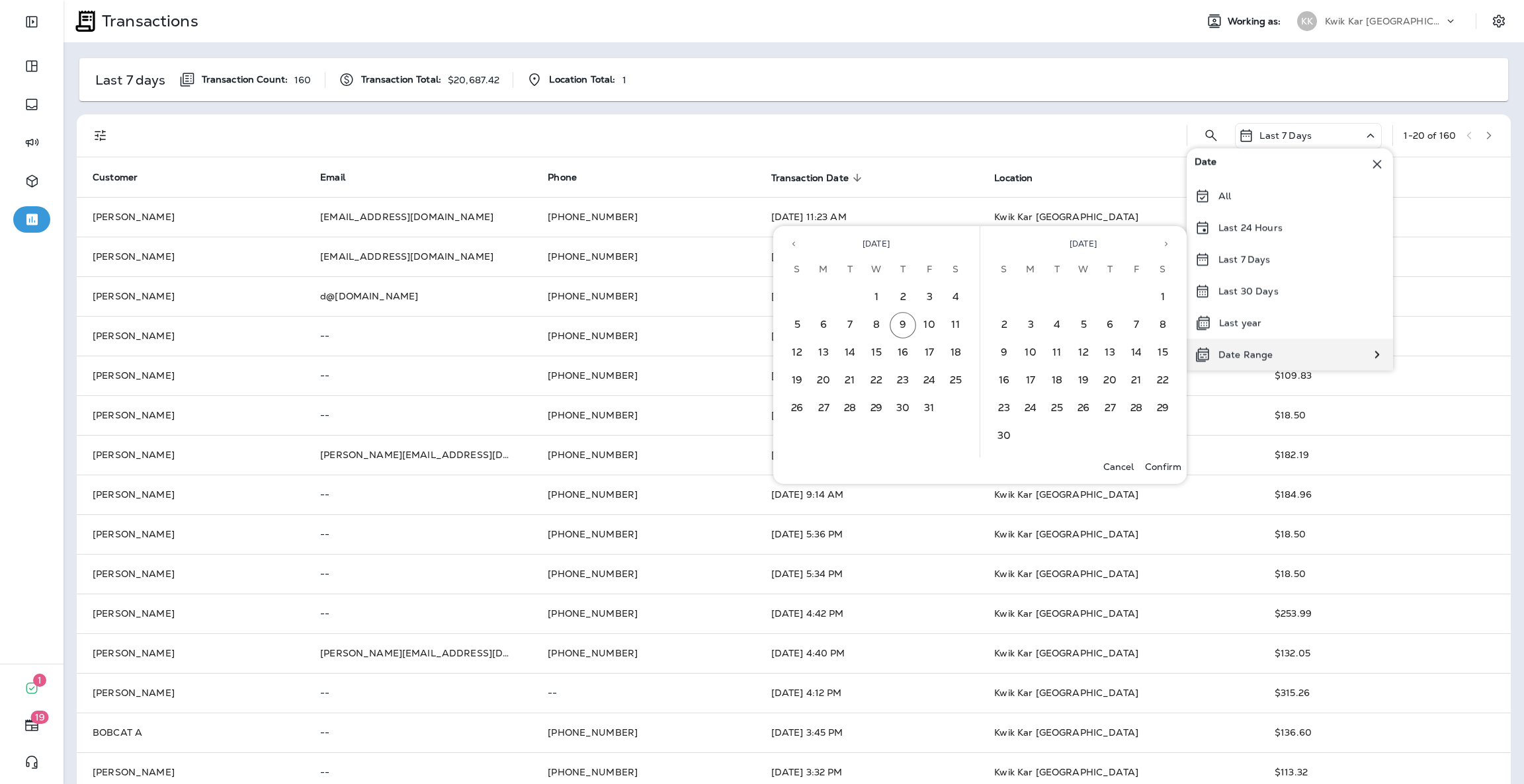
click at [1255, 357] on p "Date Range" at bounding box center [1246, 354] width 54 height 10
click at [797, 243] on icon "Previous month" at bounding box center [793, 243] width 10 height 10
click at [831, 296] on button "1" at bounding box center [823, 298] width 26 height 26
click at [854, 399] on button "30" at bounding box center [850, 409] width 26 height 26
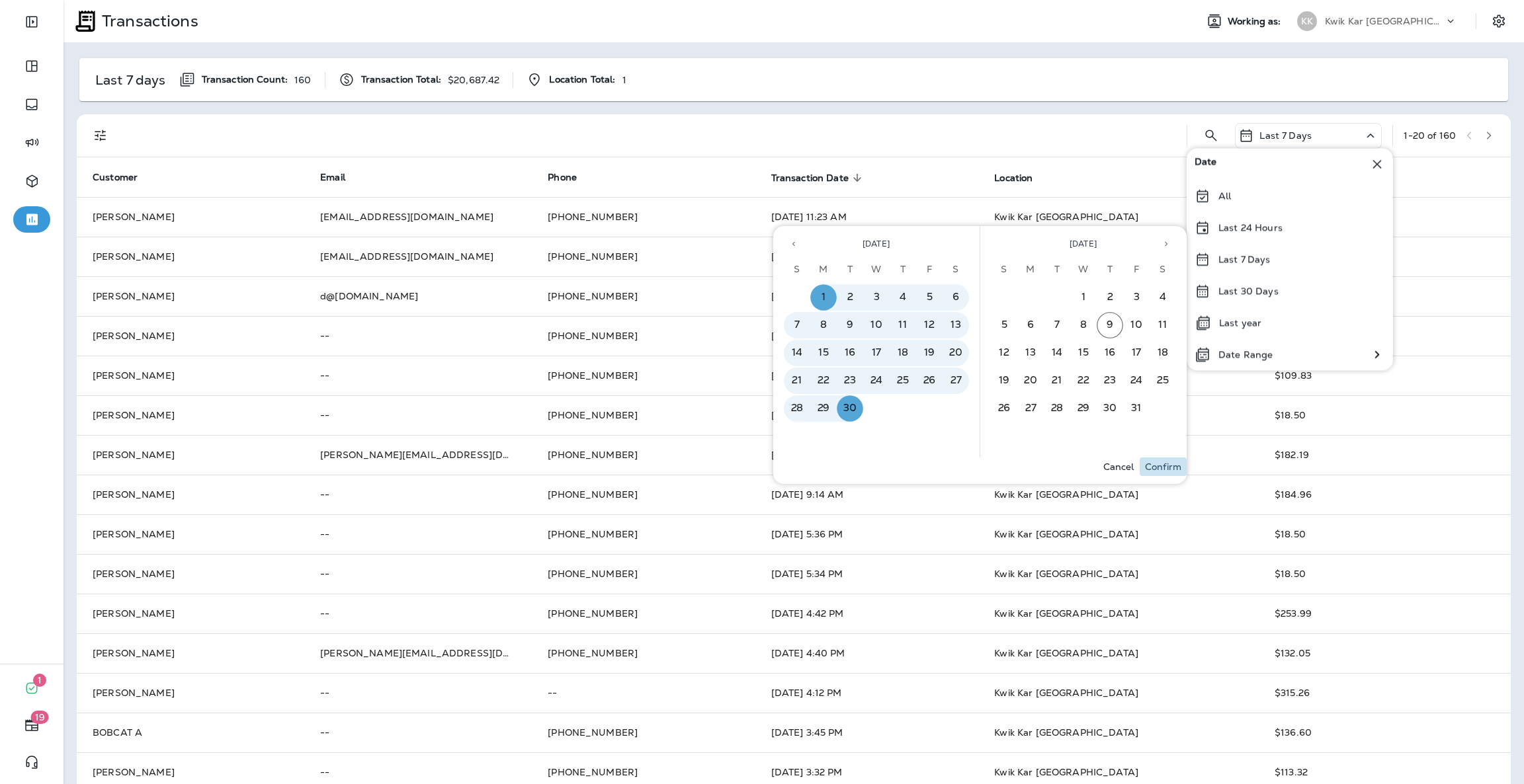
click at [1170, 469] on p "Confirm" at bounding box center [1163, 466] width 36 height 10
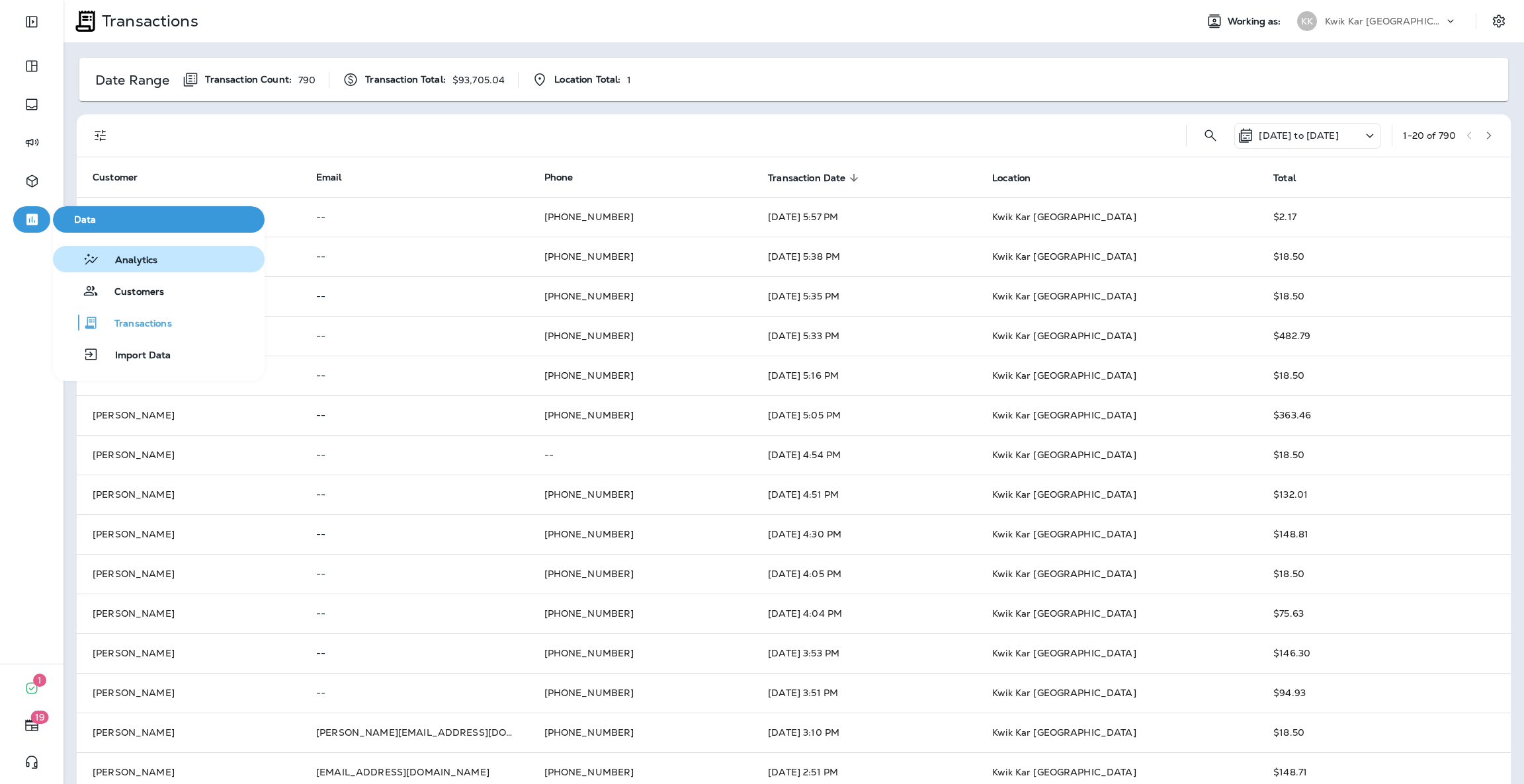
click at [208, 270] on button "Analytics" at bounding box center [159, 259] width 212 height 26
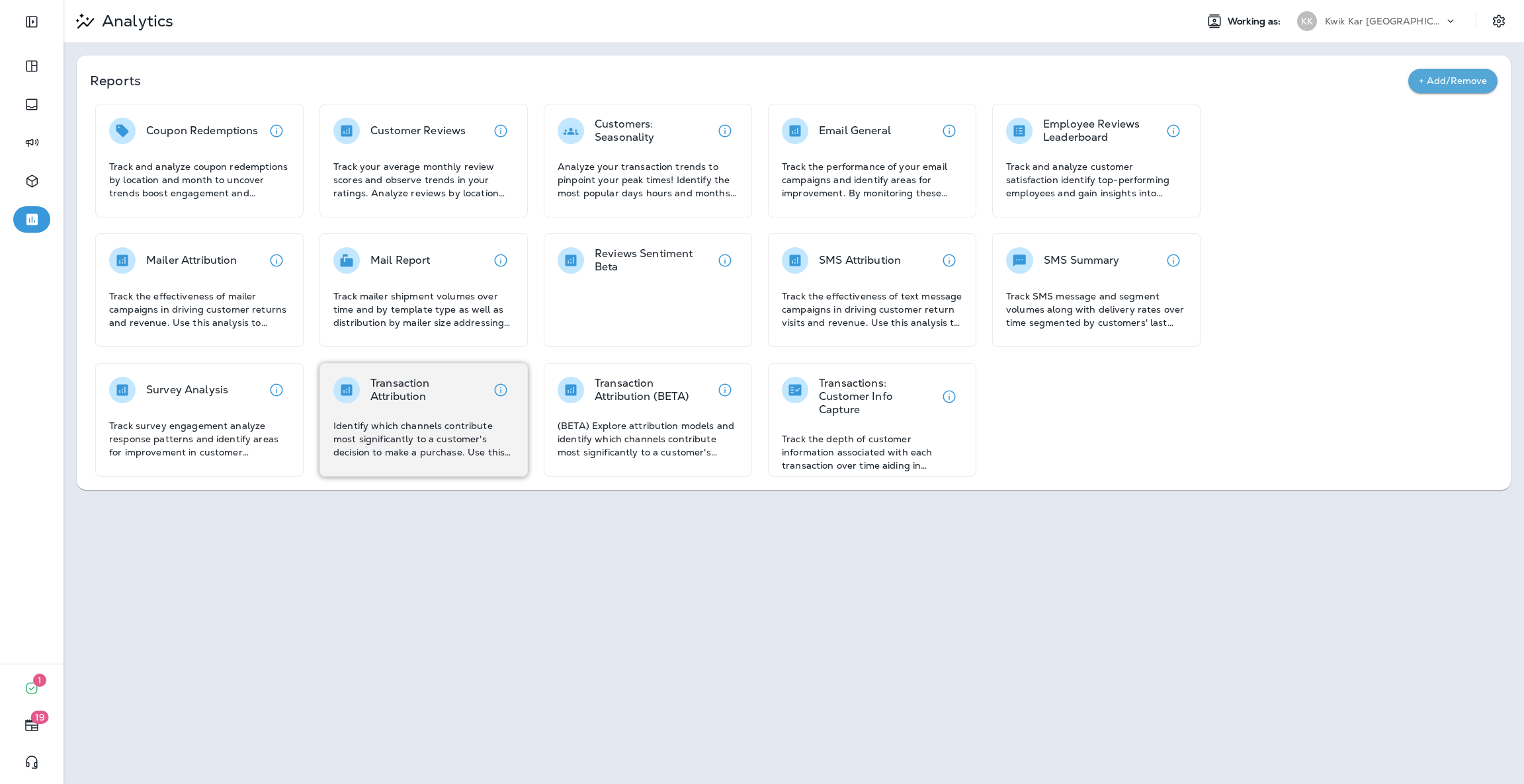
click at [461, 379] on p "Transaction Attribution" at bounding box center [428, 390] width 117 height 26
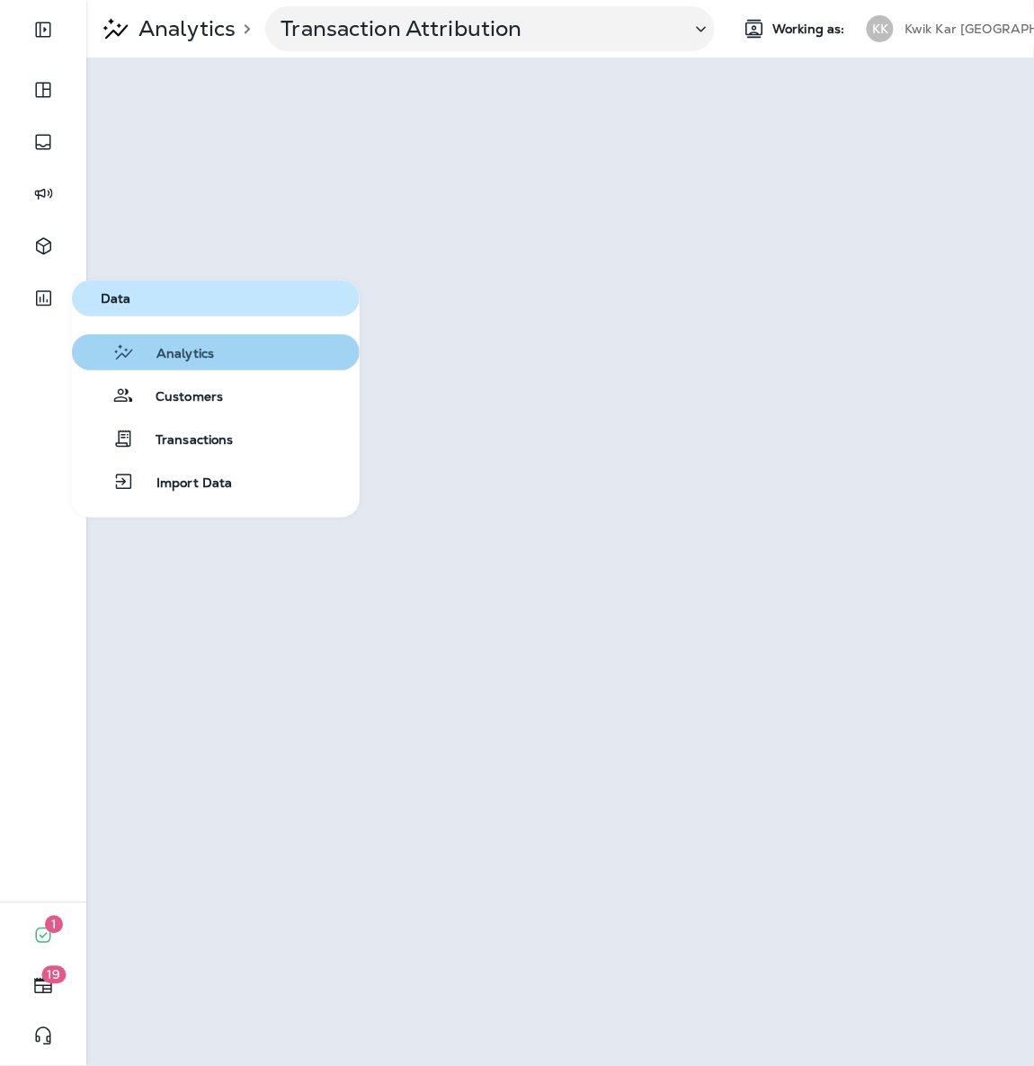
click at [195, 346] on span "Analytics" at bounding box center [174, 354] width 79 height 17
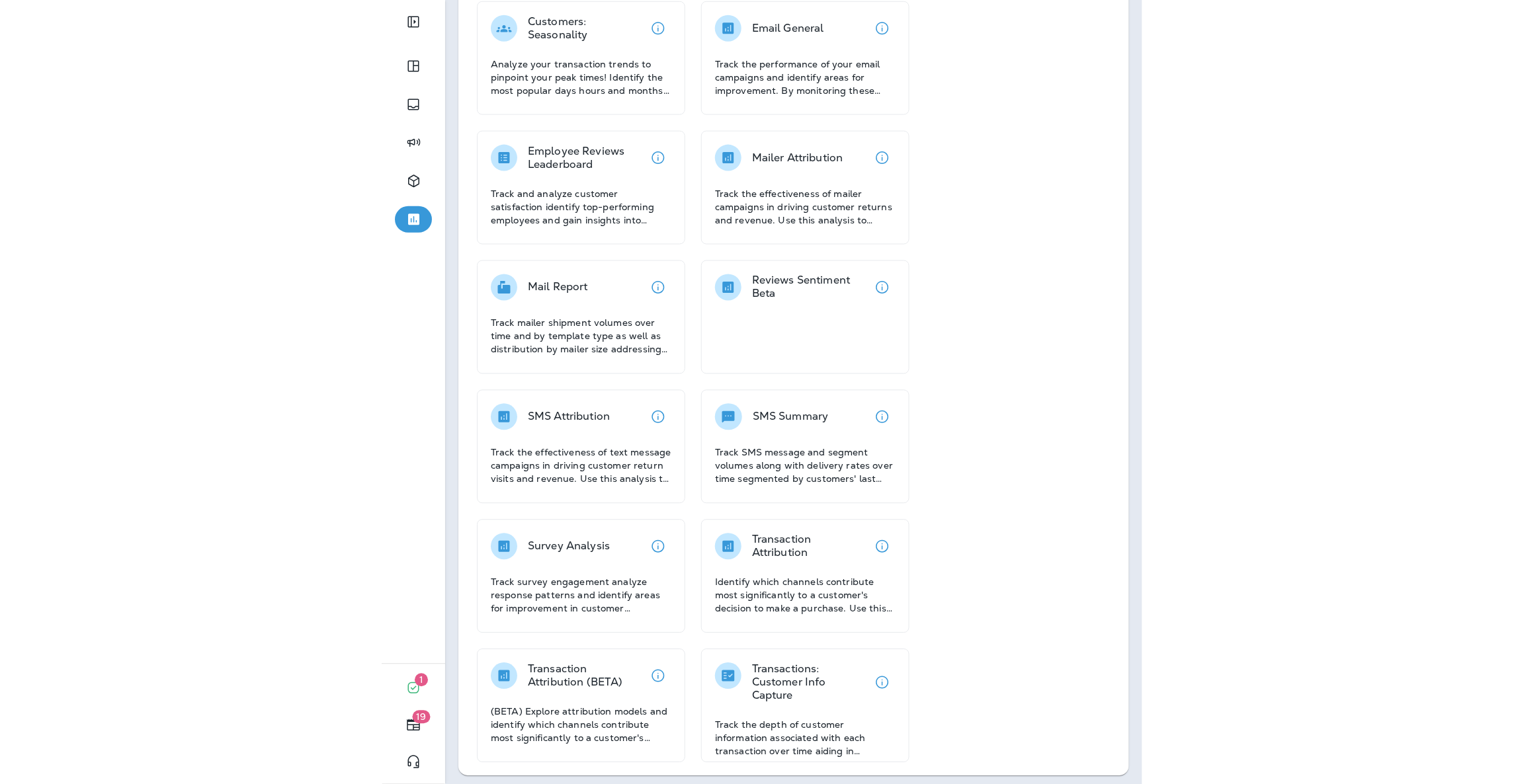
scroll to position [236, 0]
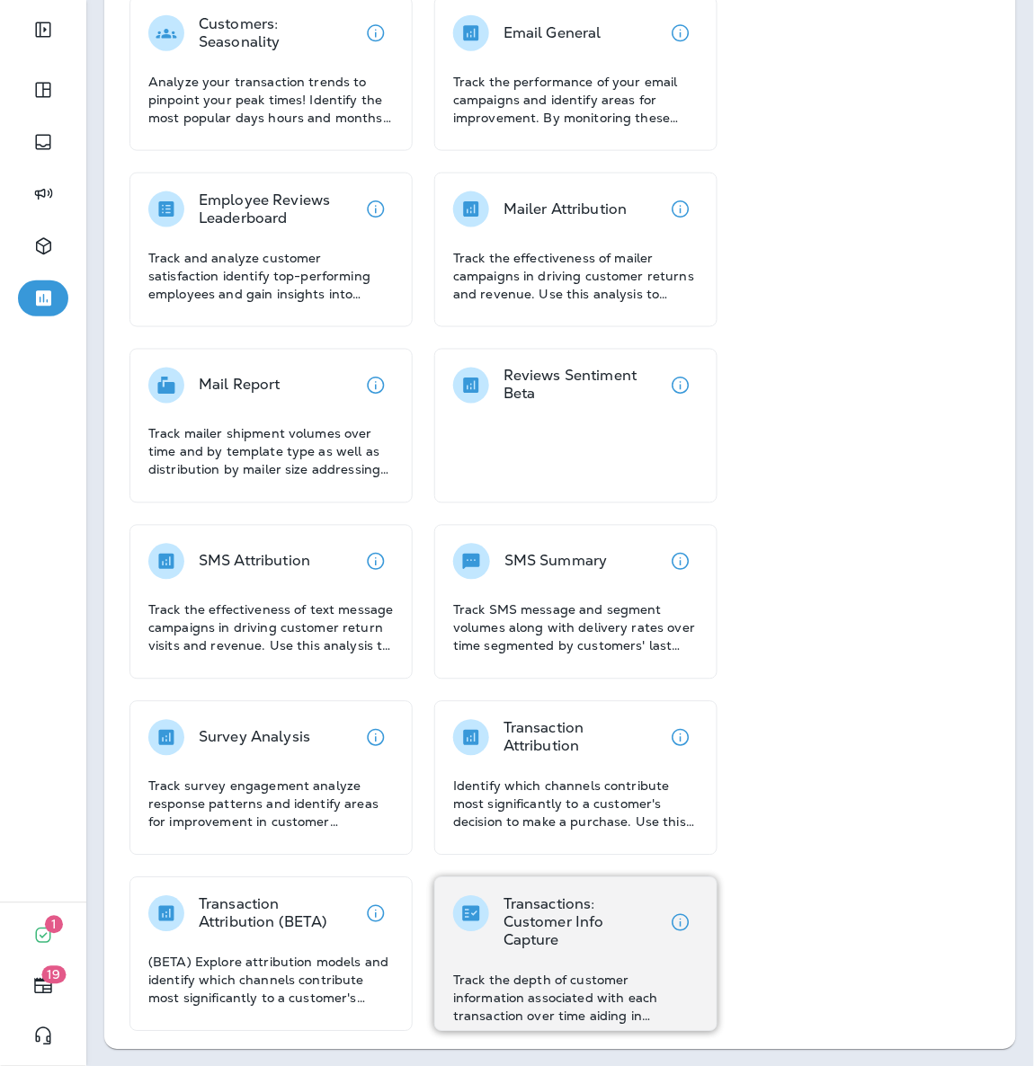
click at [590, 928] on p "Transactions: Customer Info Capture" at bounding box center [582, 923] width 159 height 54
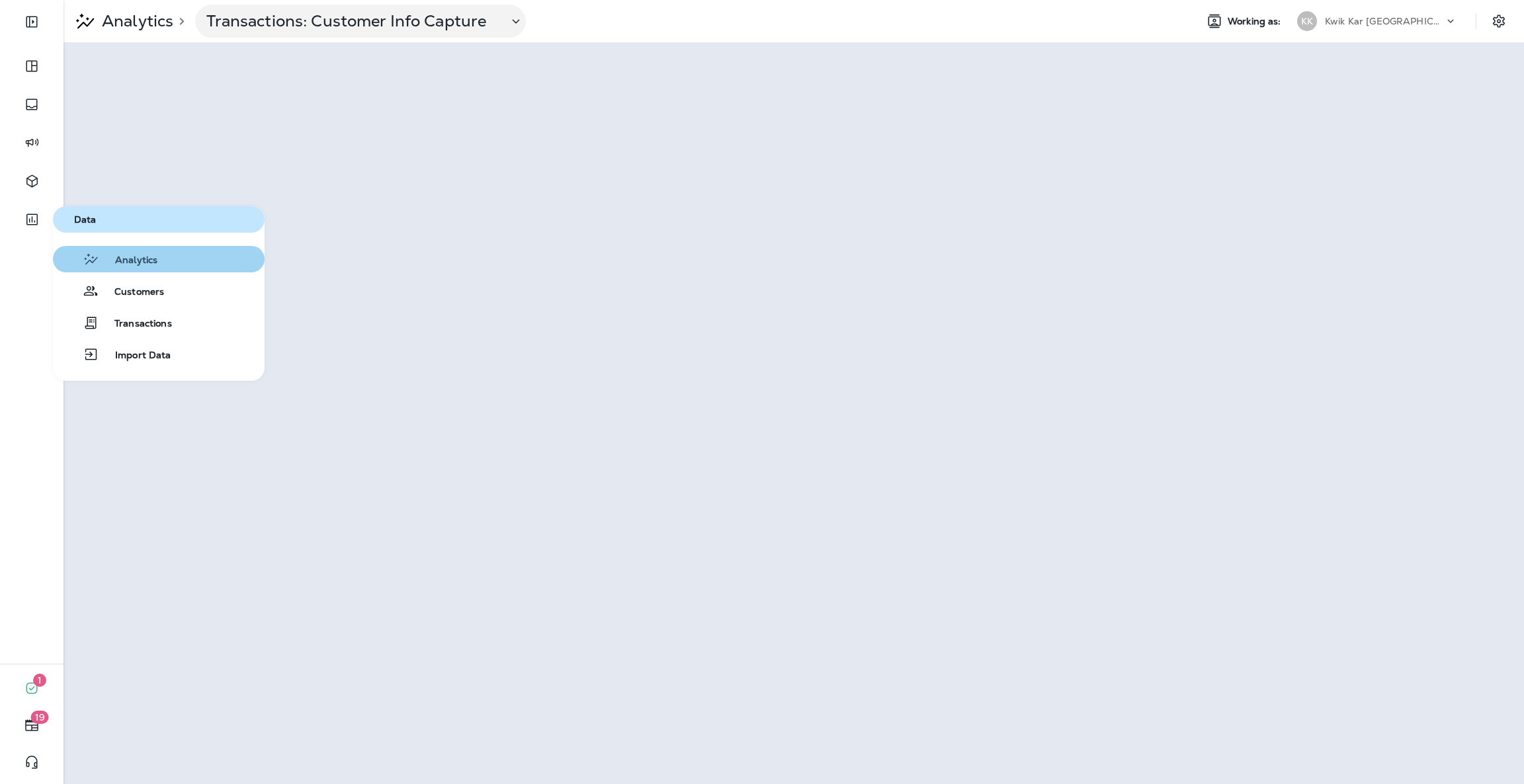
click at [134, 260] on span "Analytics" at bounding box center [128, 260] width 58 height 13
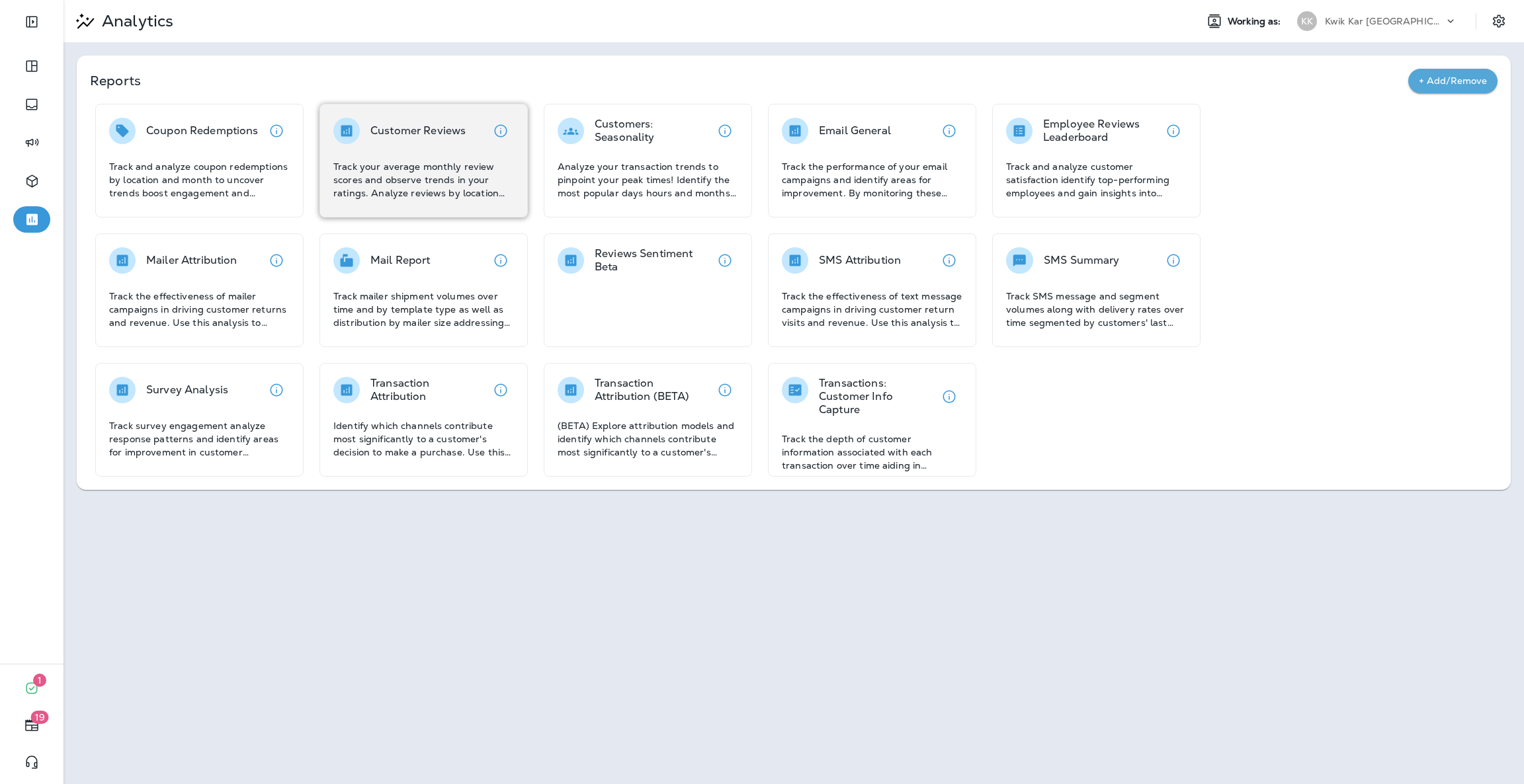
click at [348, 168] on p "Track your average monthly review scores and observe trends in your ratings. An…" at bounding box center [423, 180] width 180 height 40
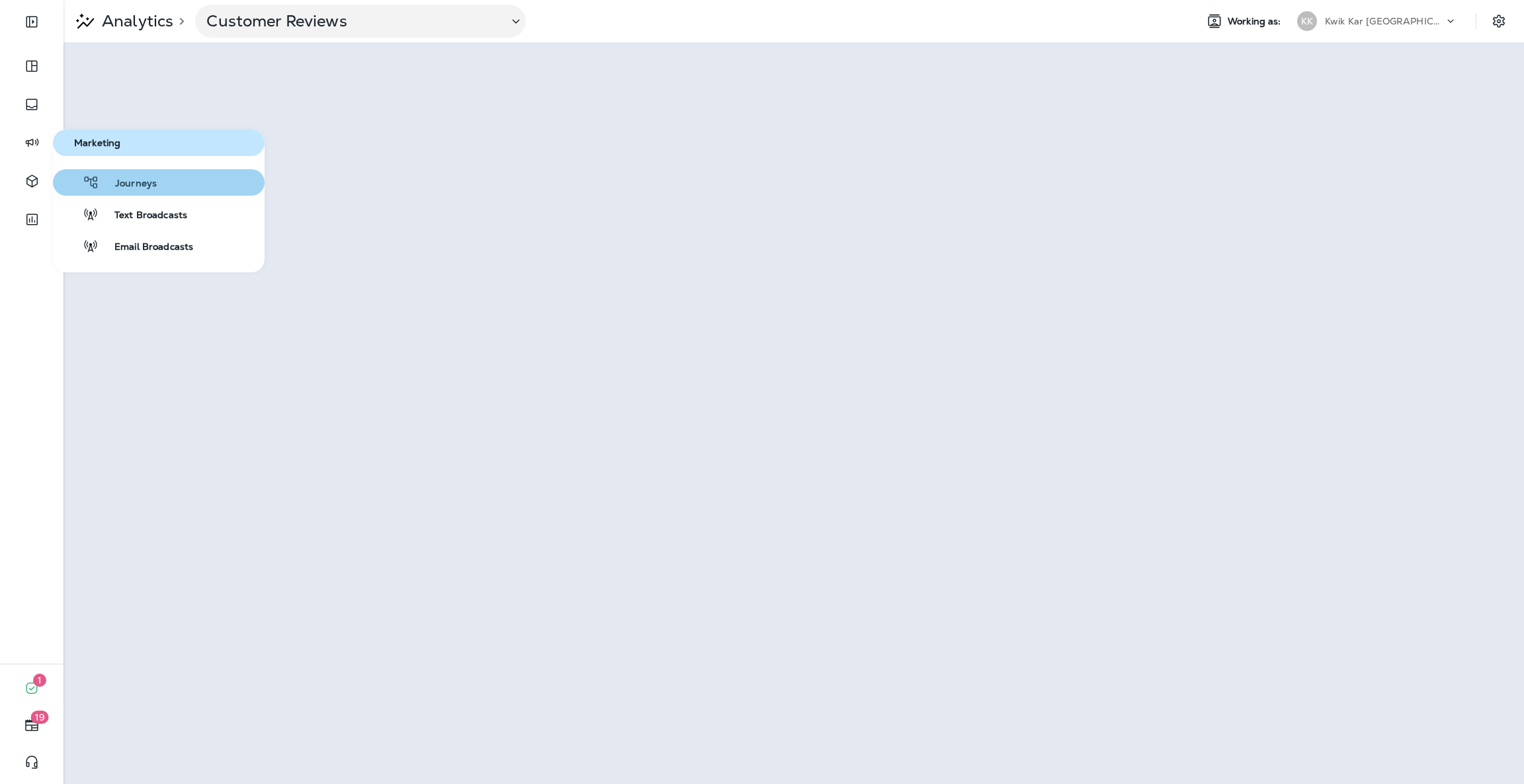
click at [128, 188] on span "Journeys" at bounding box center [128, 184] width 57 height 13
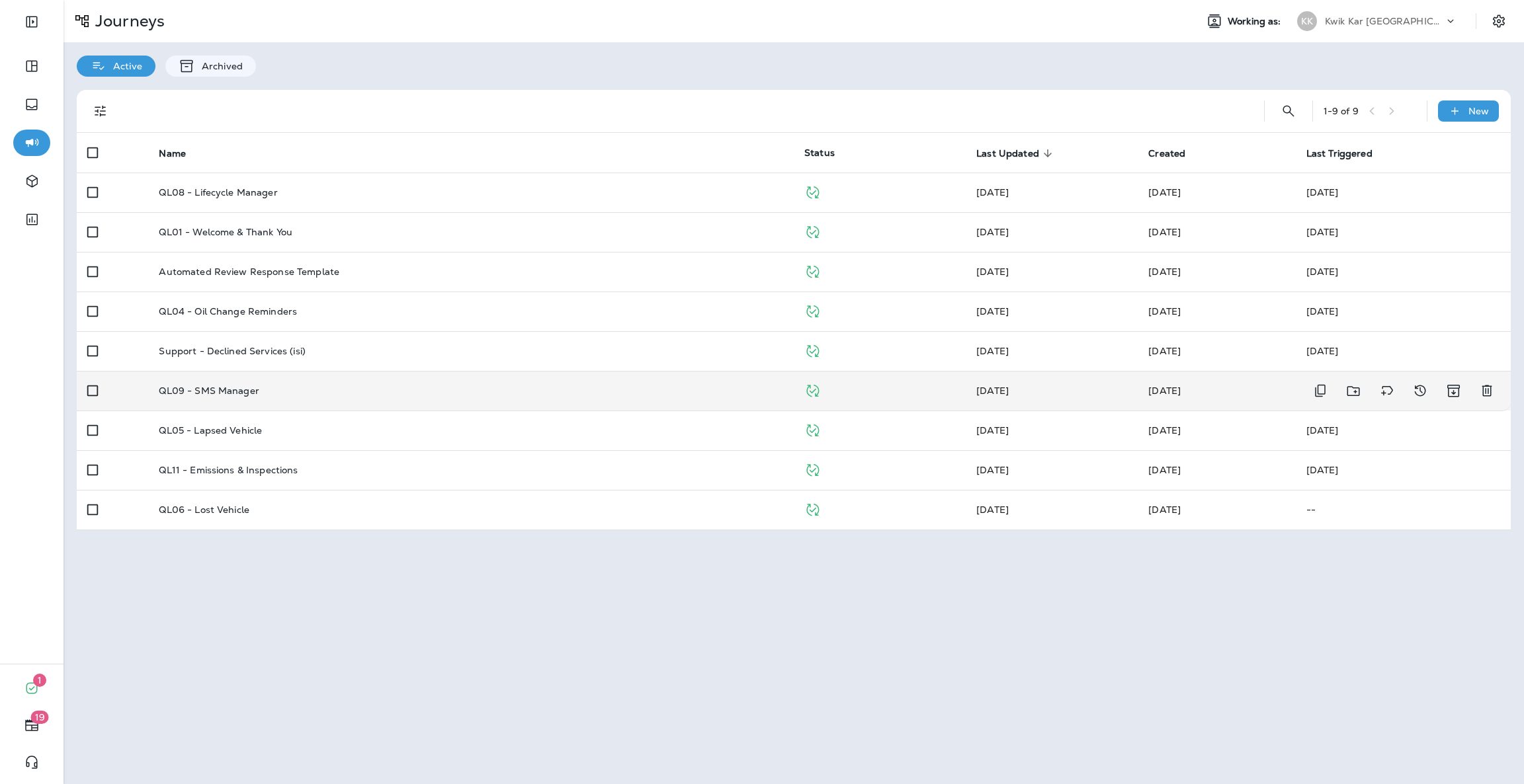
click at [219, 396] on p "QL09 - SMS Manager" at bounding box center [209, 391] width 101 height 10
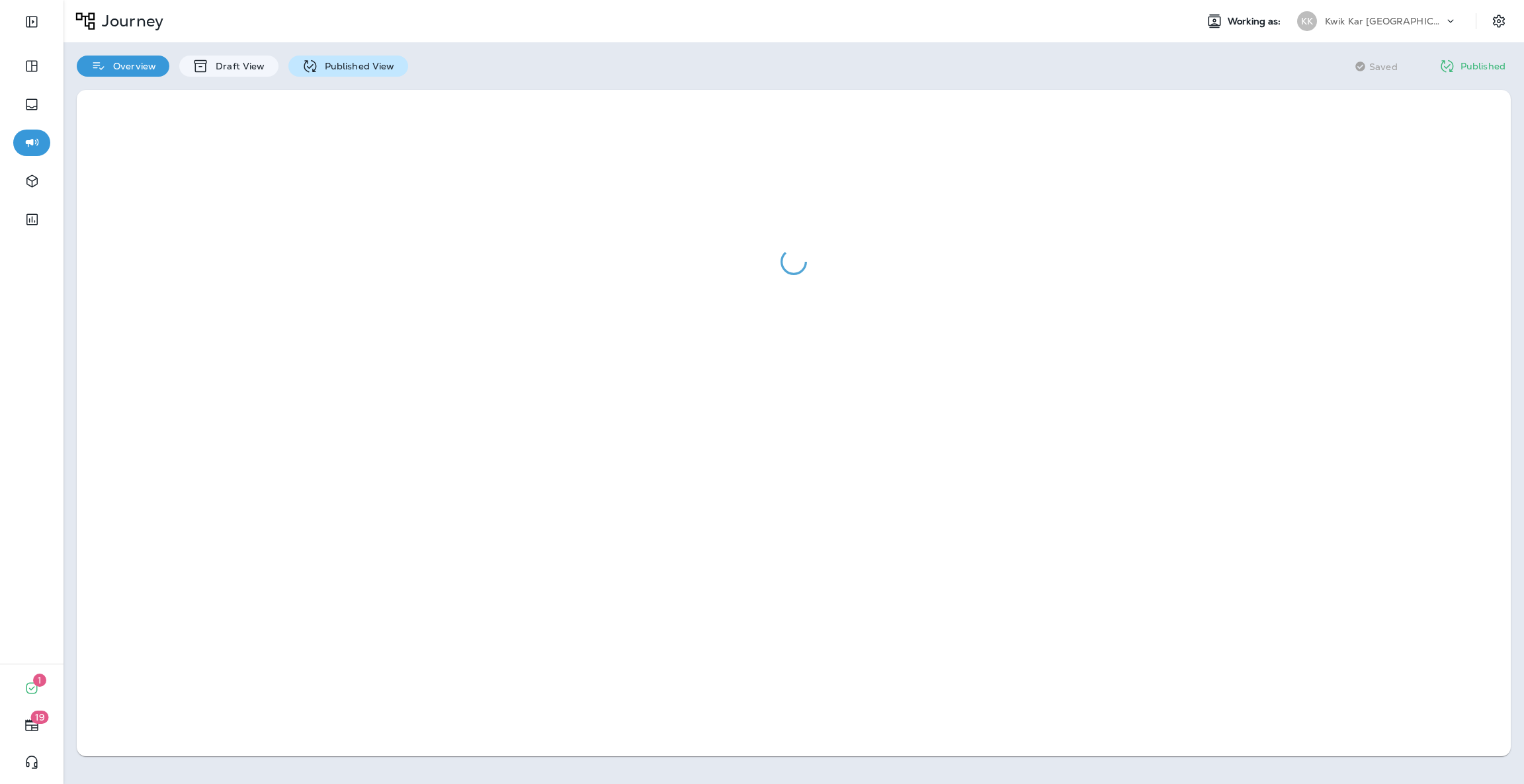
click at [372, 68] on p "Published View" at bounding box center [356, 66] width 77 height 10
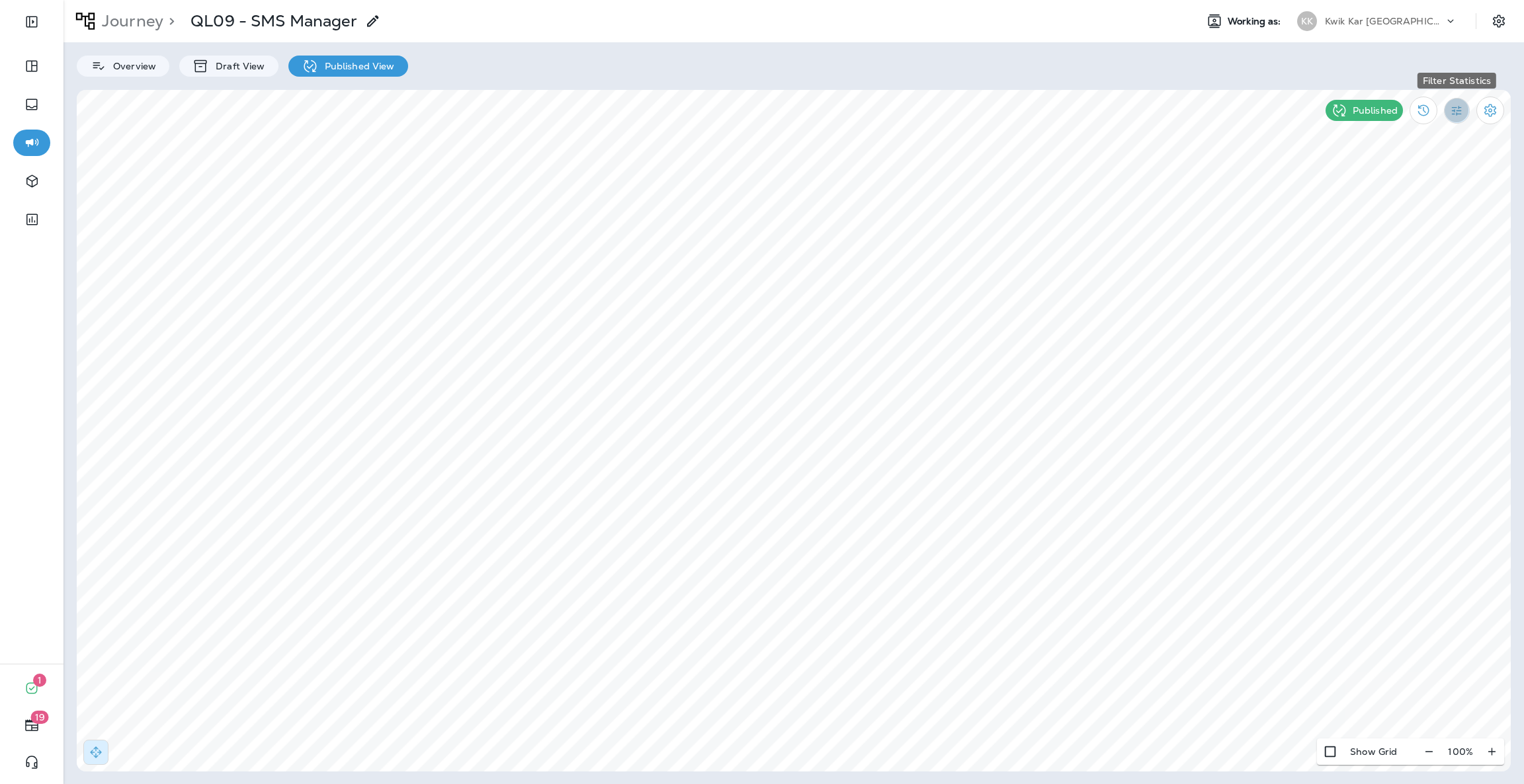
click at [1455, 109] on icon "Filter Statistics" at bounding box center [1456, 110] width 14 height 14
click at [1402, 265] on p "Date Range" at bounding box center [1392, 267] width 54 height 10
click at [978, 152] on icon "Previous month" at bounding box center [975, 157] width 10 height 10
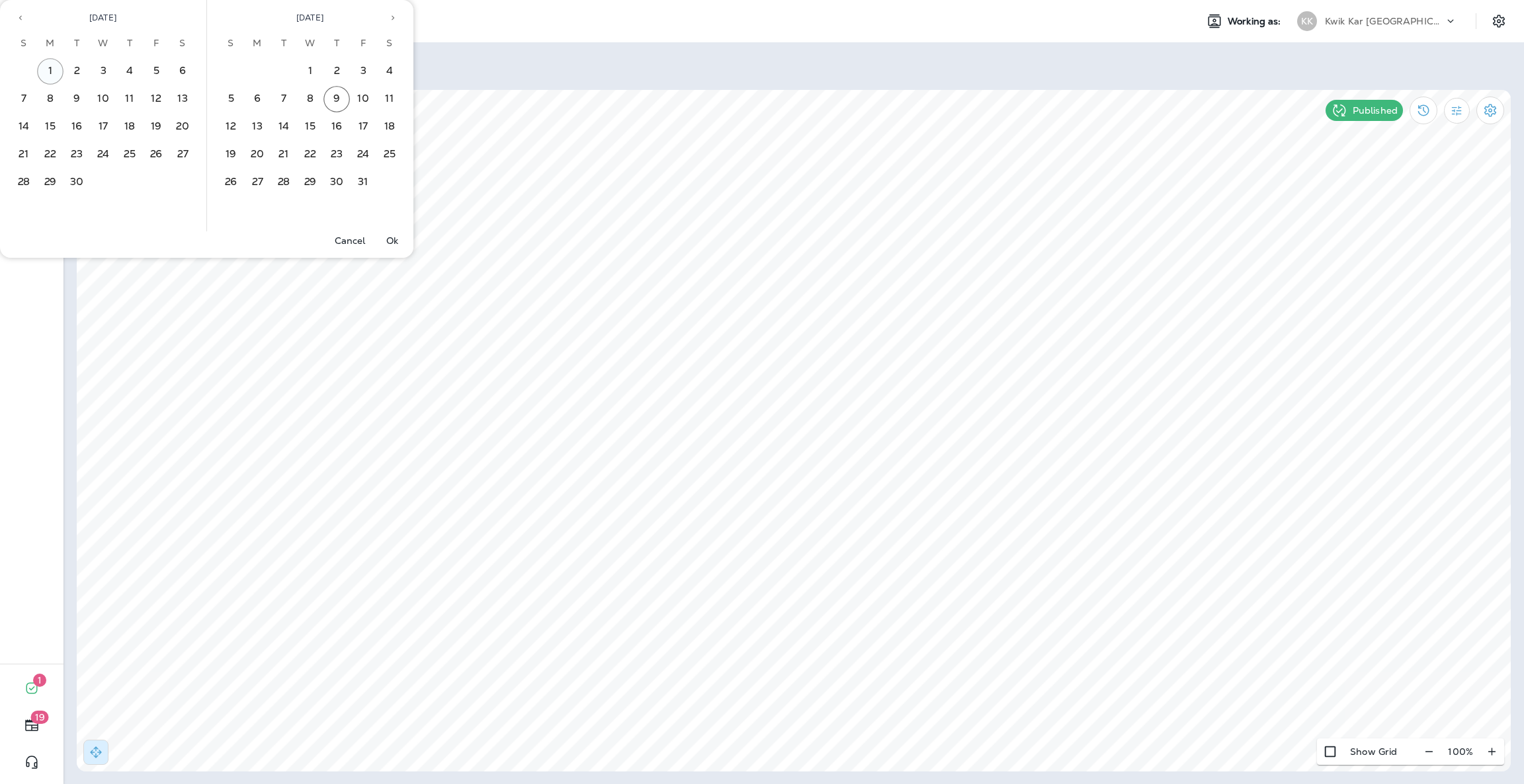
click at [49, 66] on button "1" at bounding box center [50, 71] width 26 height 26
click at [76, 174] on button "30" at bounding box center [77, 182] width 26 height 26
click at [395, 238] on p "Ok" at bounding box center [392, 240] width 12 height 10
